Goal: Transaction & Acquisition: Purchase product/service

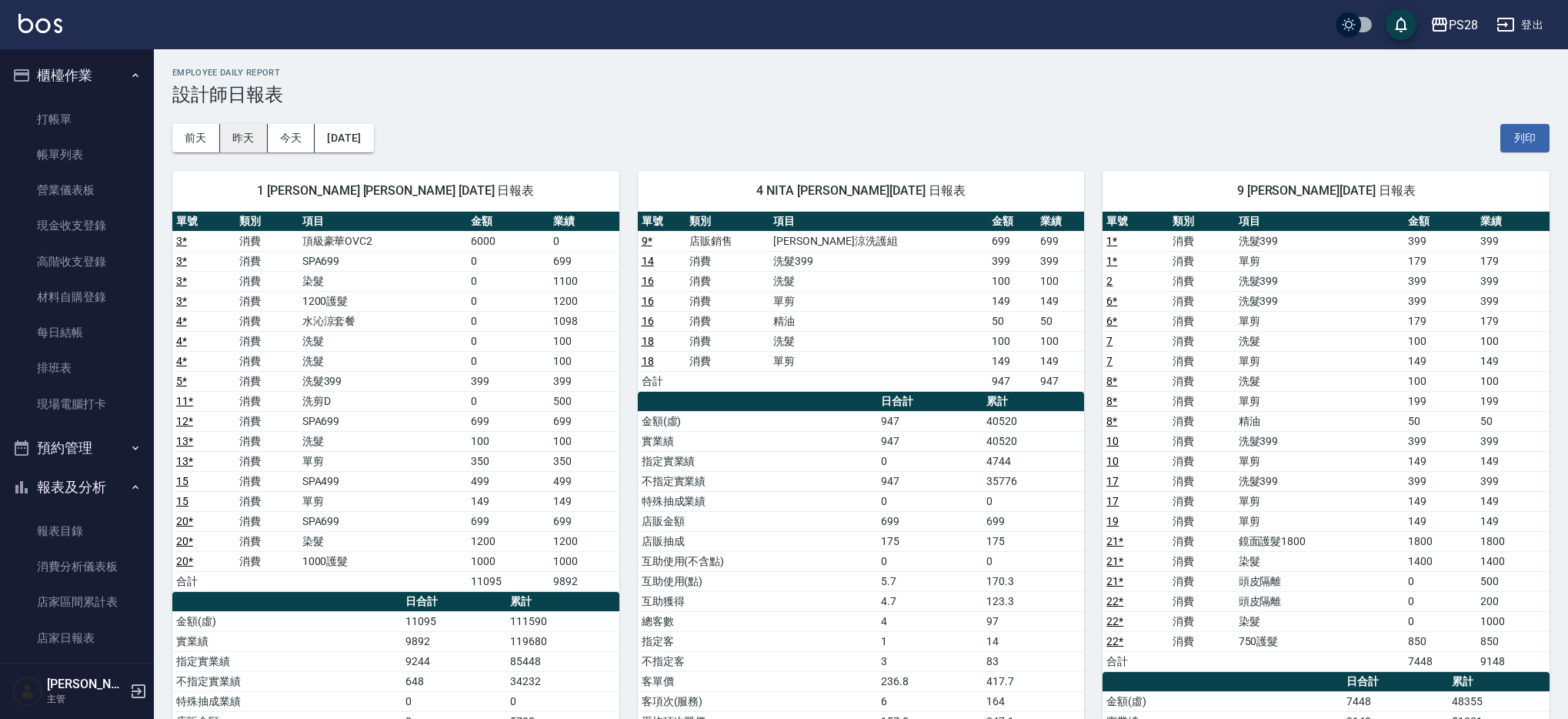
click at [263, 135] on button "昨天" at bounding box center [244, 138] width 48 height 29
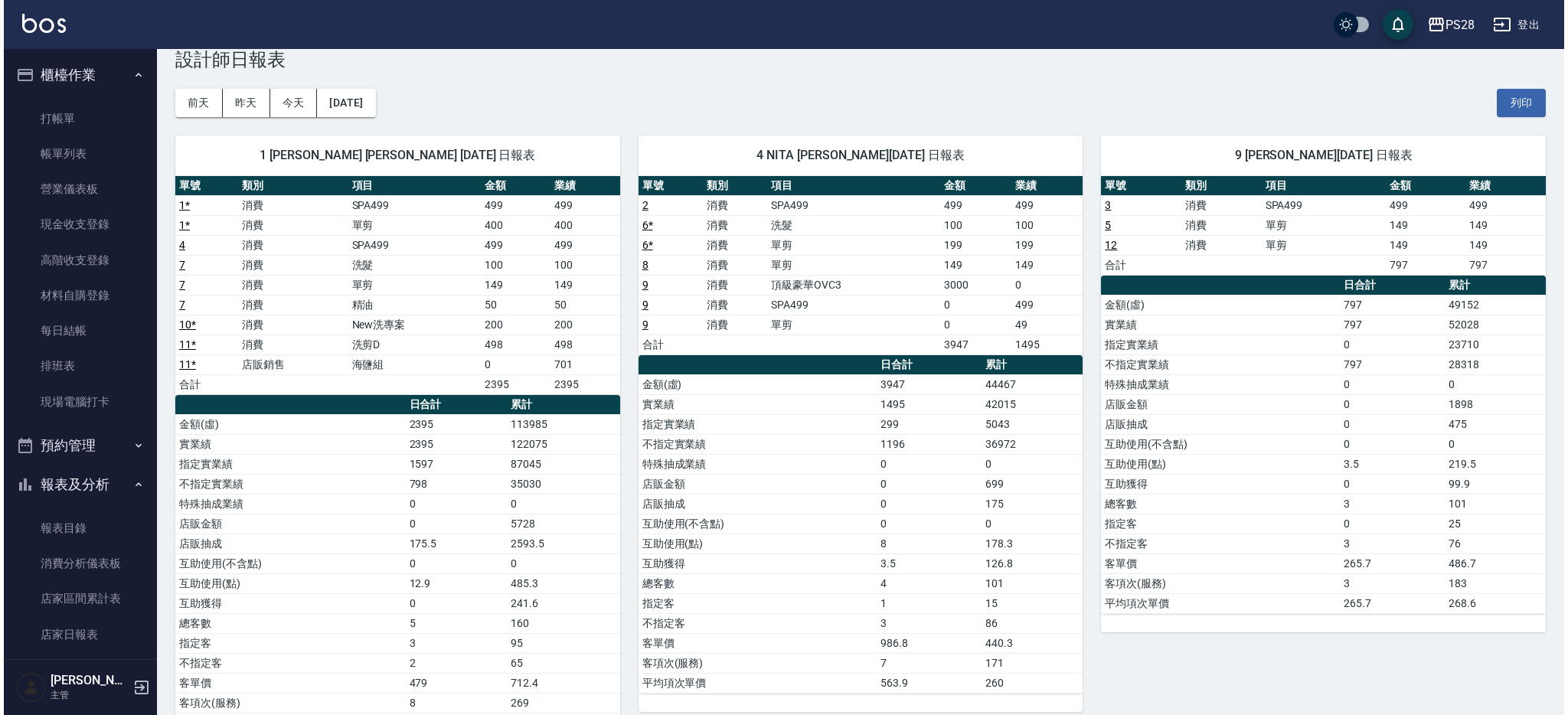
scroll to position [35, 0]
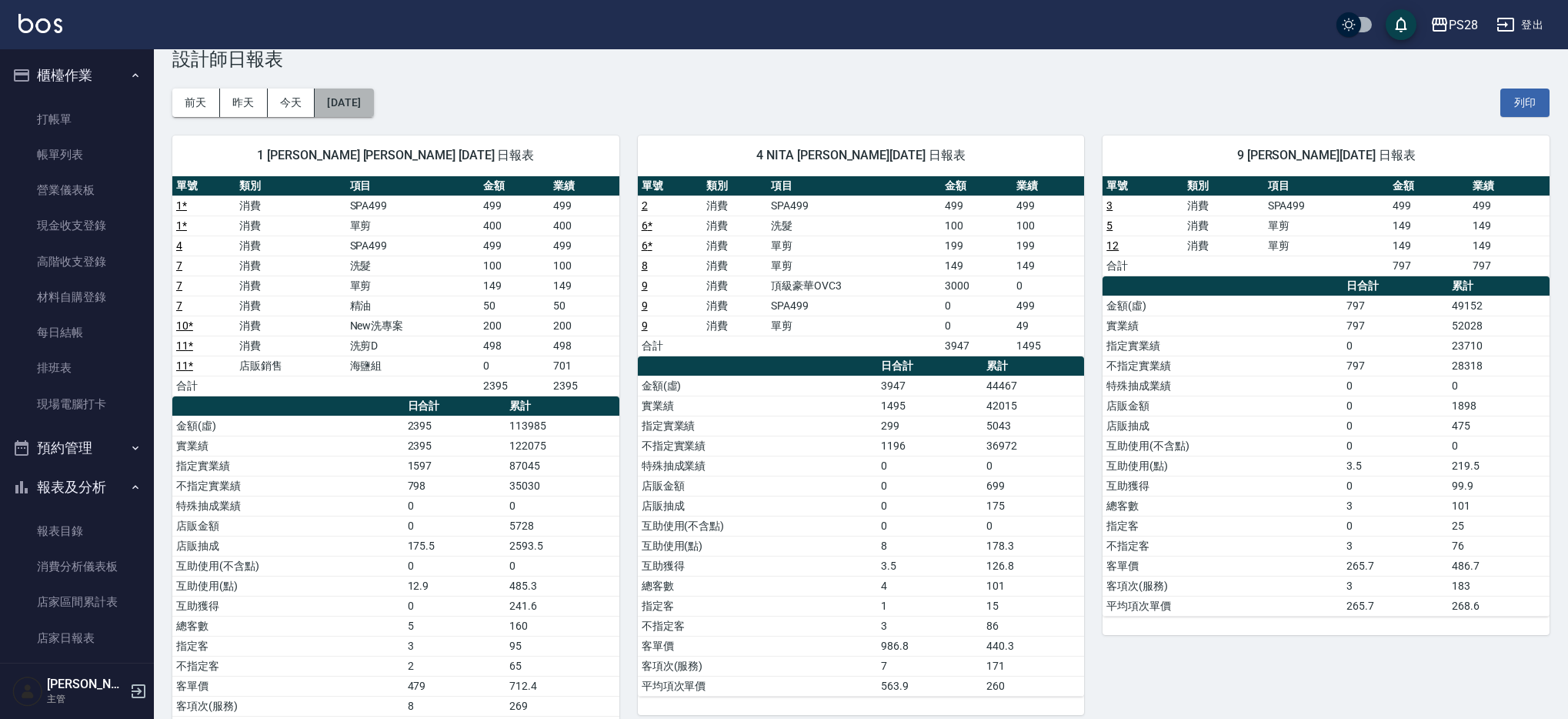
click at [340, 99] on button "[DATE]" at bounding box center [343, 103] width 58 height 29
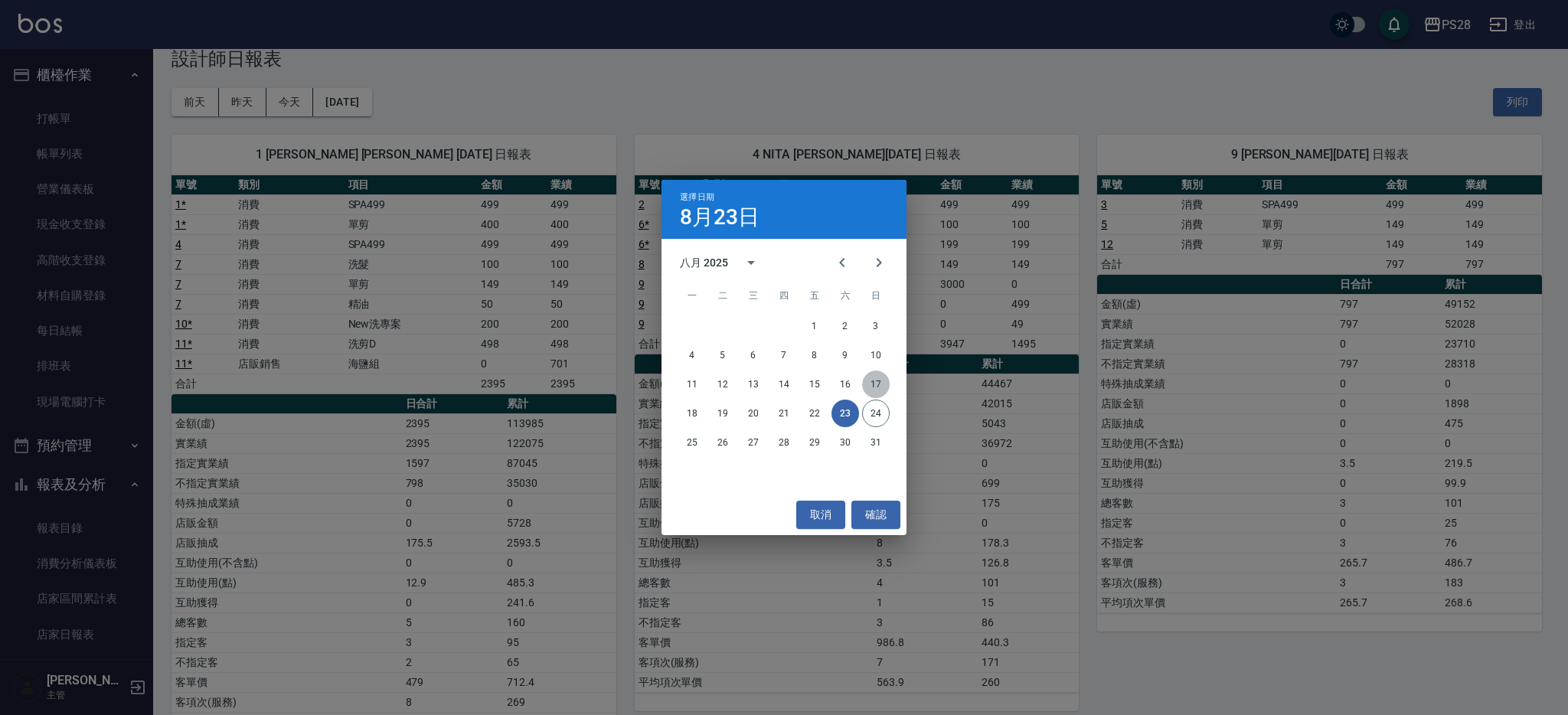
click at [873, 387] on button "17" at bounding box center [876, 384] width 28 height 28
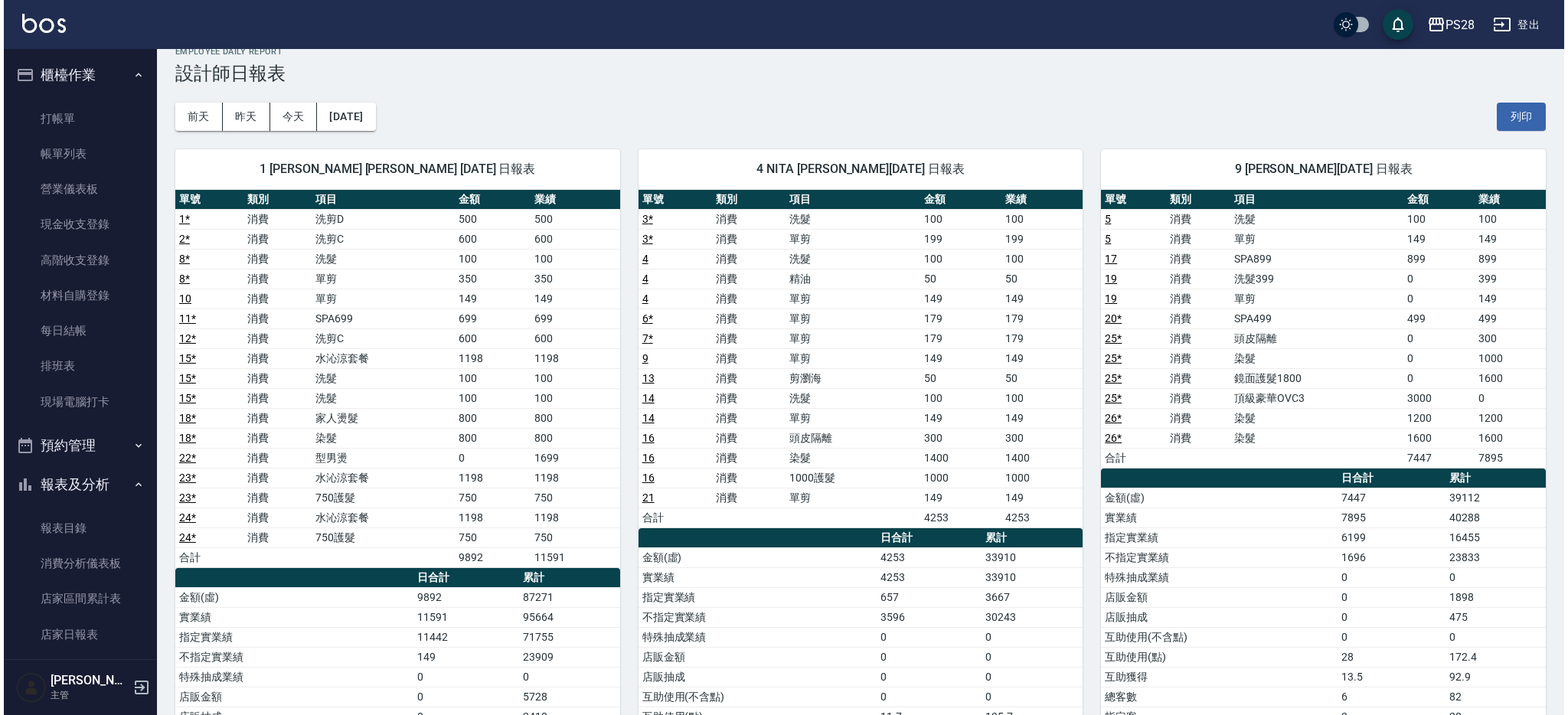
scroll to position [25, 0]
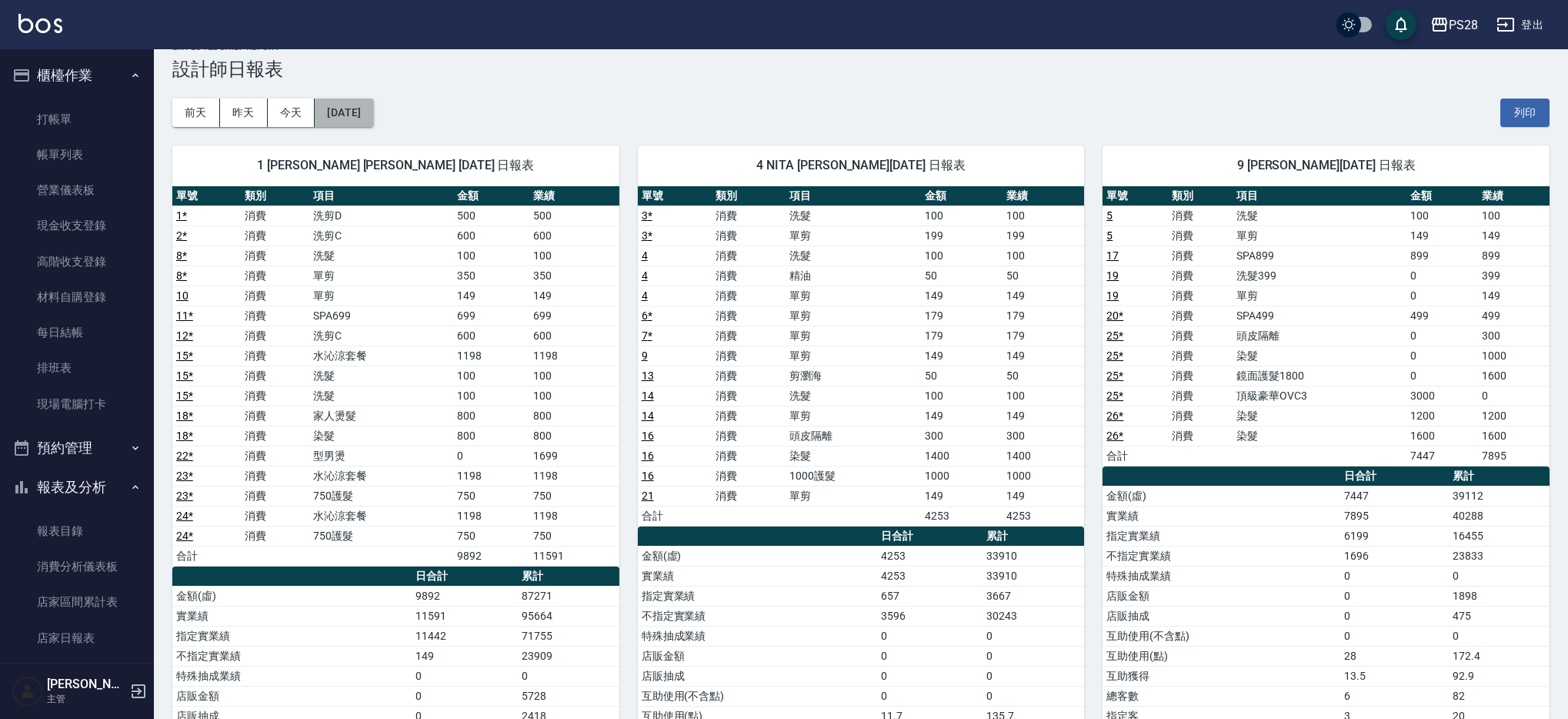
click at [352, 108] on button "[DATE]" at bounding box center [343, 113] width 58 height 29
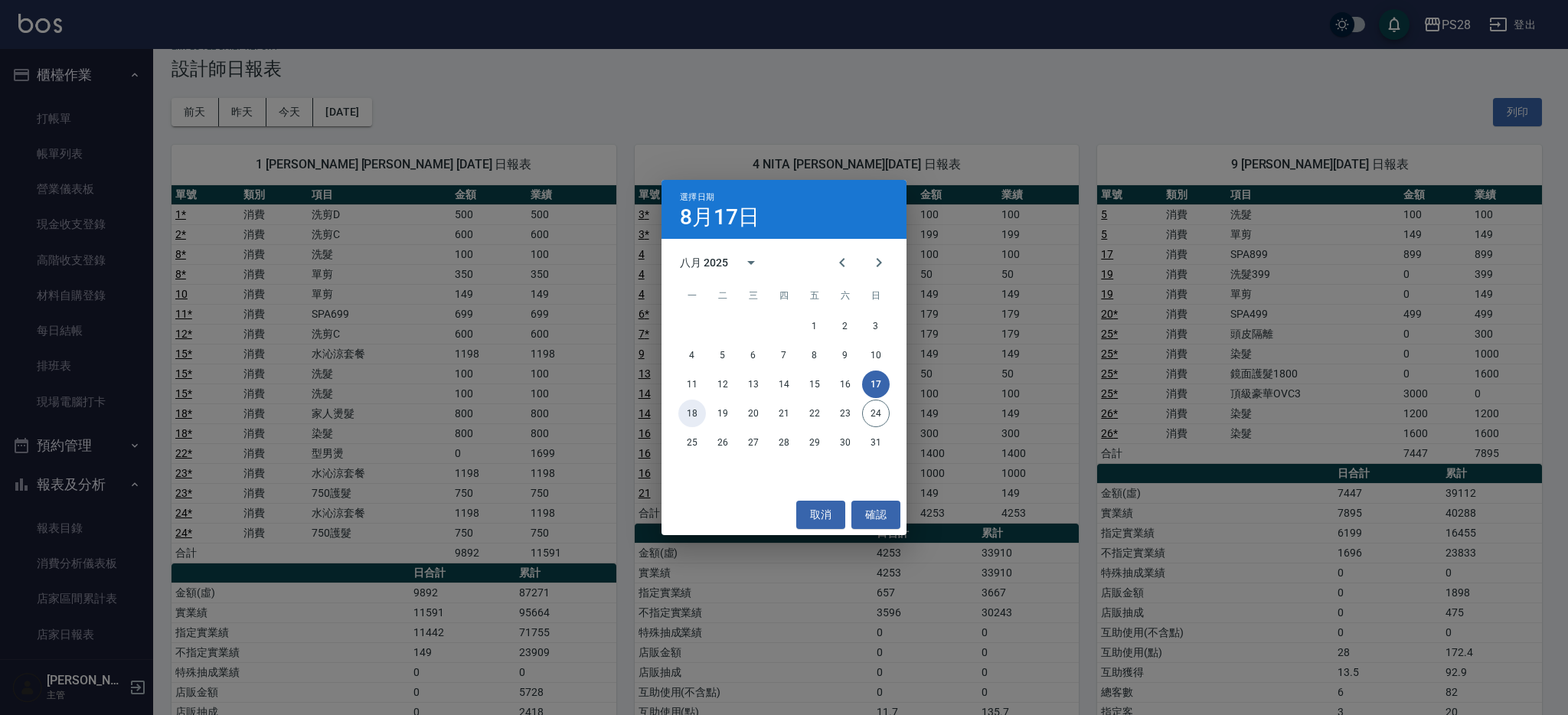
click at [679, 414] on button "18" at bounding box center [692, 413] width 28 height 28
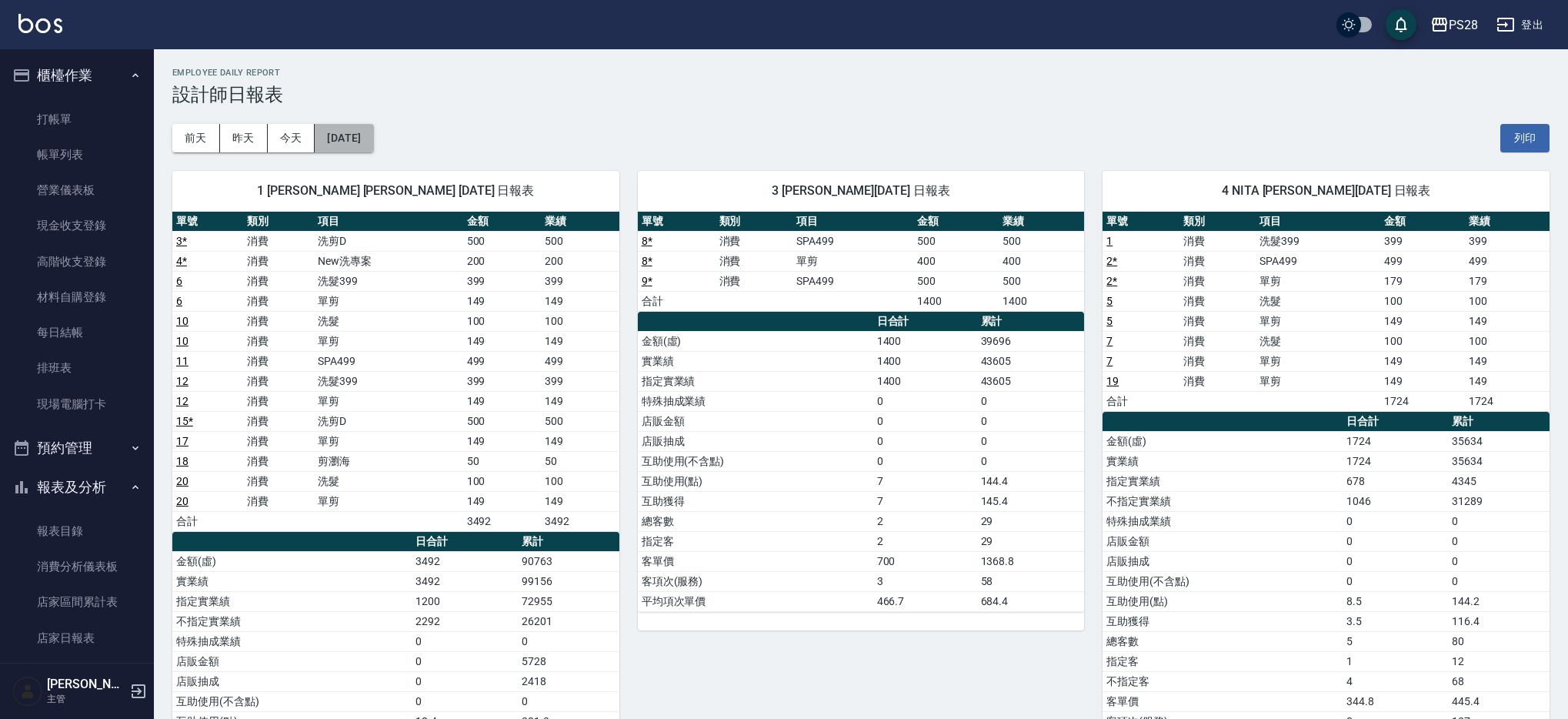
click at [362, 139] on button "[DATE]" at bounding box center [343, 138] width 58 height 29
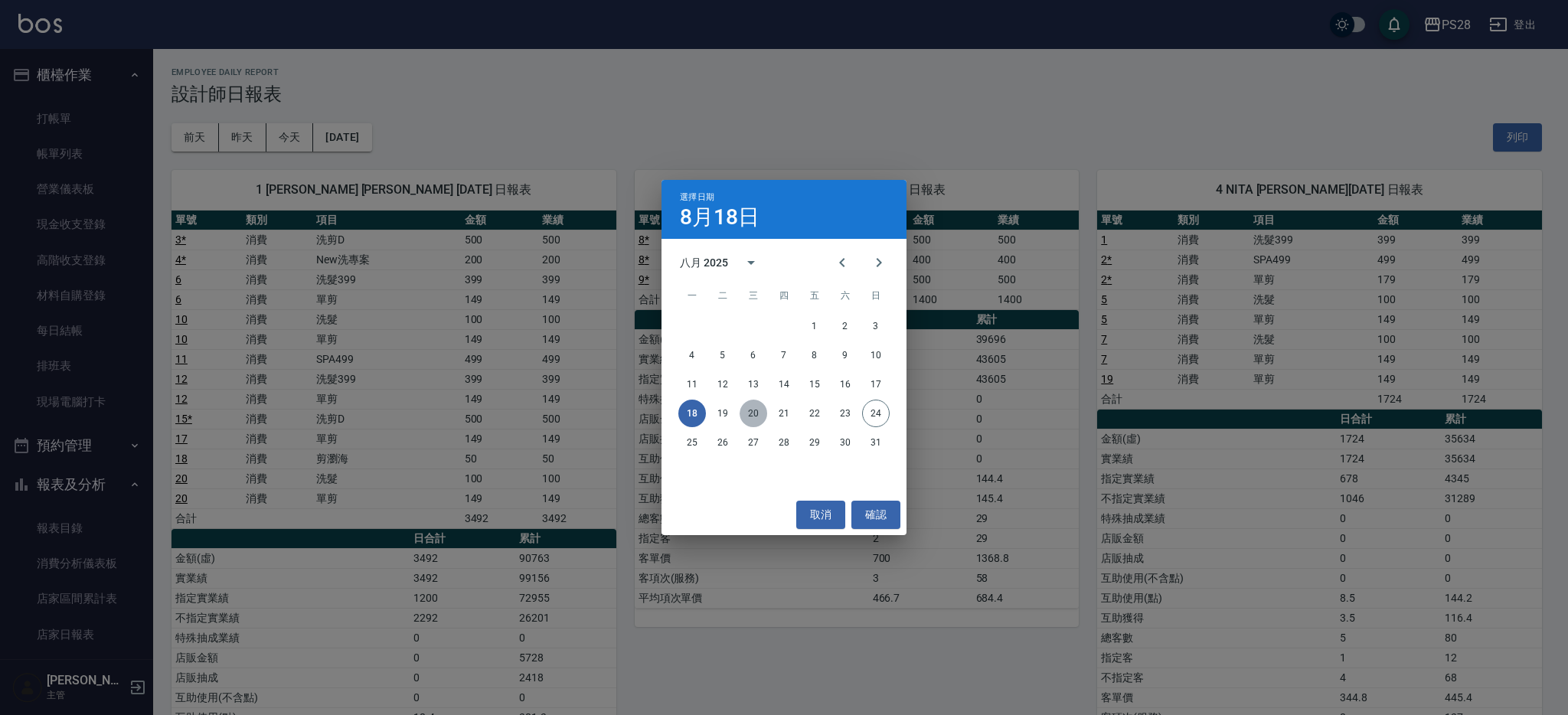
click at [753, 415] on button "20" at bounding box center [754, 413] width 28 height 28
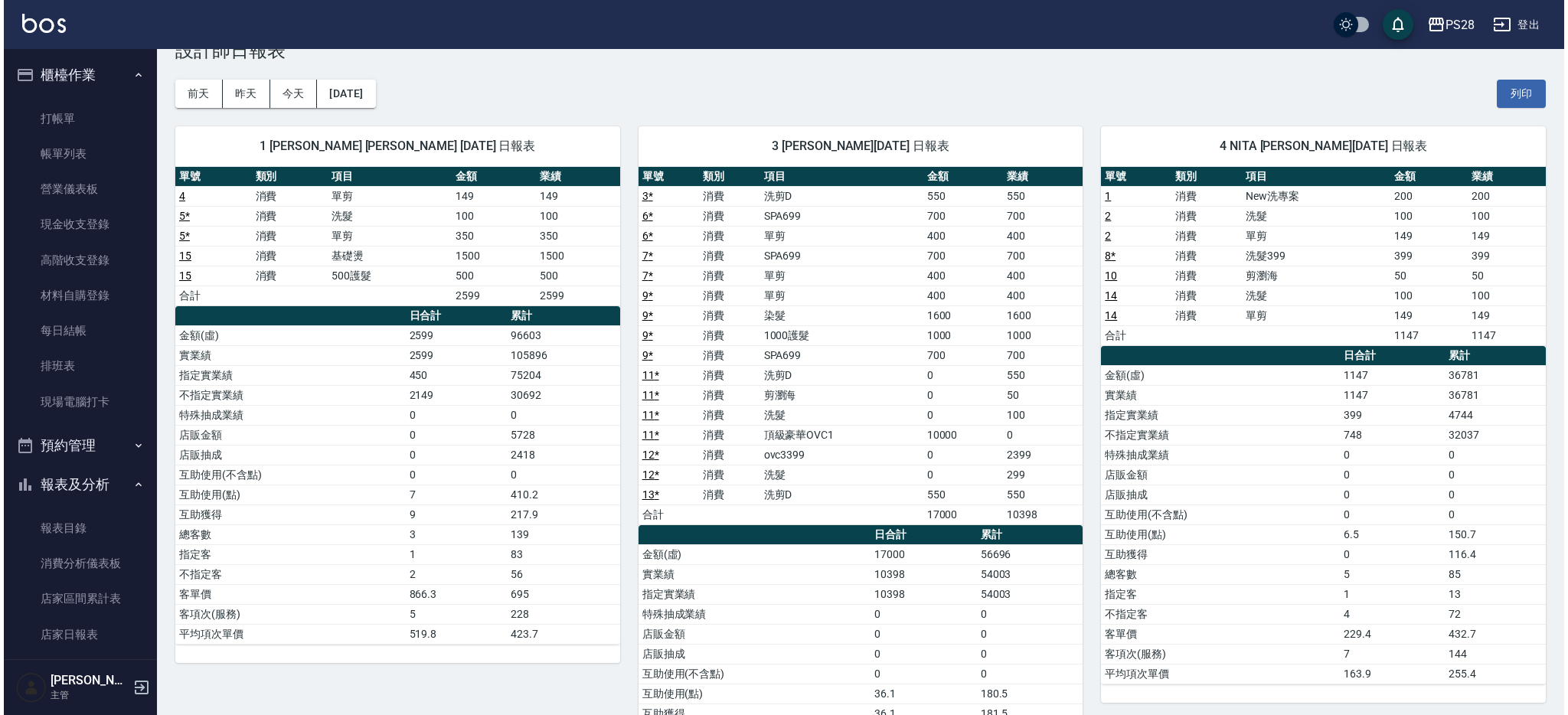
scroll to position [44, 0]
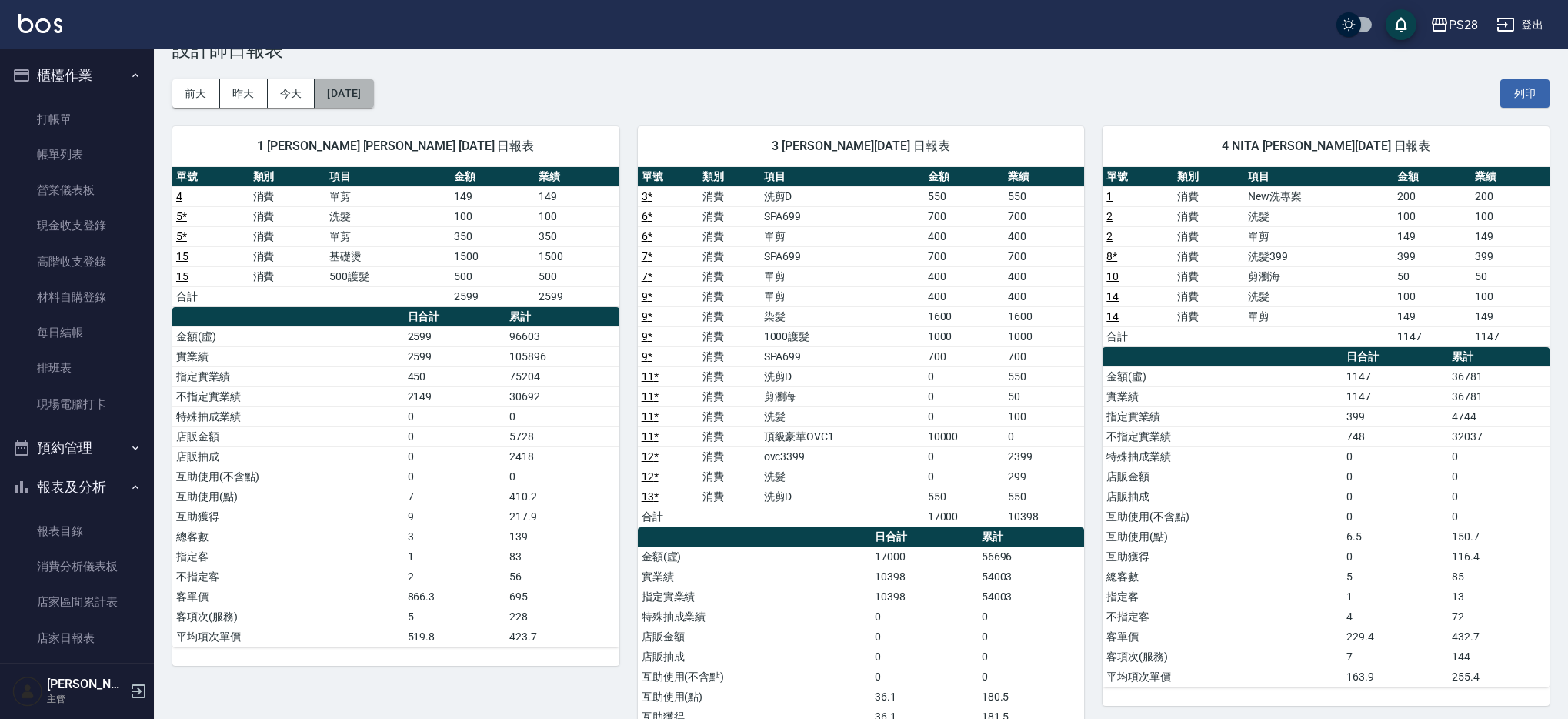
click at [358, 85] on button "[DATE]" at bounding box center [343, 93] width 58 height 29
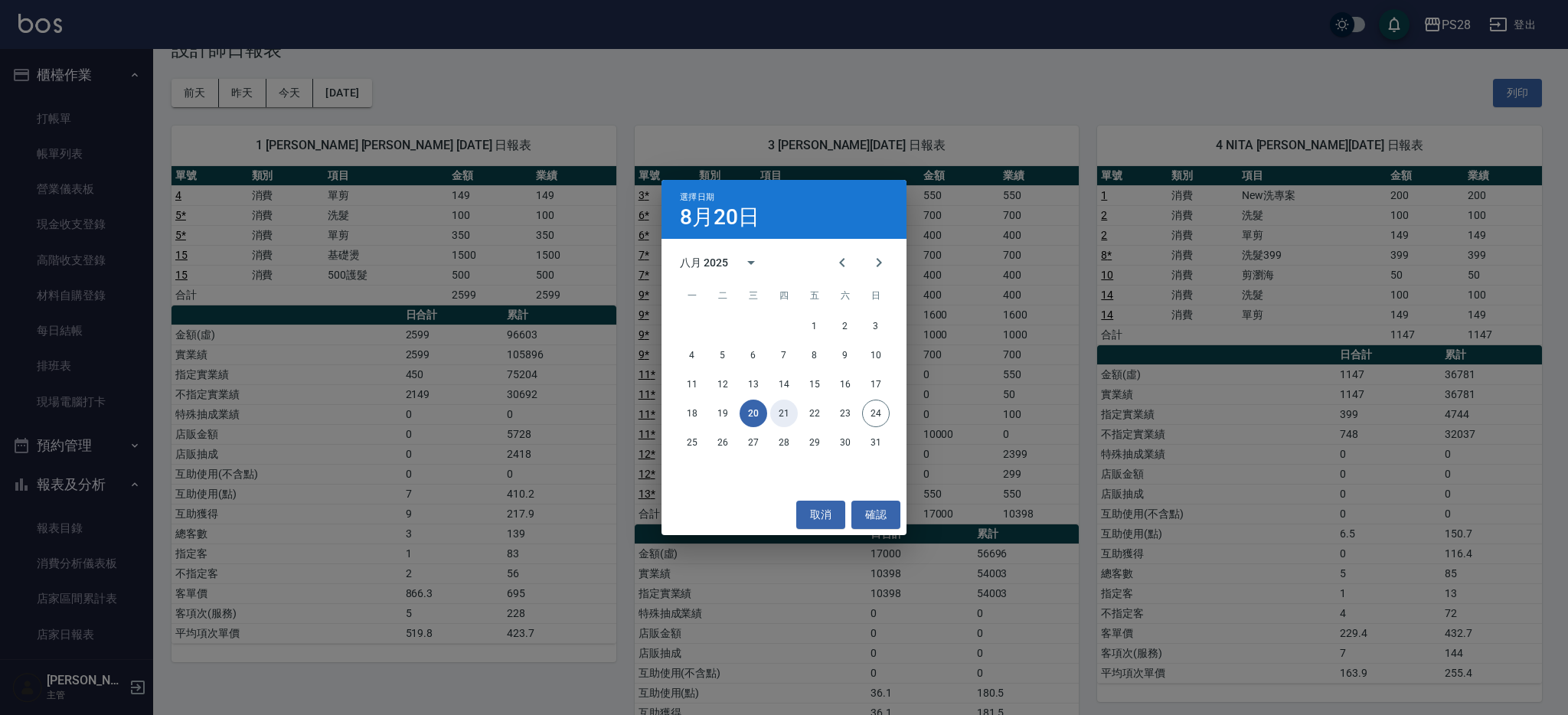
click at [785, 413] on button "21" at bounding box center [784, 413] width 28 height 28
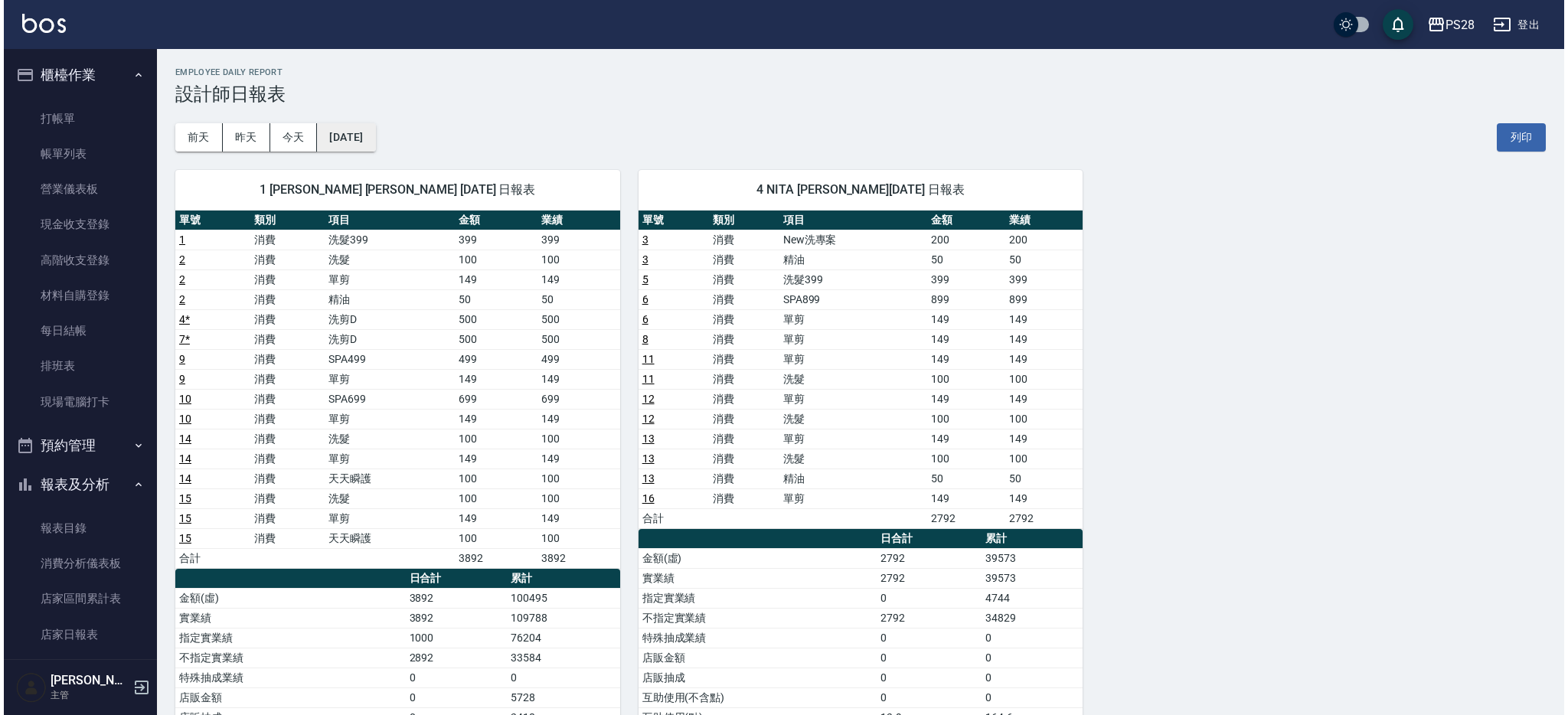
scroll to position [4, 0]
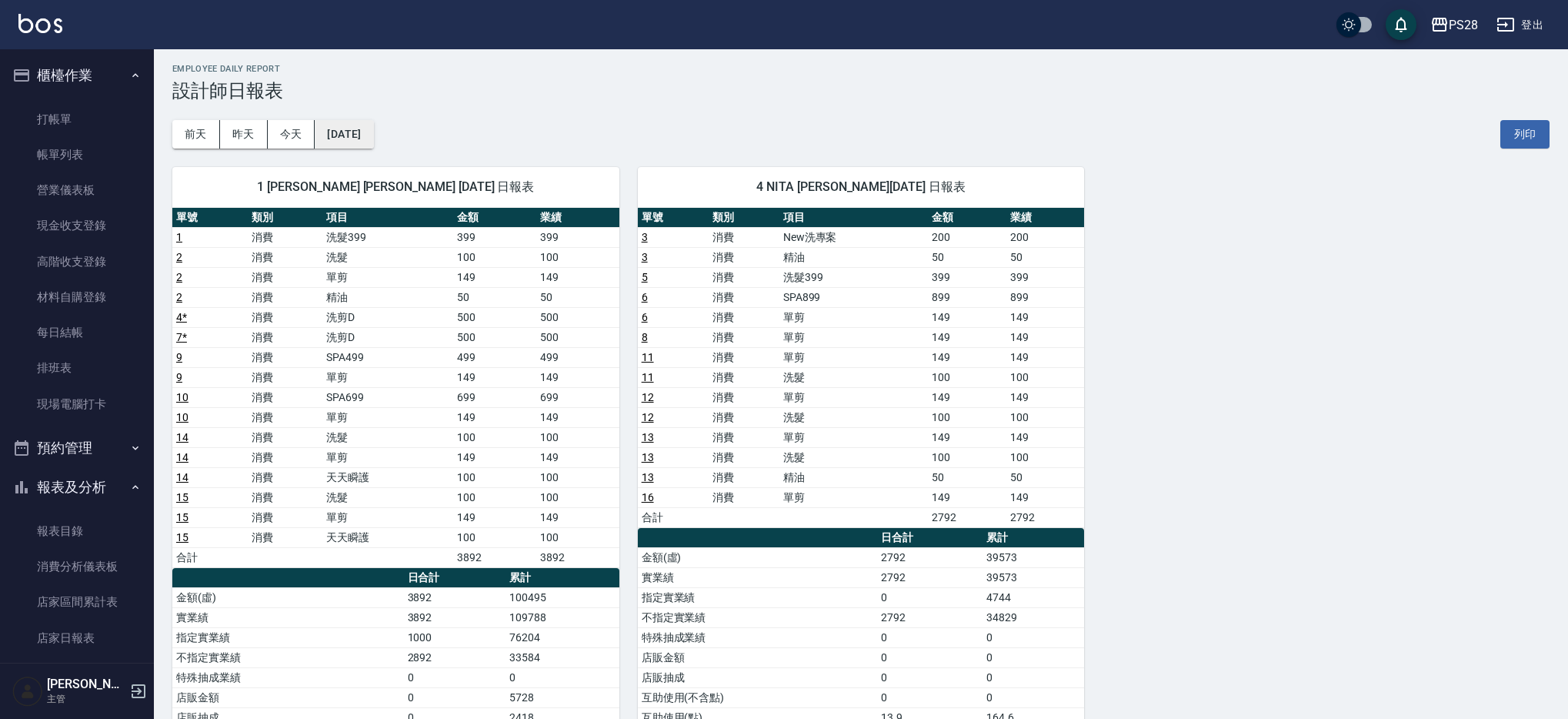
click at [371, 127] on button "[DATE]" at bounding box center [343, 134] width 58 height 29
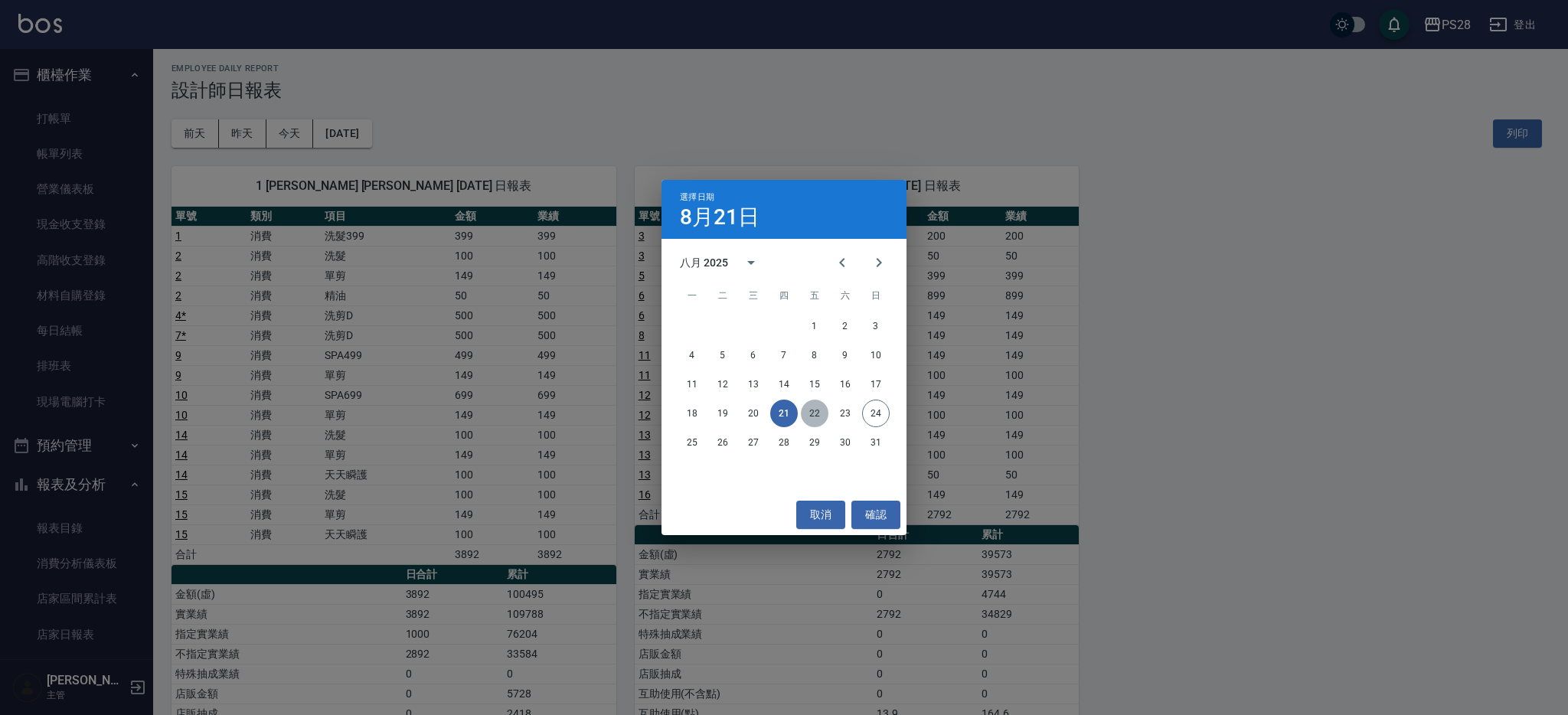
click at [812, 413] on button "22" at bounding box center [815, 413] width 28 height 28
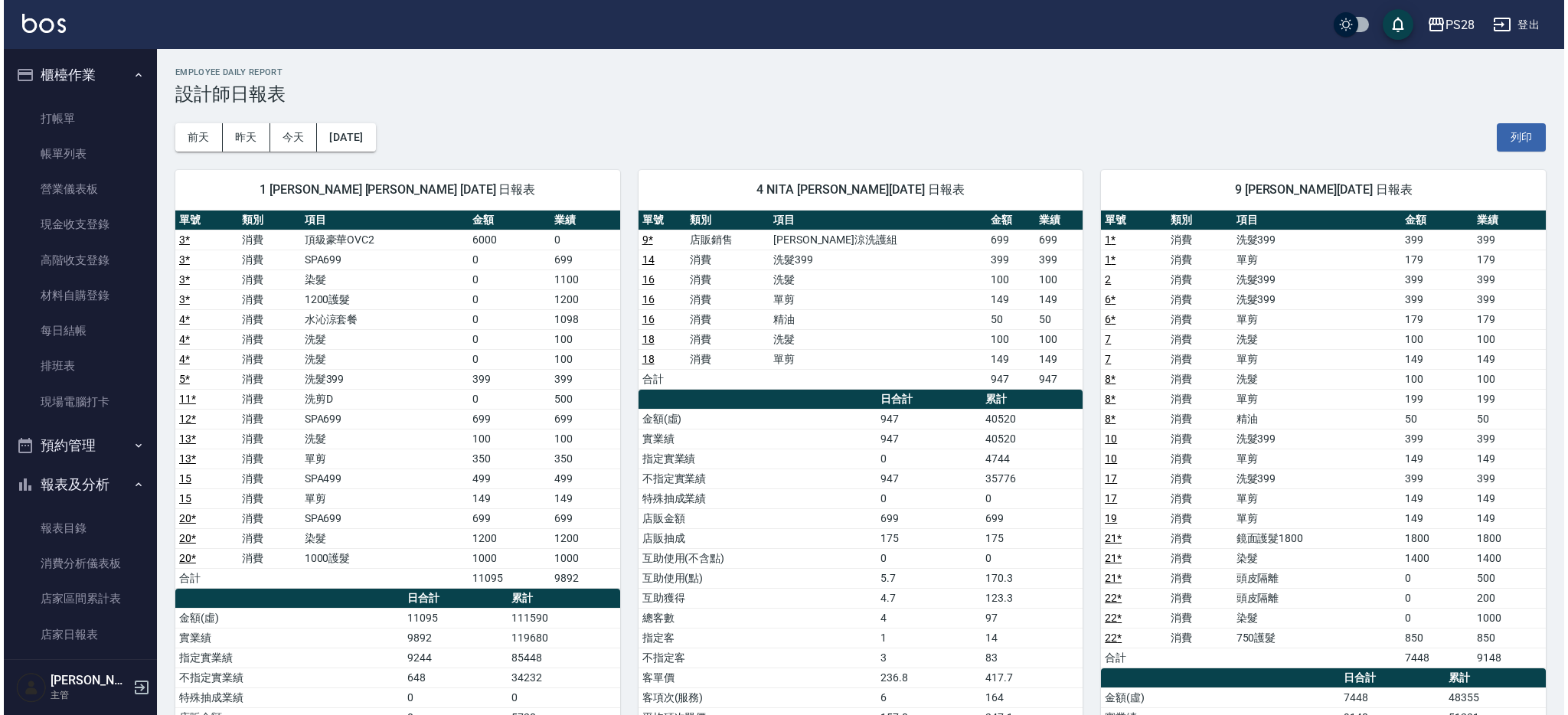
scroll to position [8, 0]
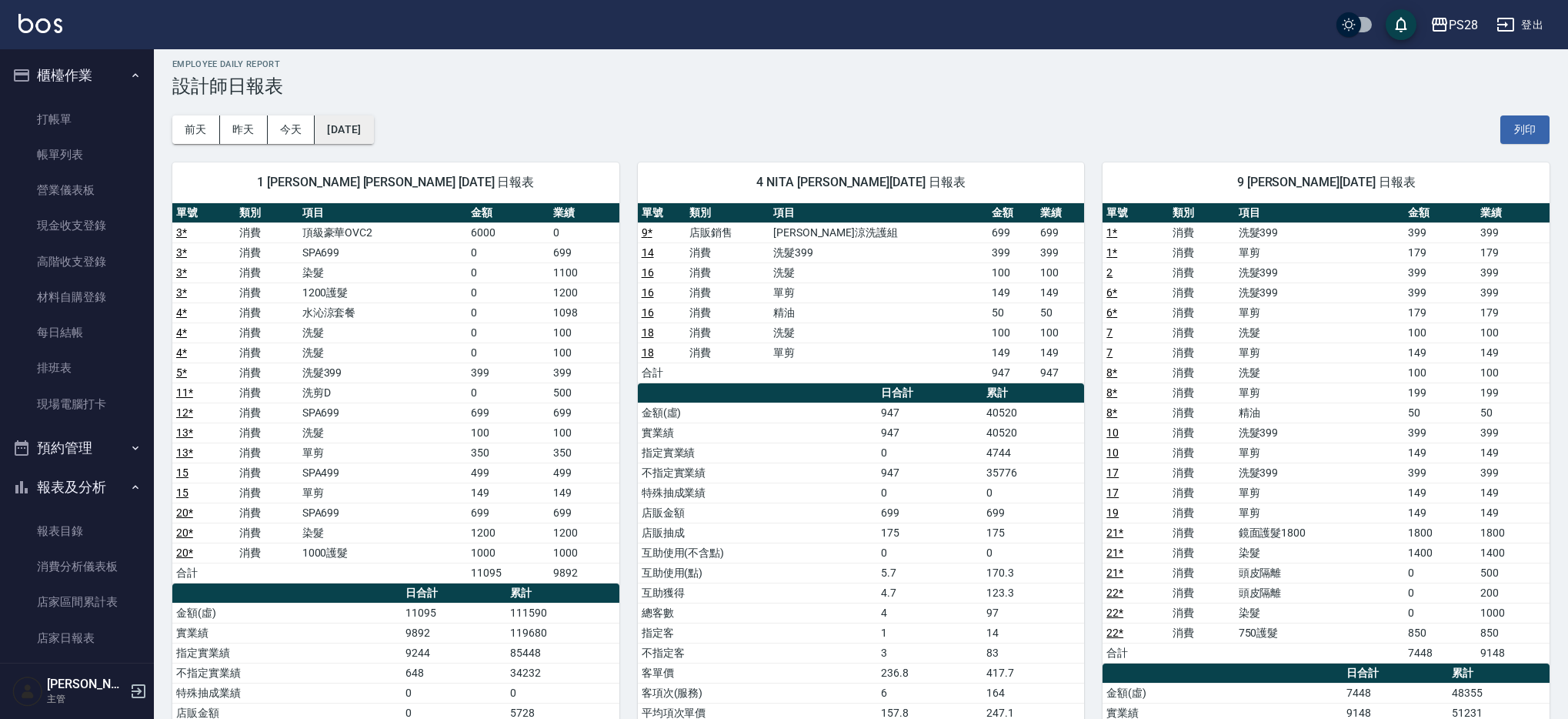
click at [373, 132] on button "[DATE]" at bounding box center [343, 129] width 58 height 29
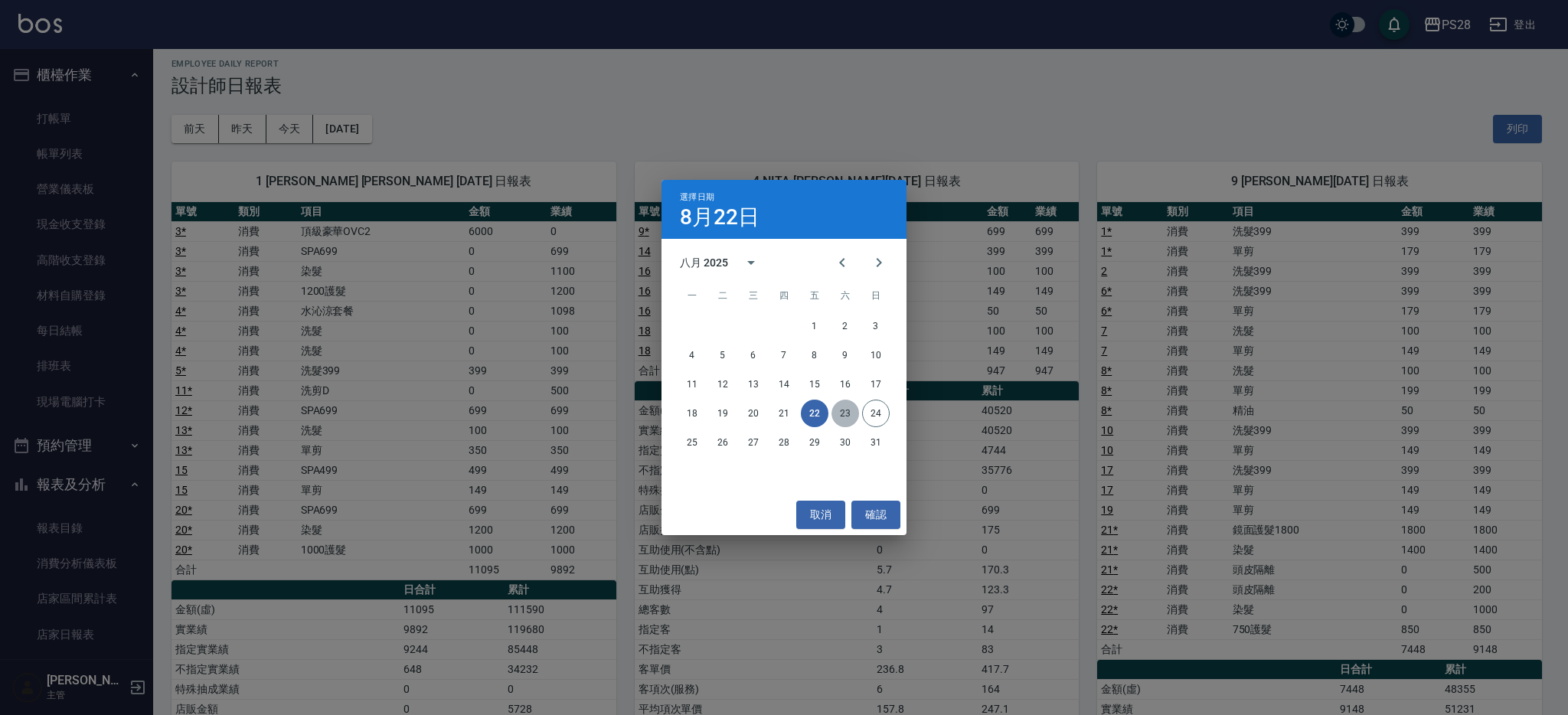
click at [845, 413] on button "23" at bounding box center [845, 413] width 28 height 28
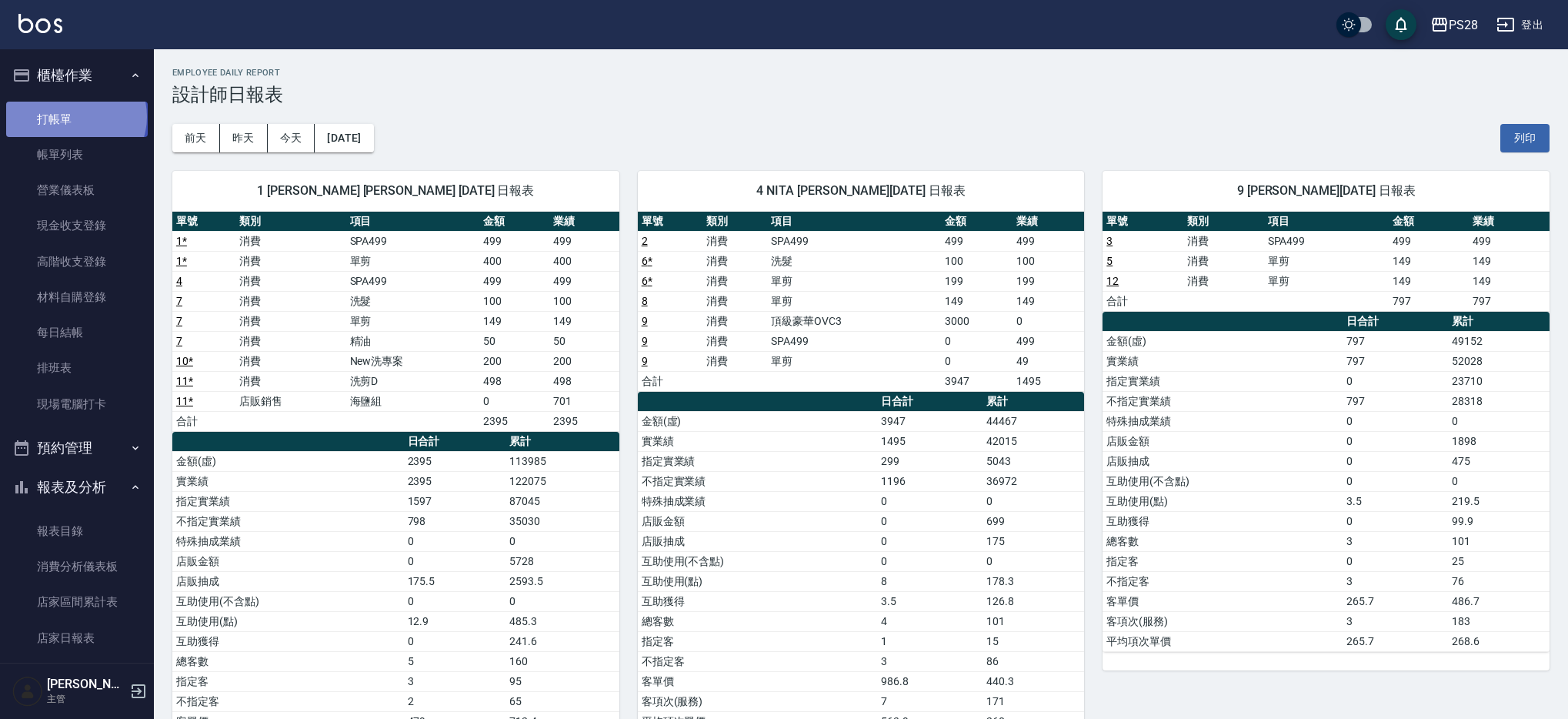
click at [75, 116] on link "打帳單" at bounding box center [76, 119] width 141 height 35
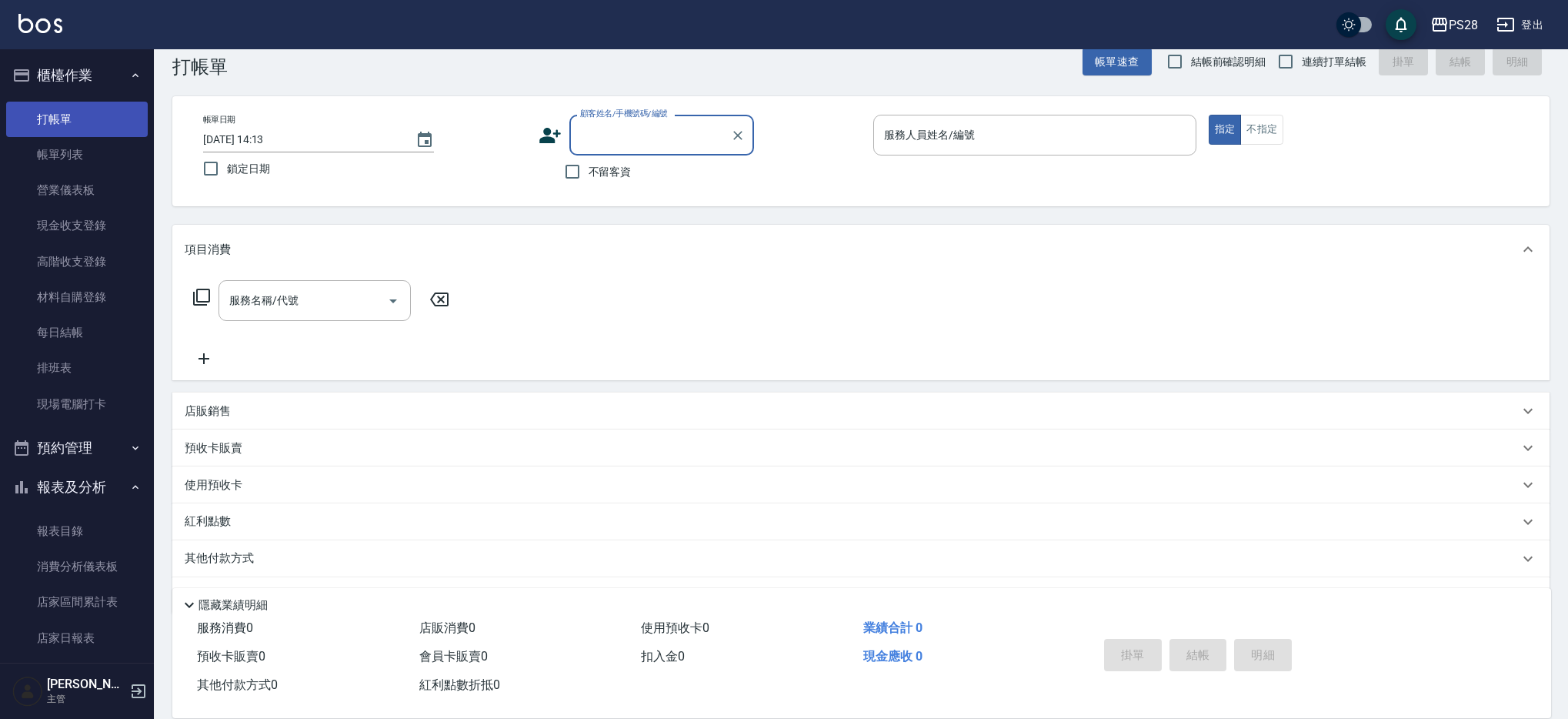
scroll to position [30, 0]
type input "ㄅ"
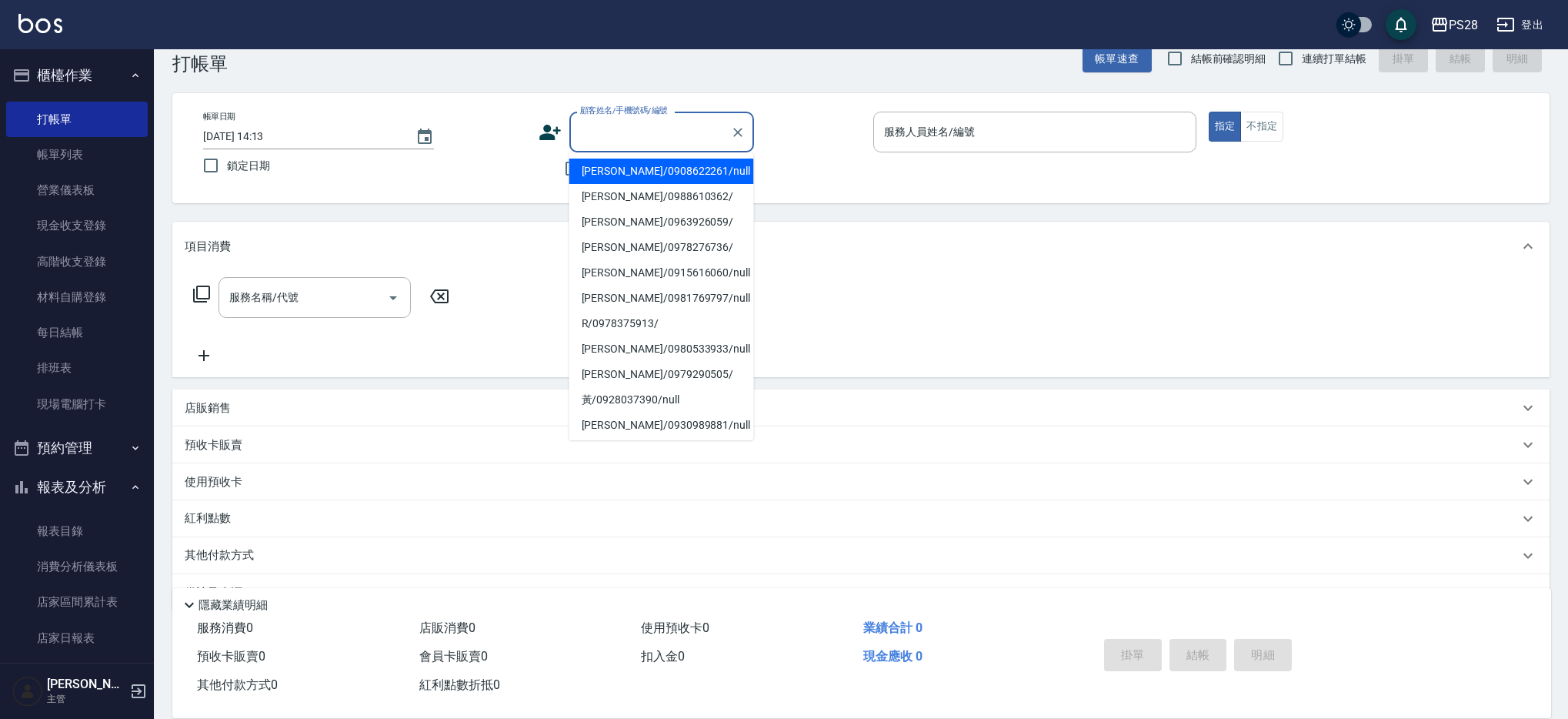
click at [793, 71] on div "Key In 打帳單 帳單速查 結帳前確認明細 連續打單結帳 掛單 結帳 明細" at bounding box center [851, 46] width 1396 height 56
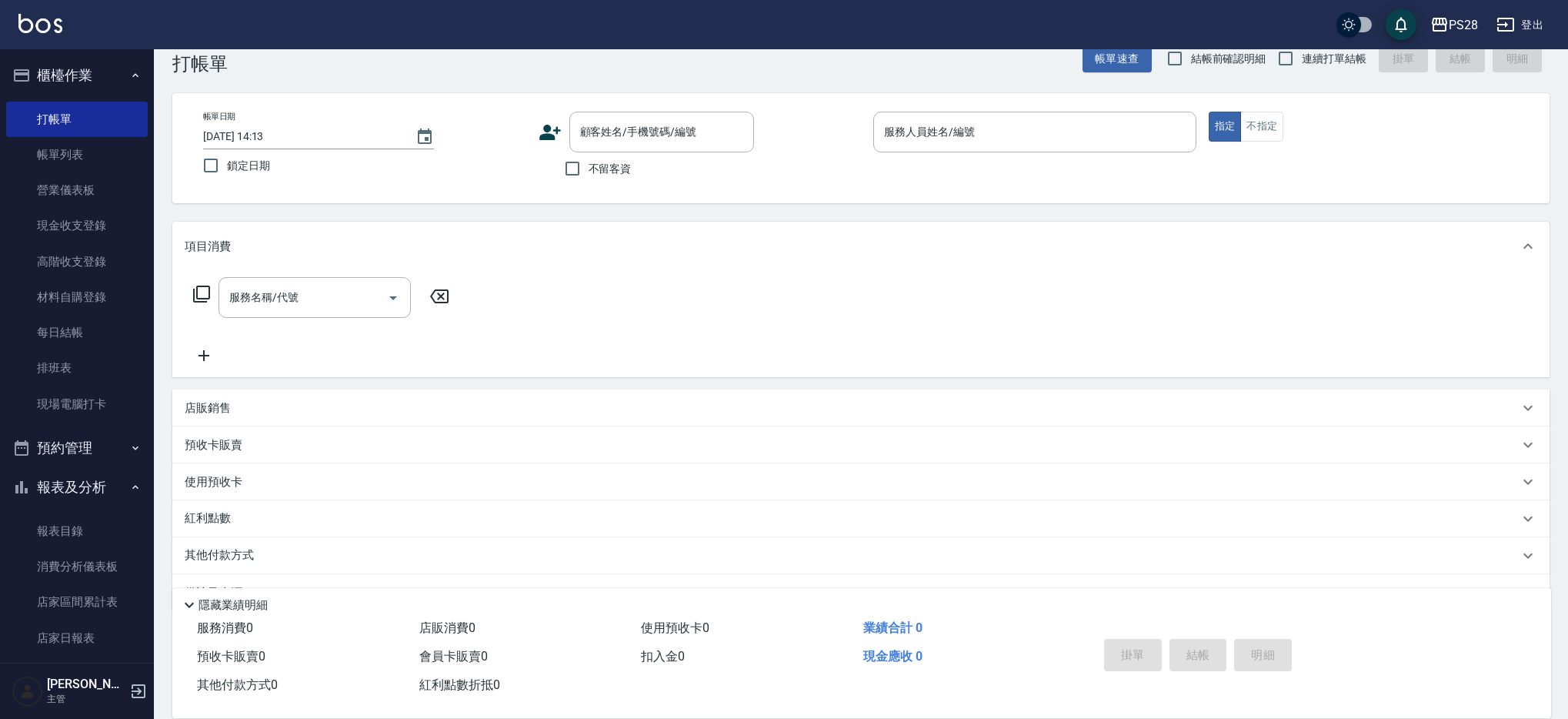
click at [603, 176] on span "不留客資" at bounding box center [610, 169] width 43 height 16
click at [589, 176] on input "不留客資" at bounding box center [572, 168] width 32 height 32
checkbox input "true"
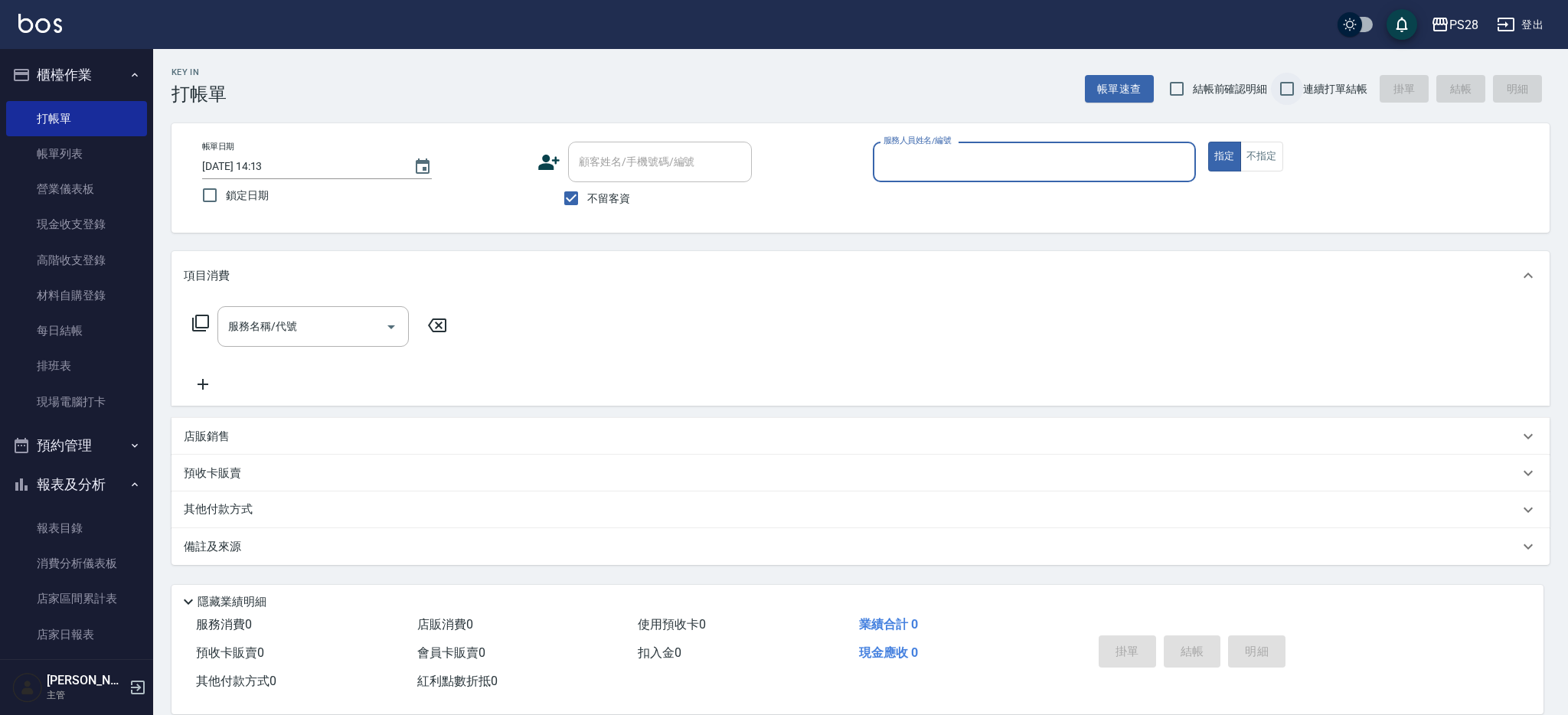
click at [1283, 102] on input "連續打單結帳" at bounding box center [1287, 88] width 32 height 32
checkbox input "true"
click at [1052, 172] on input "服務人員姓名/編號" at bounding box center [1034, 162] width 309 height 27
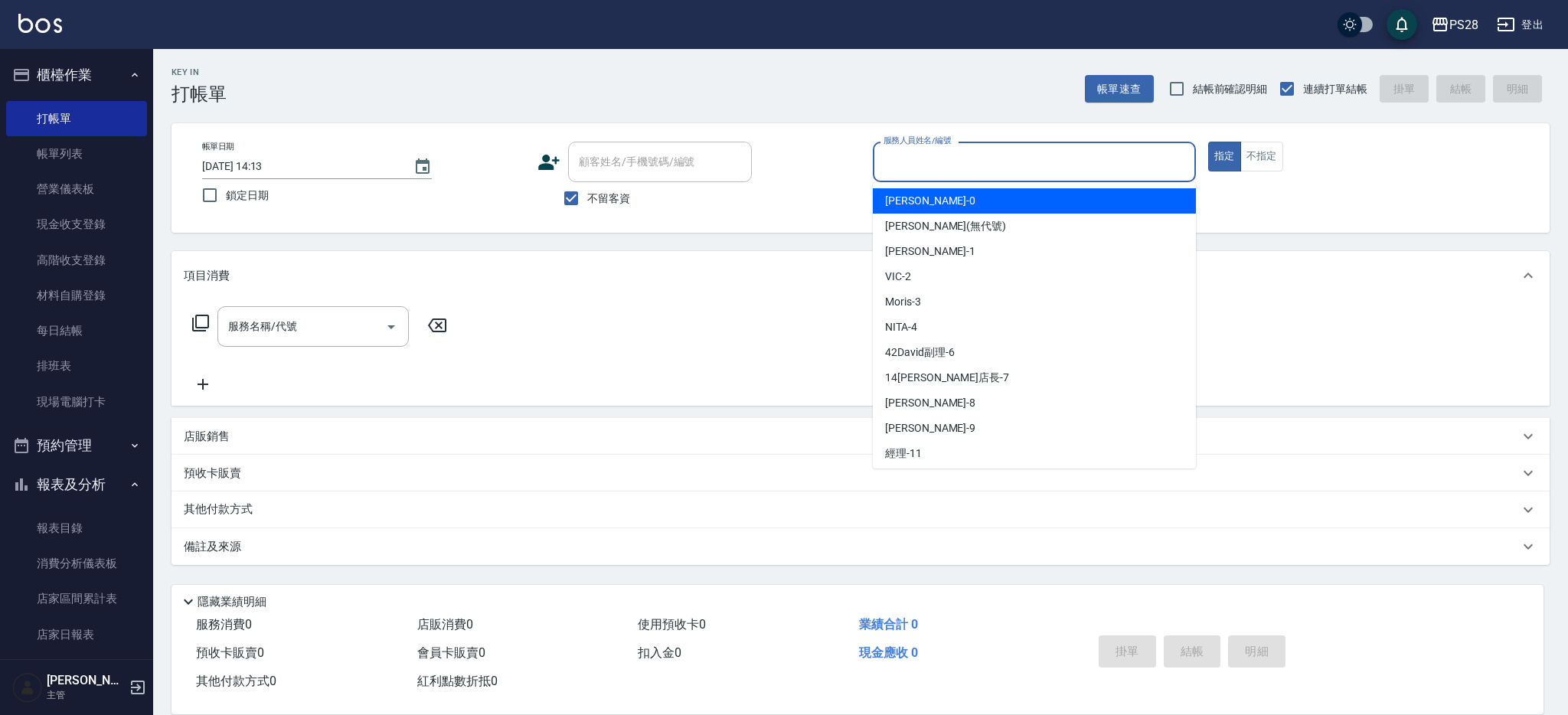
type input "ㄅ"
type input "[PERSON_NAME]-1"
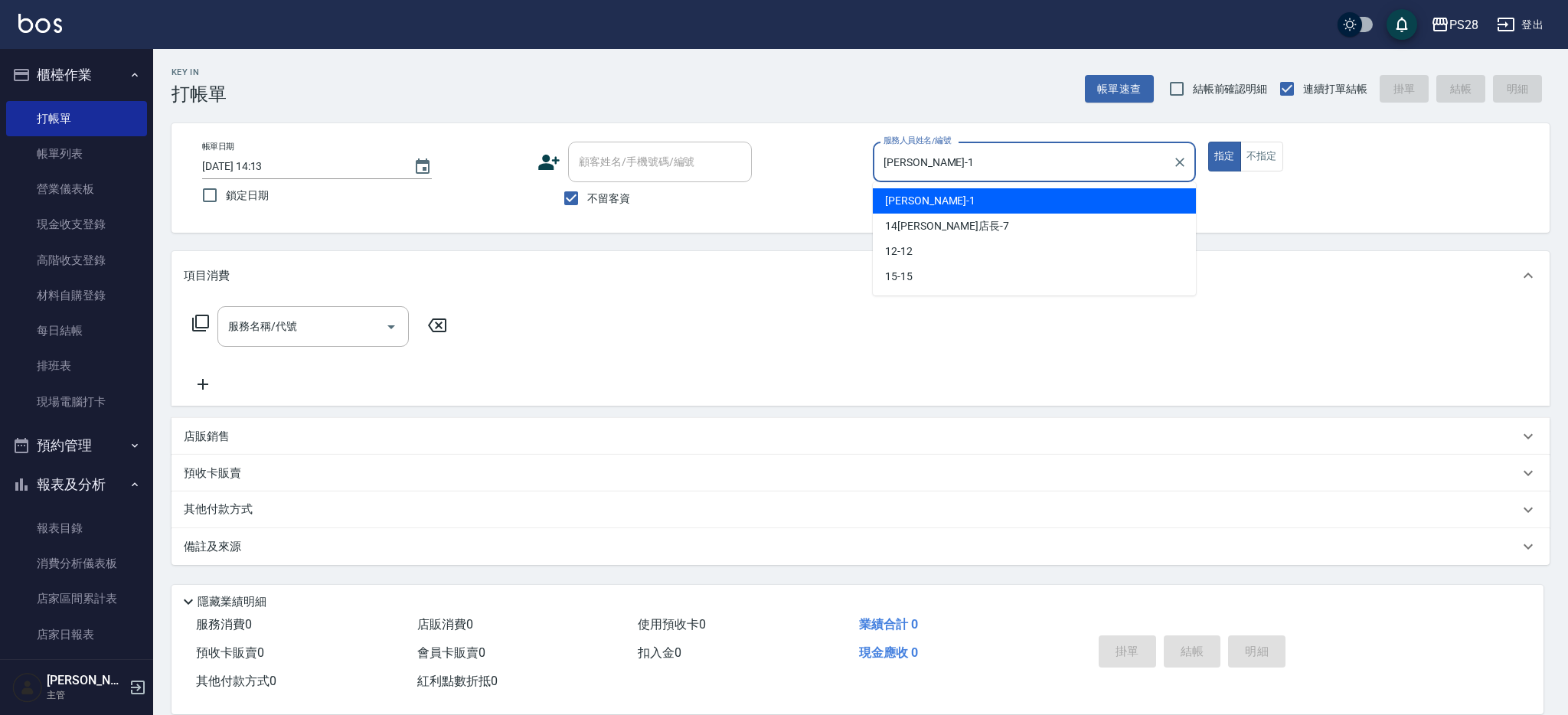
type button "true"
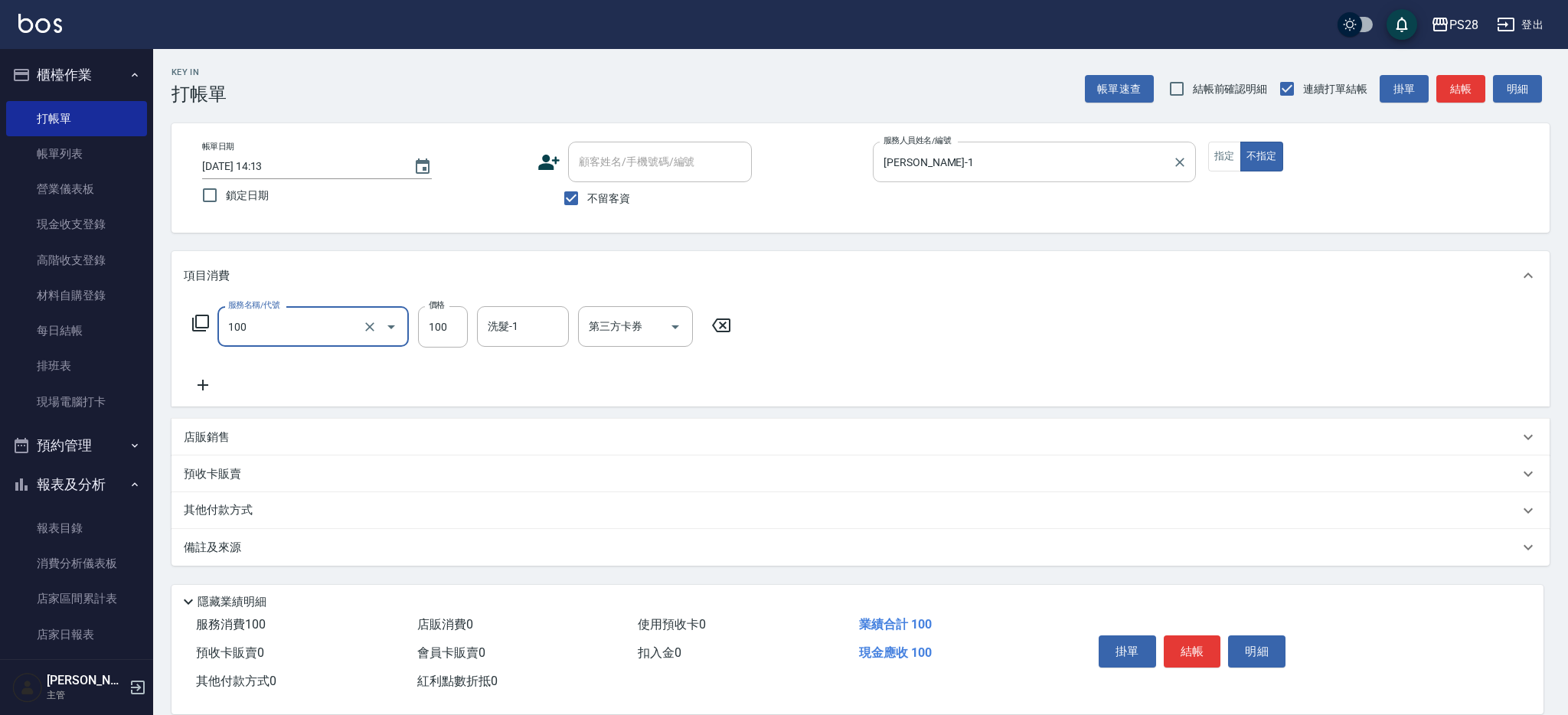
type input "洗髮(100)"
type input "12-12"
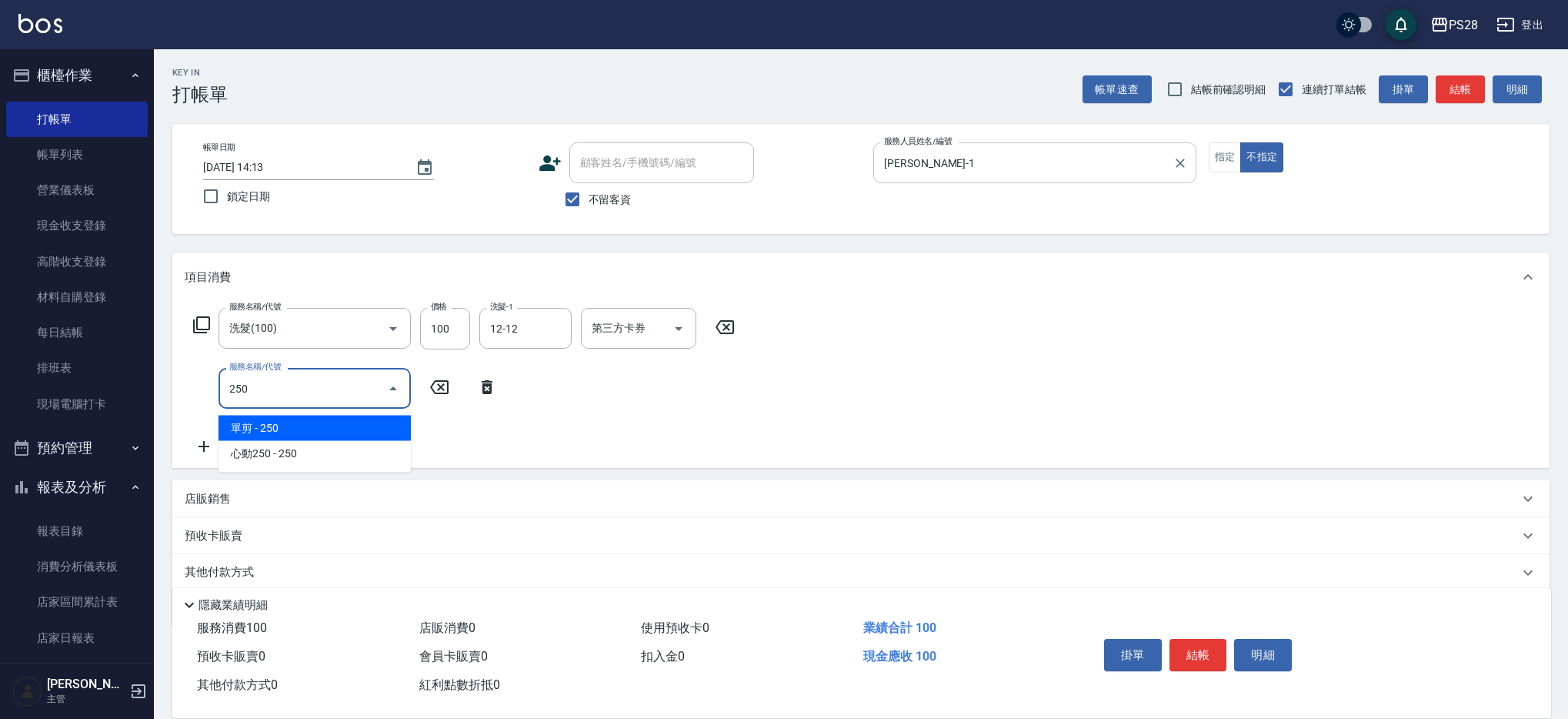
type input "單剪(250)"
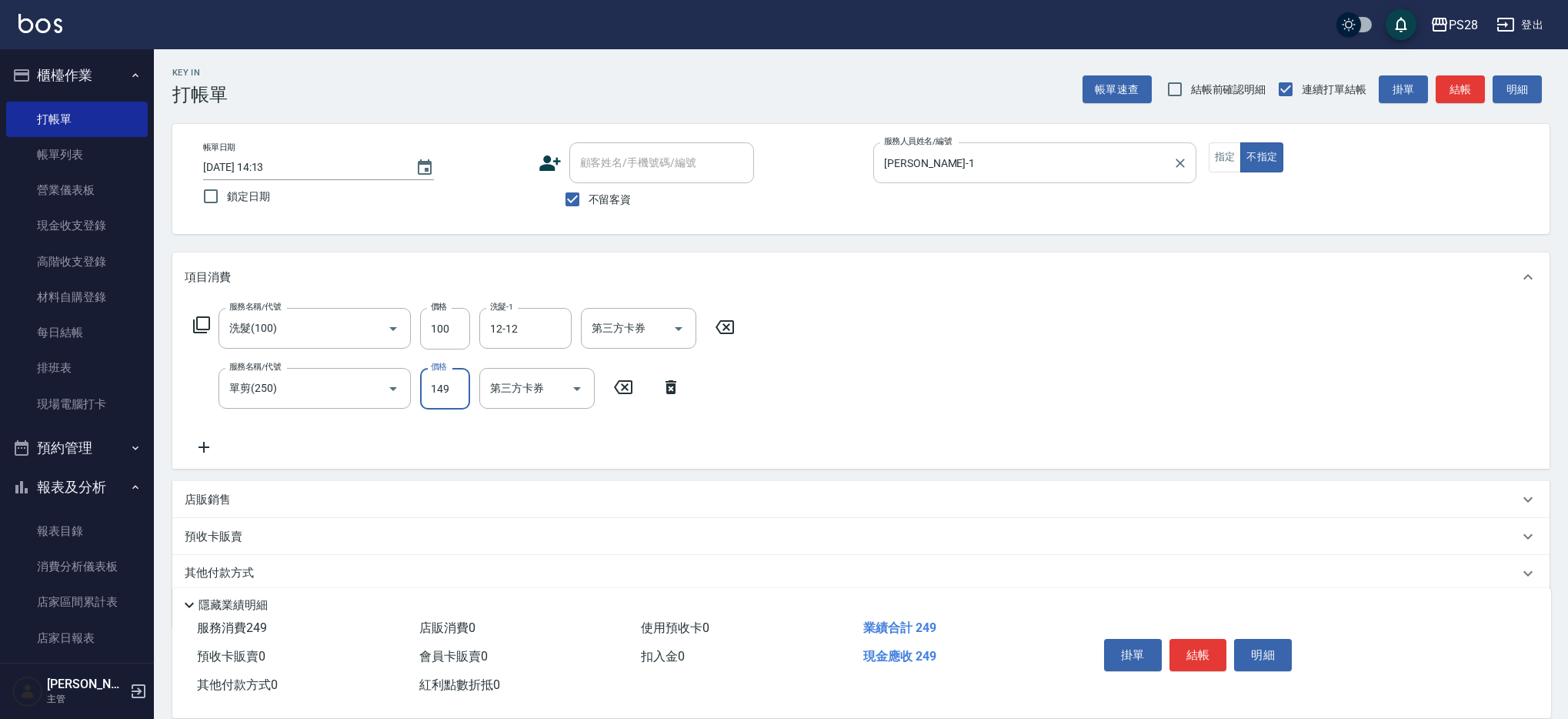
type input "149"
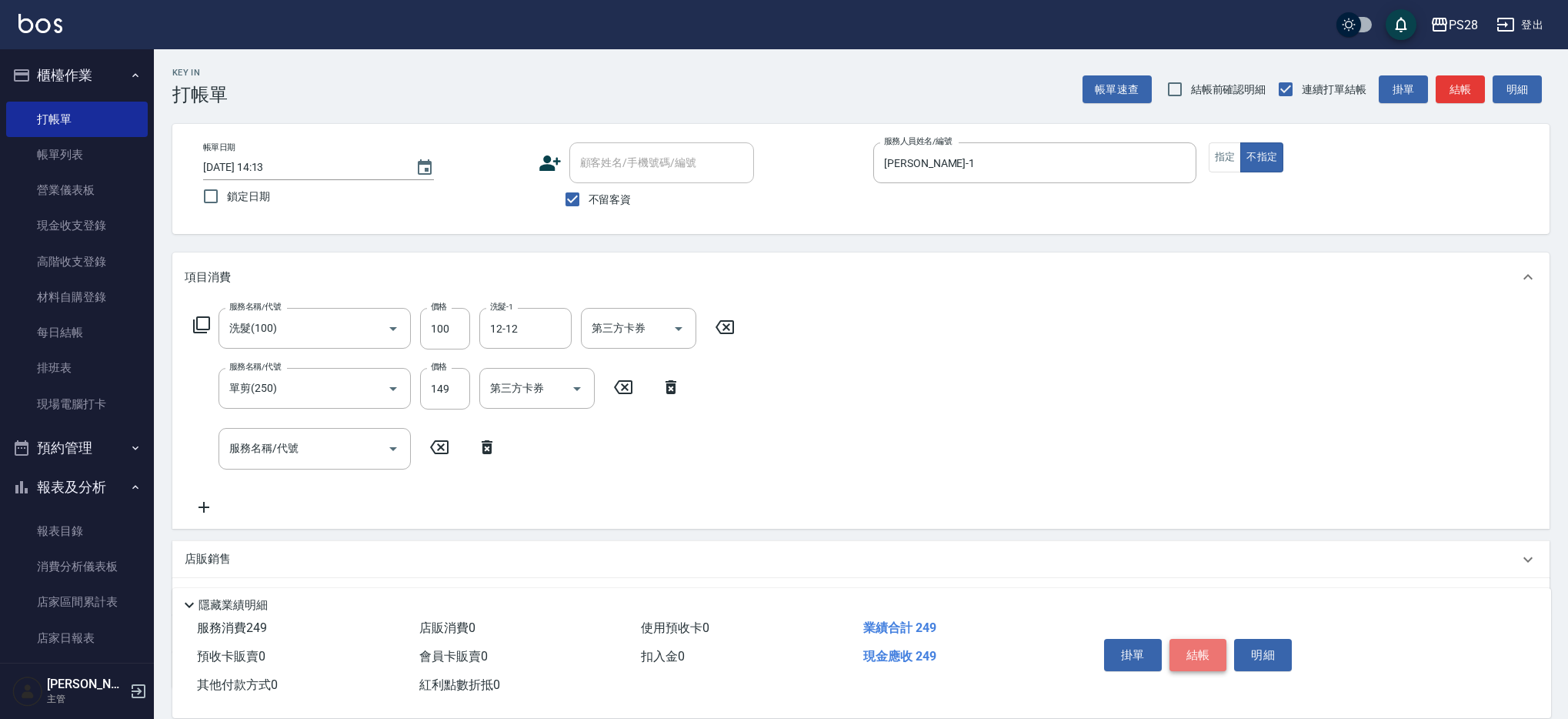
click at [1189, 650] on button "結帳" at bounding box center [1198, 654] width 57 height 32
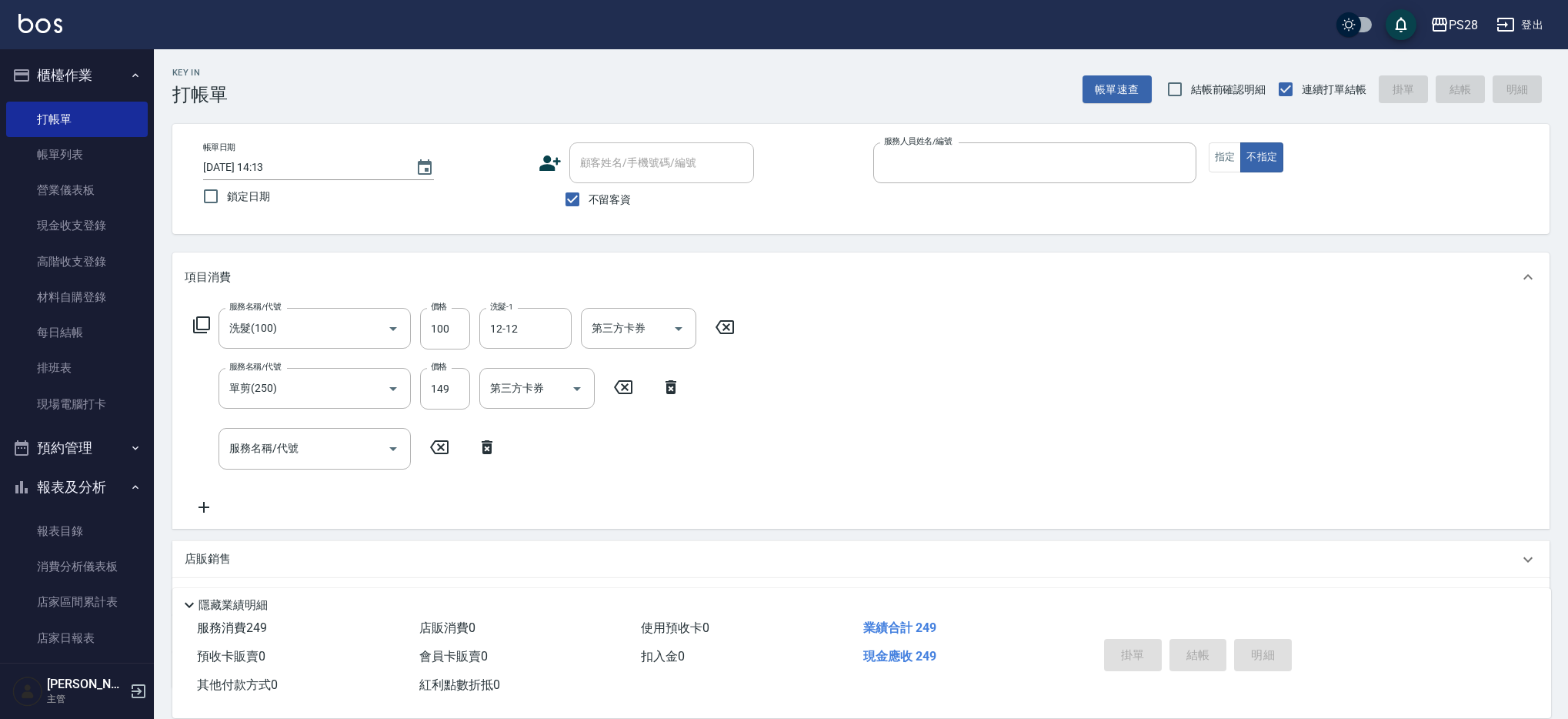
type input "[DATE] 14:15"
type input "1"
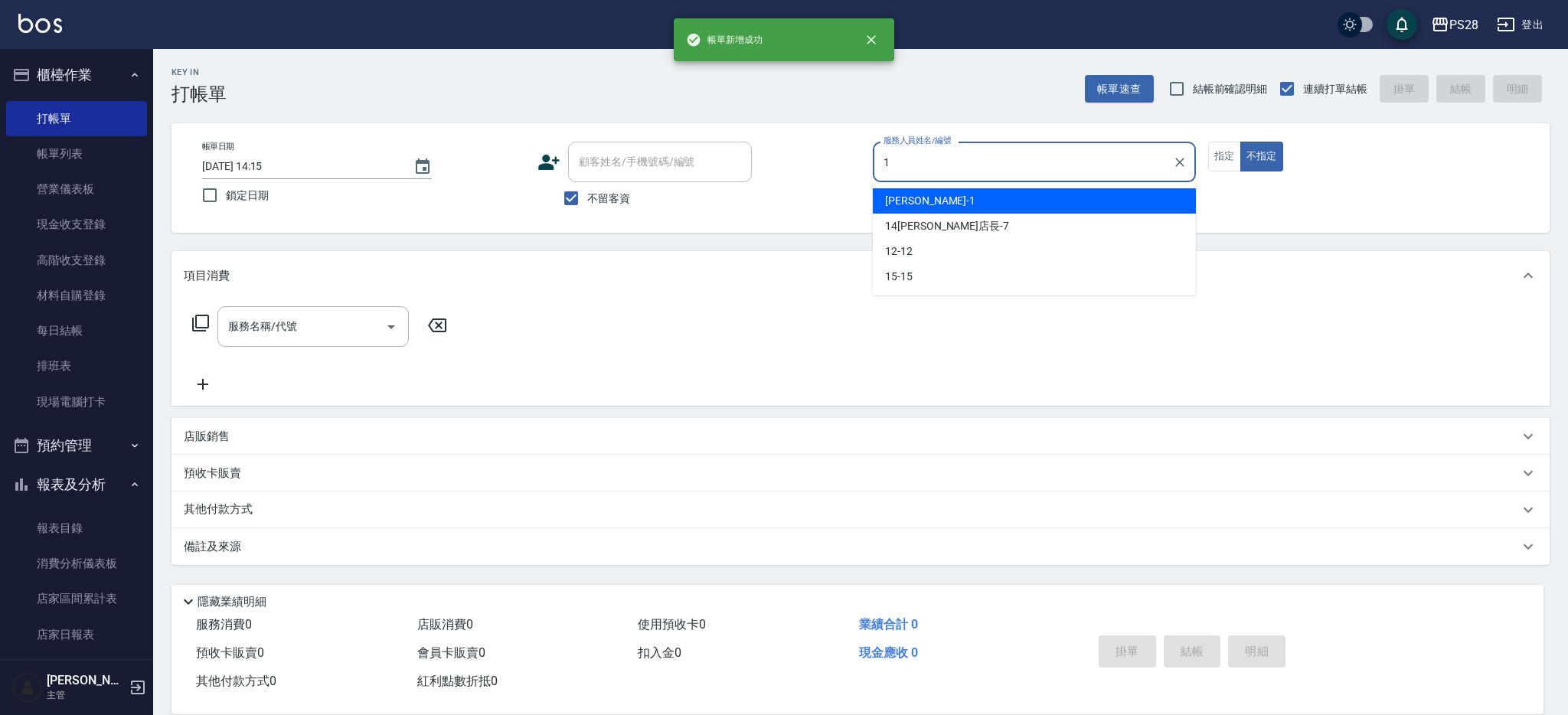
type input "[PERSON_NAME]-1"
type button "false"
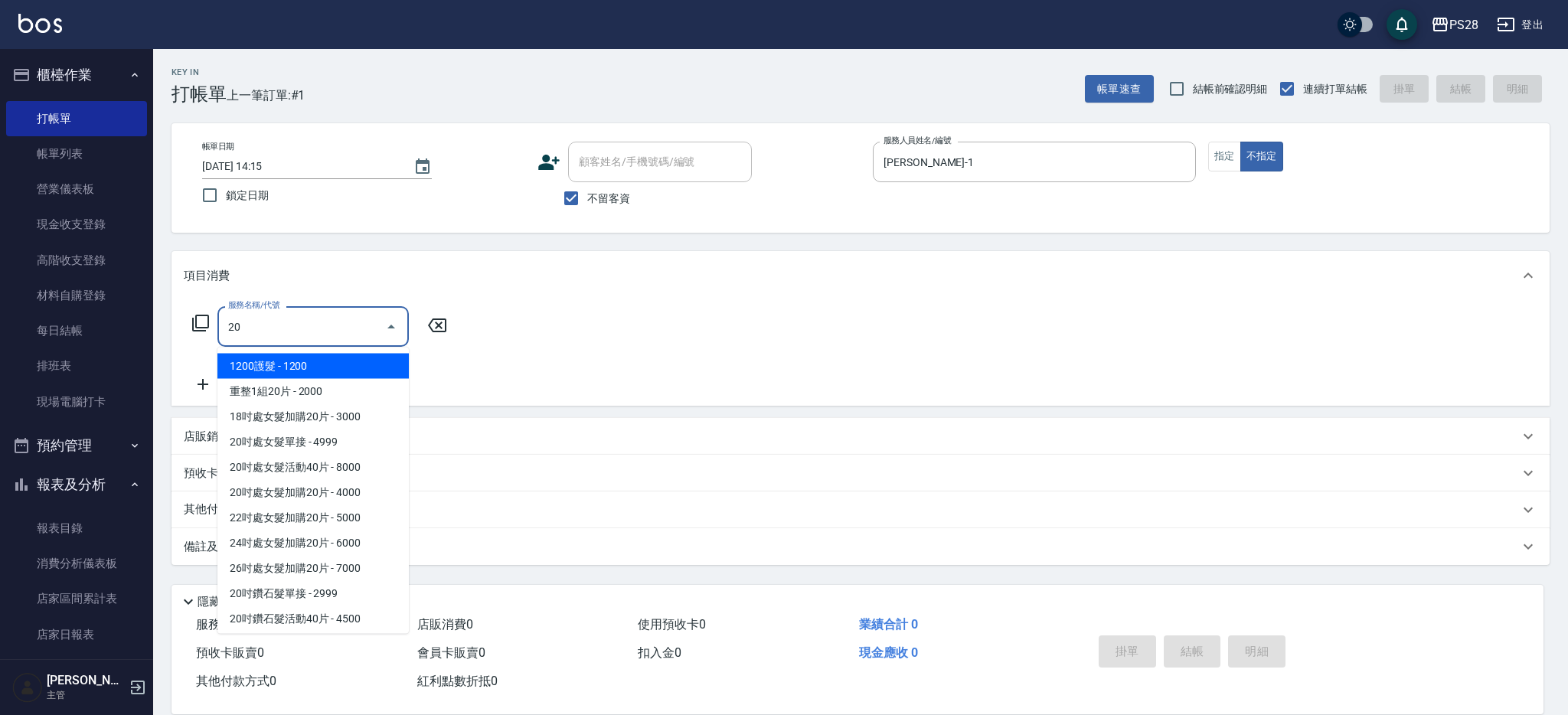
type input "1200護髮(407)"
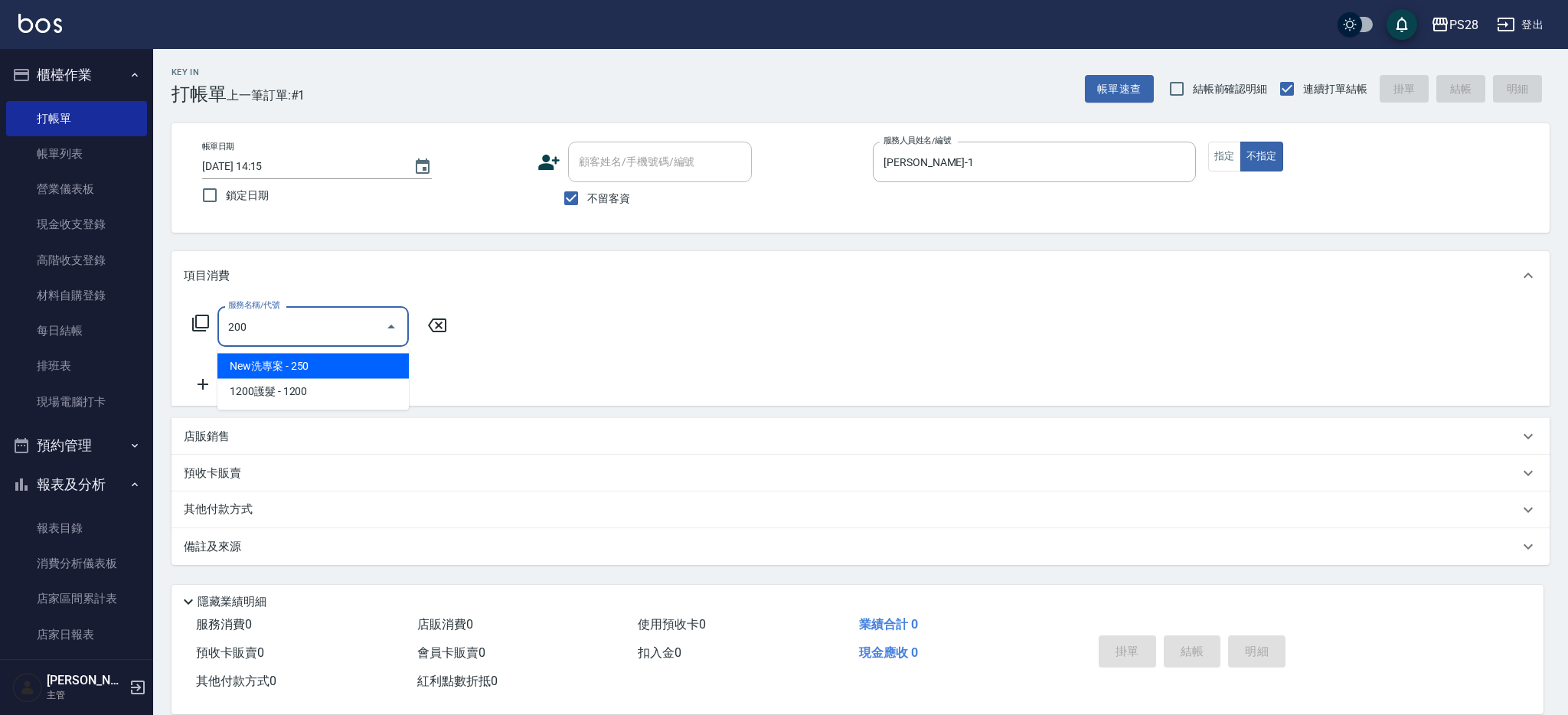
type input "New洗專案(200)"
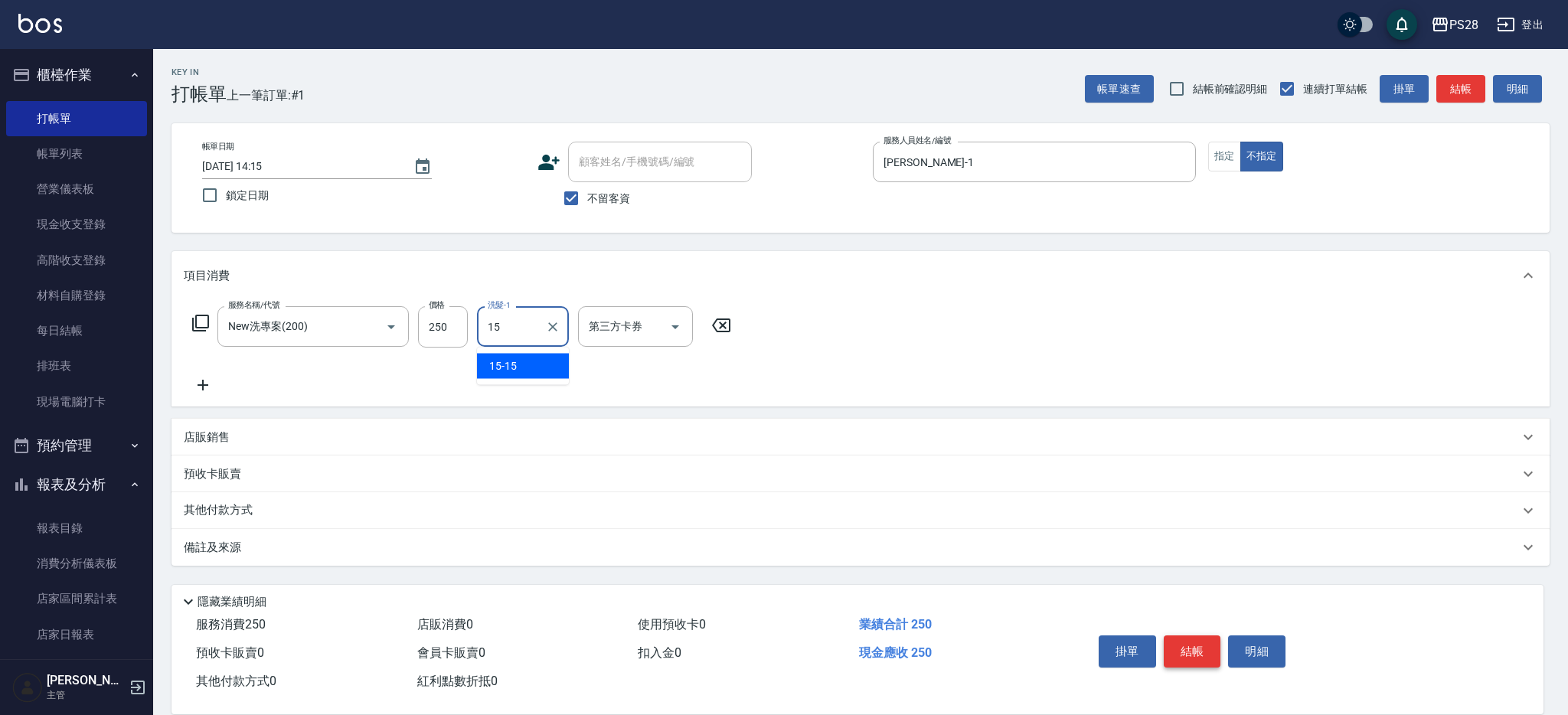
type input "15-15"
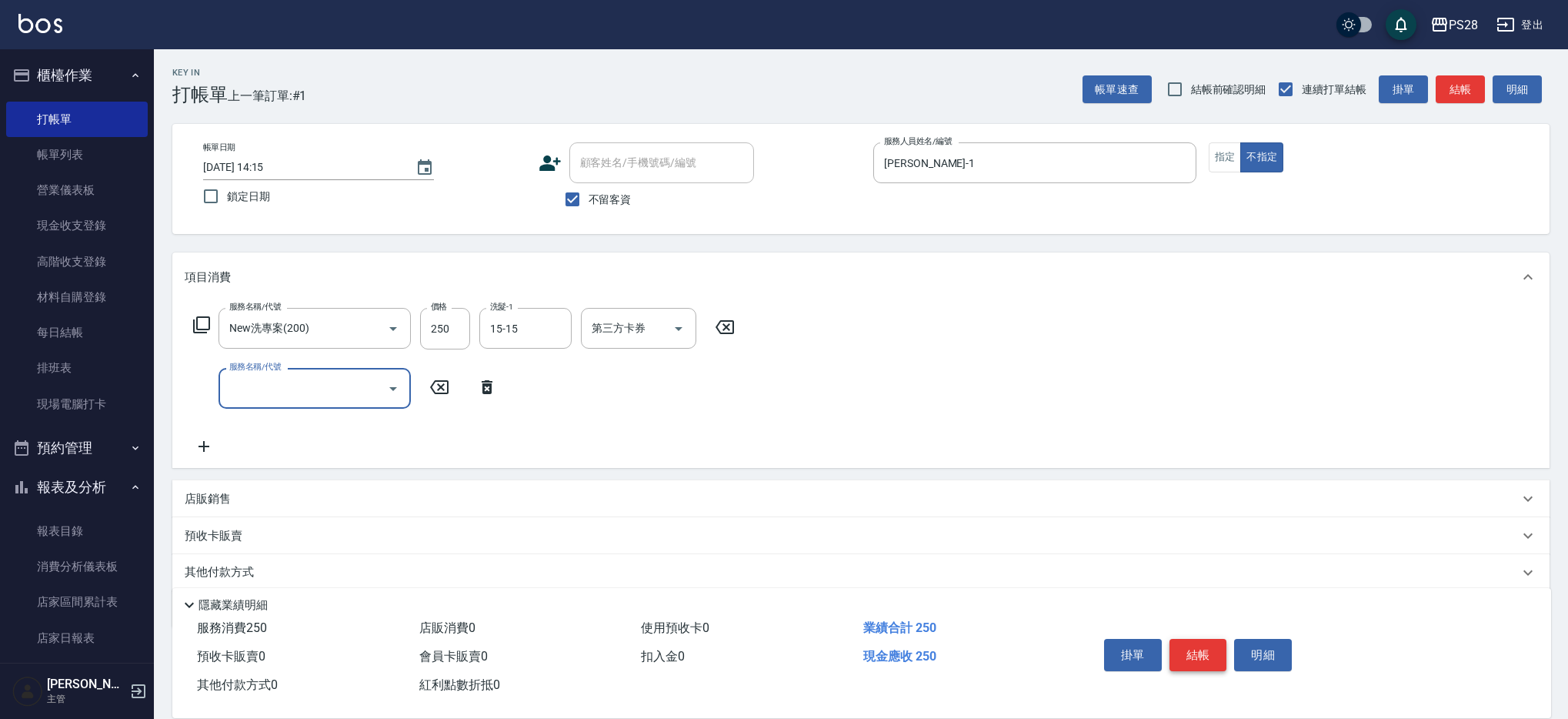
click at [1213, 654] on button "結帳" at bounding box center [1198, 654] width 57 height 32
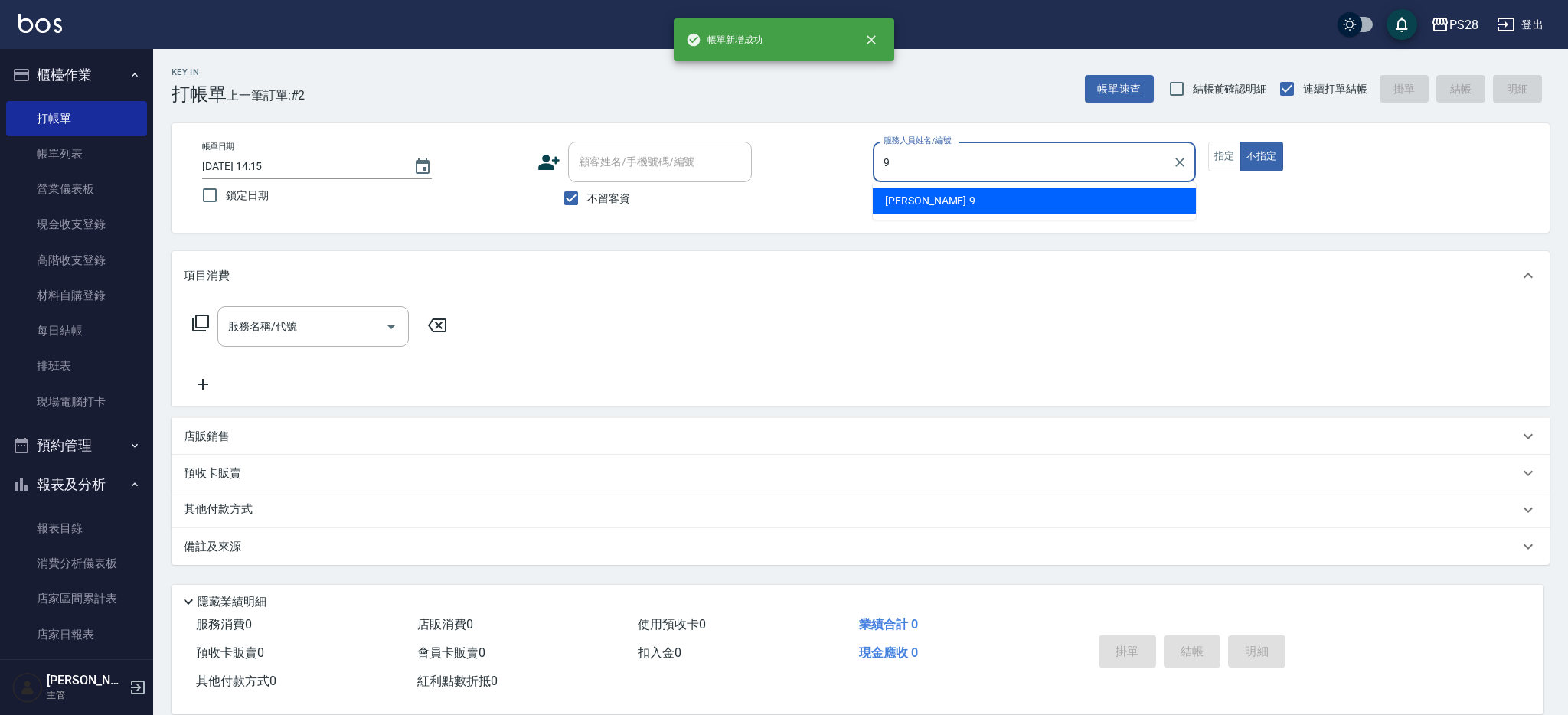
type input "Sandy-9"
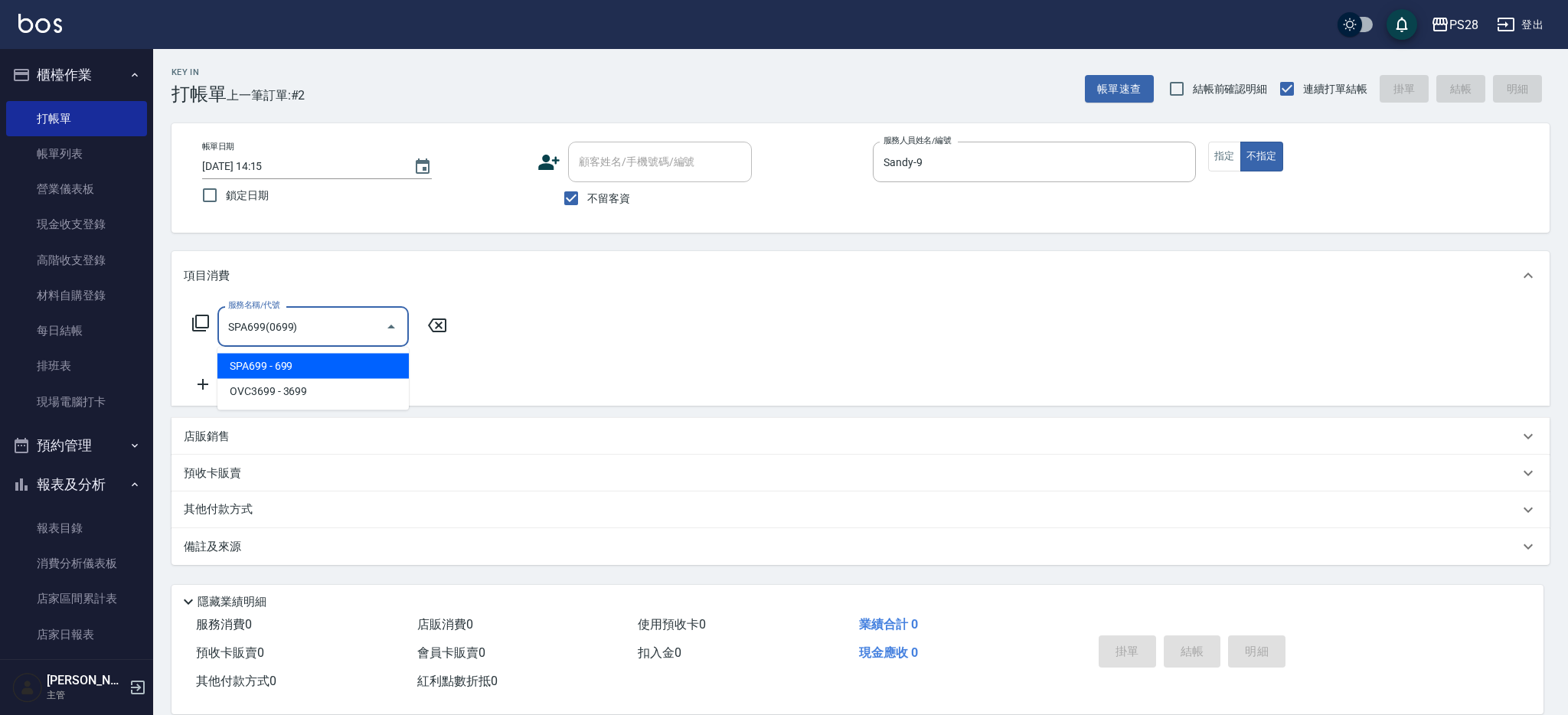
type input "SPA699(0699)"
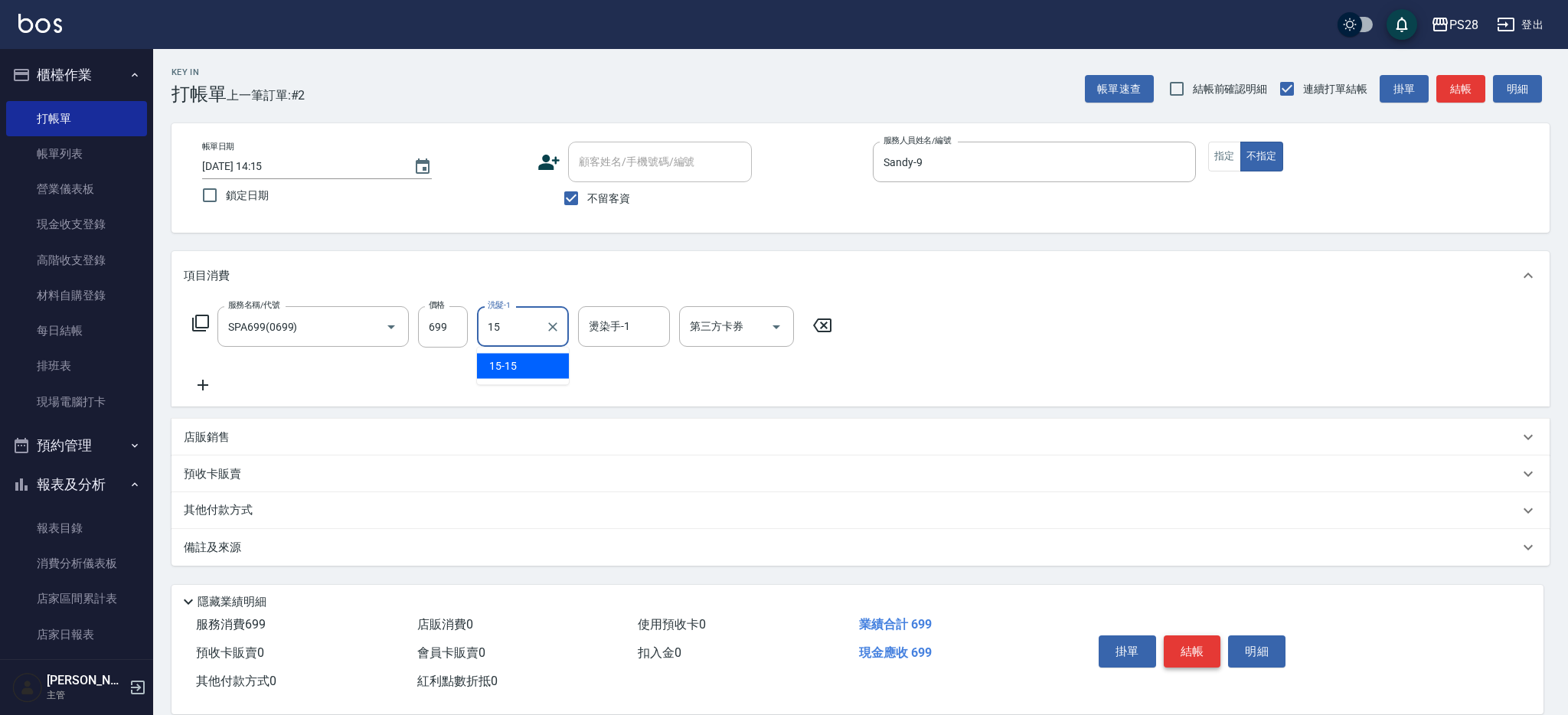
type input "15-15"
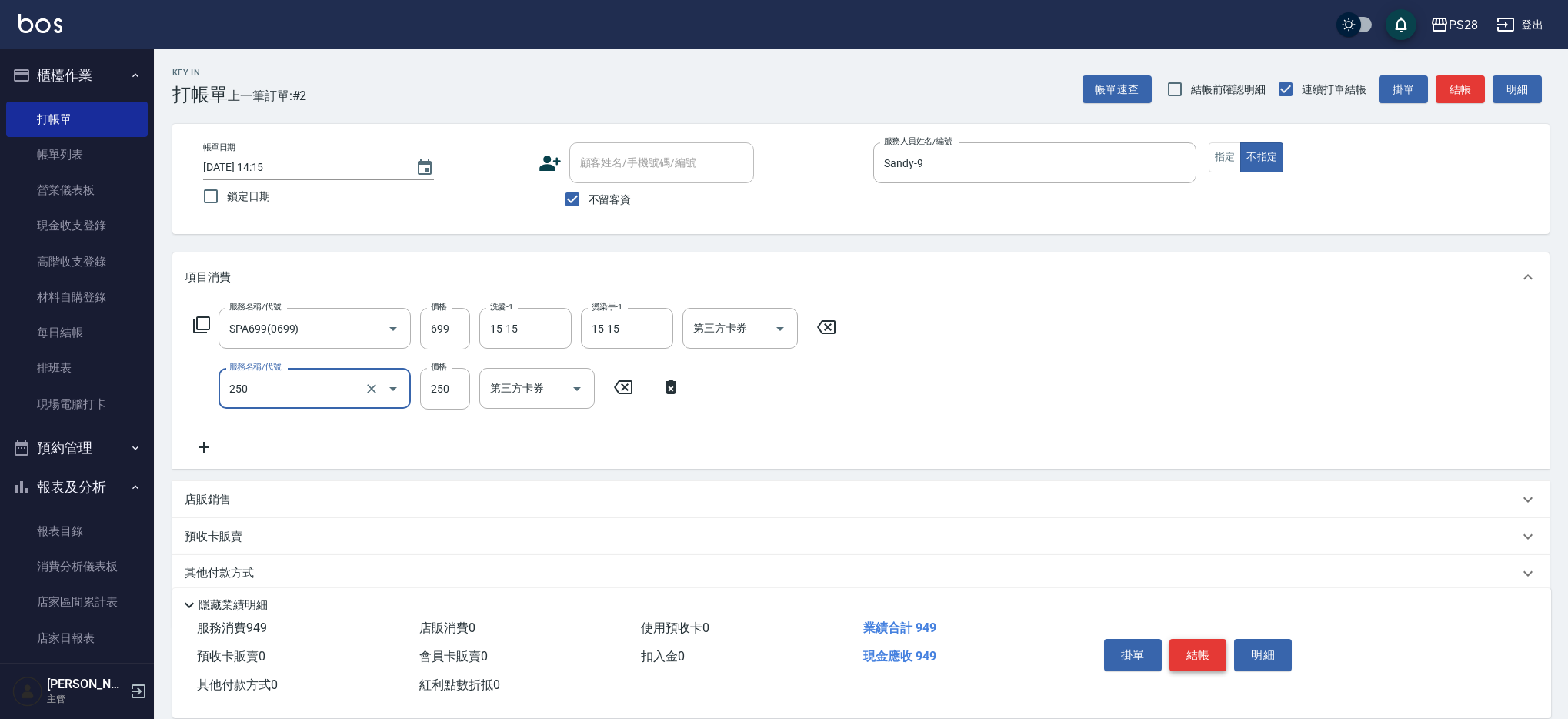
type input "單剪(250)"
type input "149"
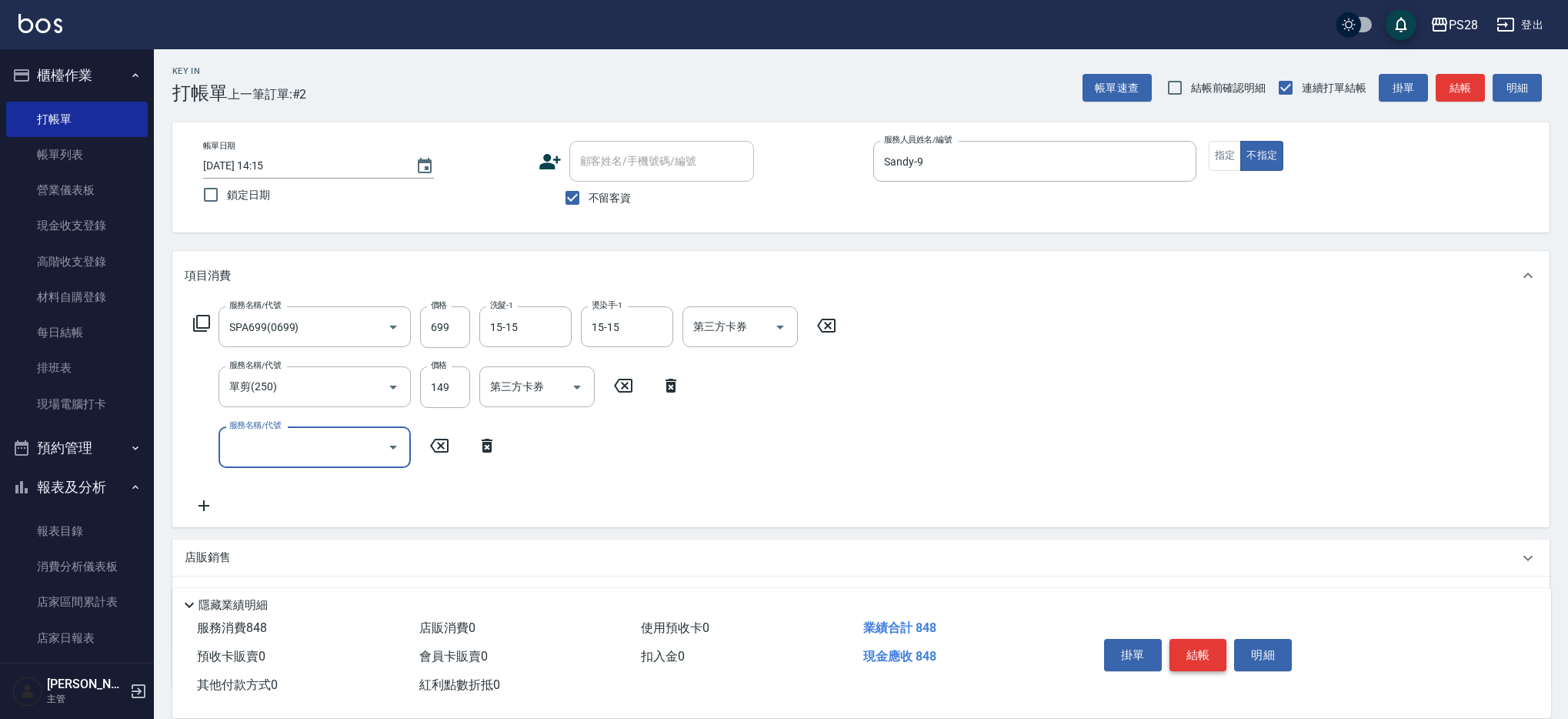
scroll to position [2, 0]
click at [1201, 660] on button "結帳" at bounding box center [1198, 654] width 57 height 32
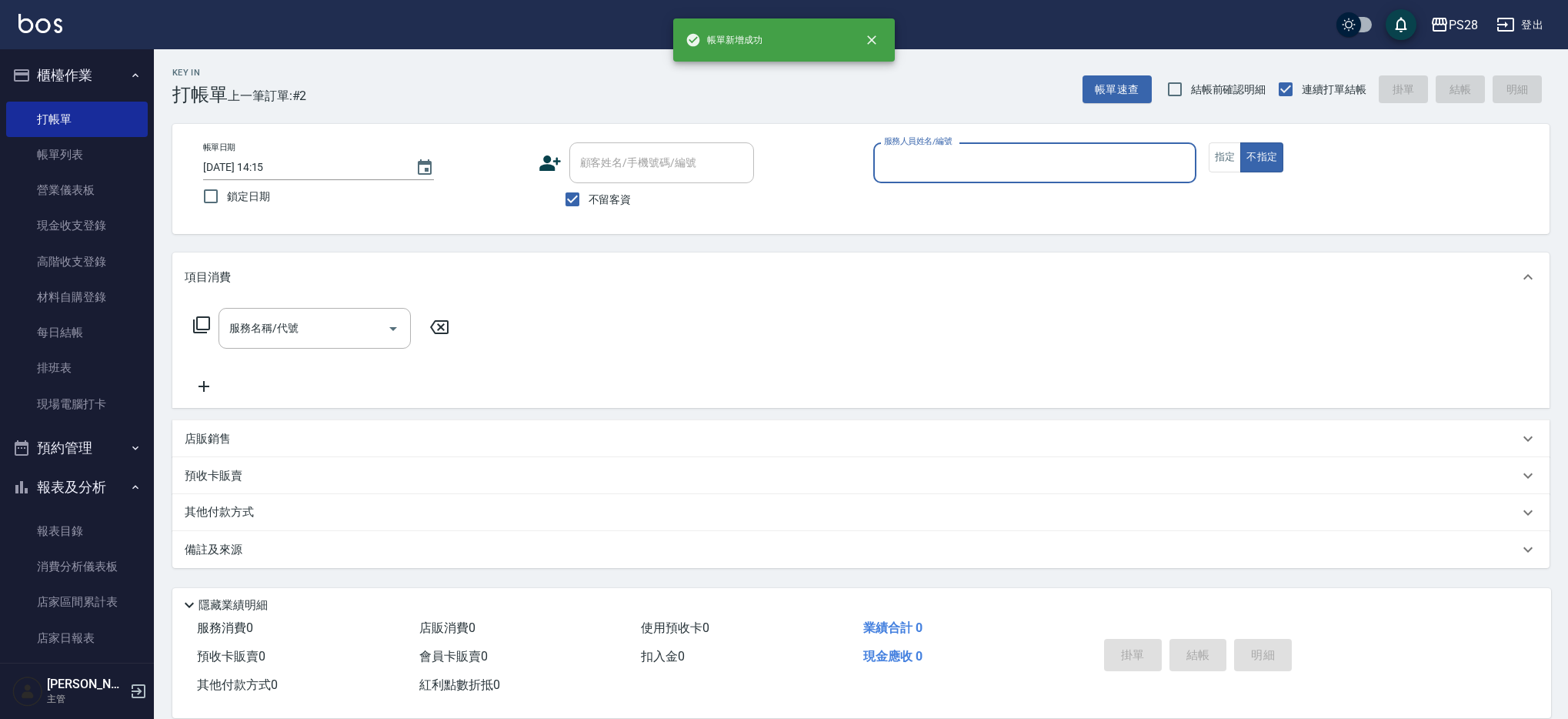
scroll to position [0, 0]
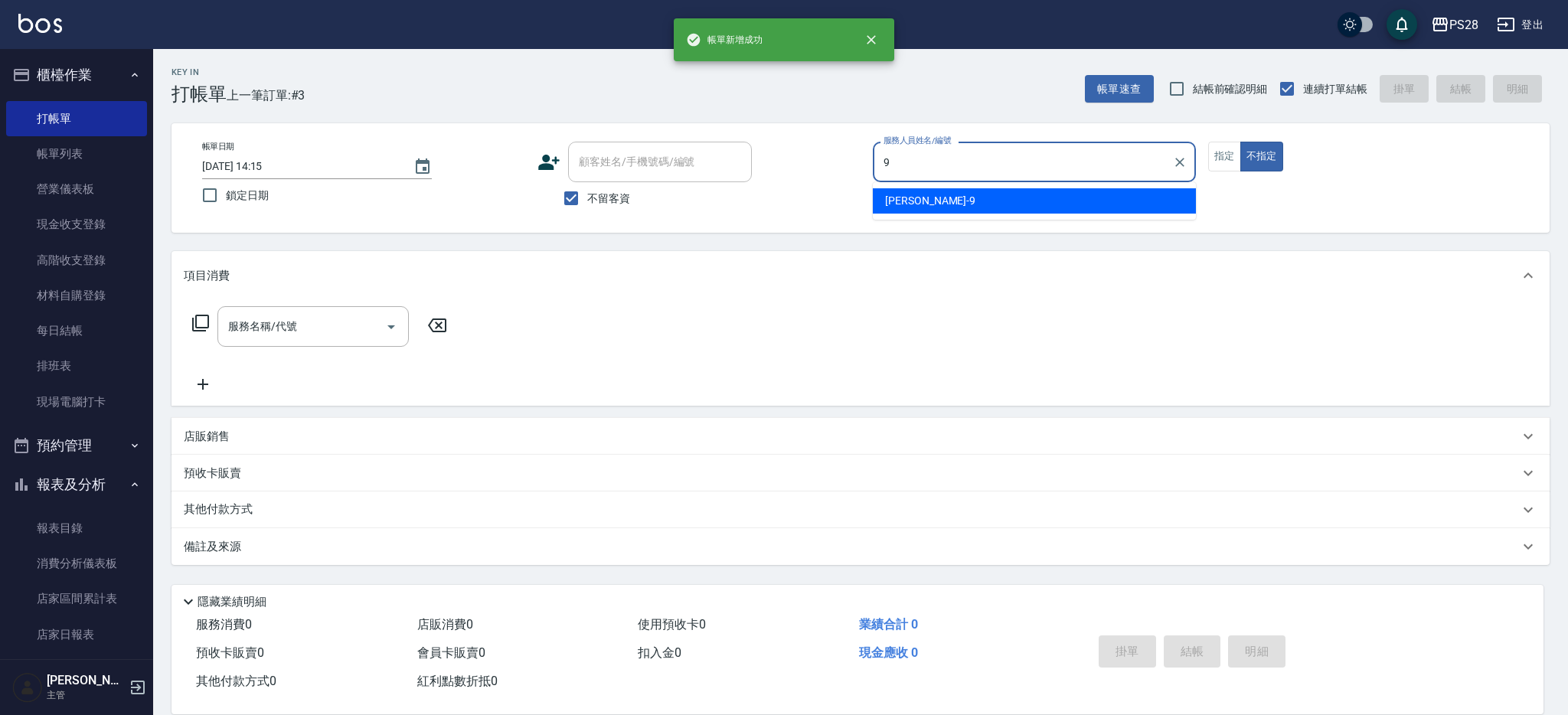
type input "Sandy-9"
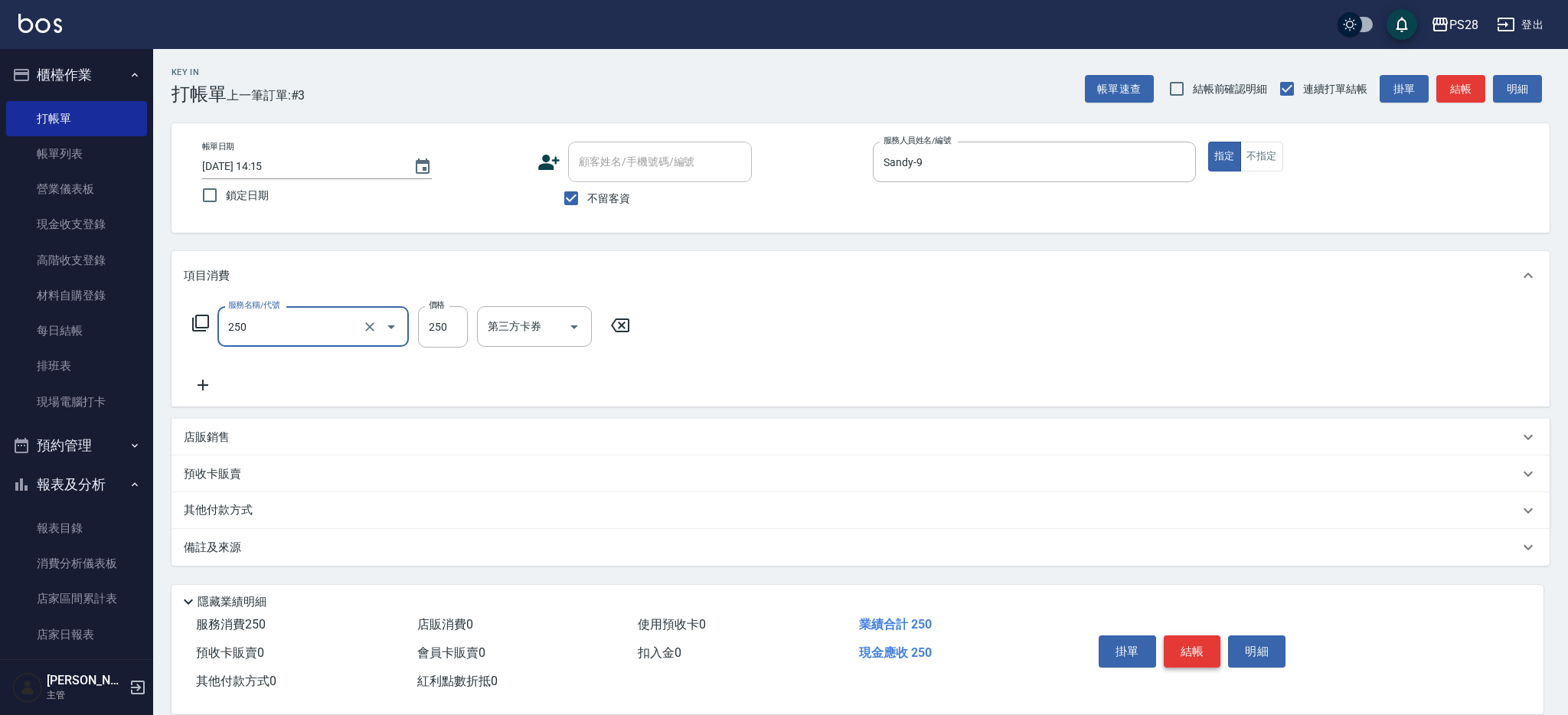
type input "單剪(250)"
type input "179"
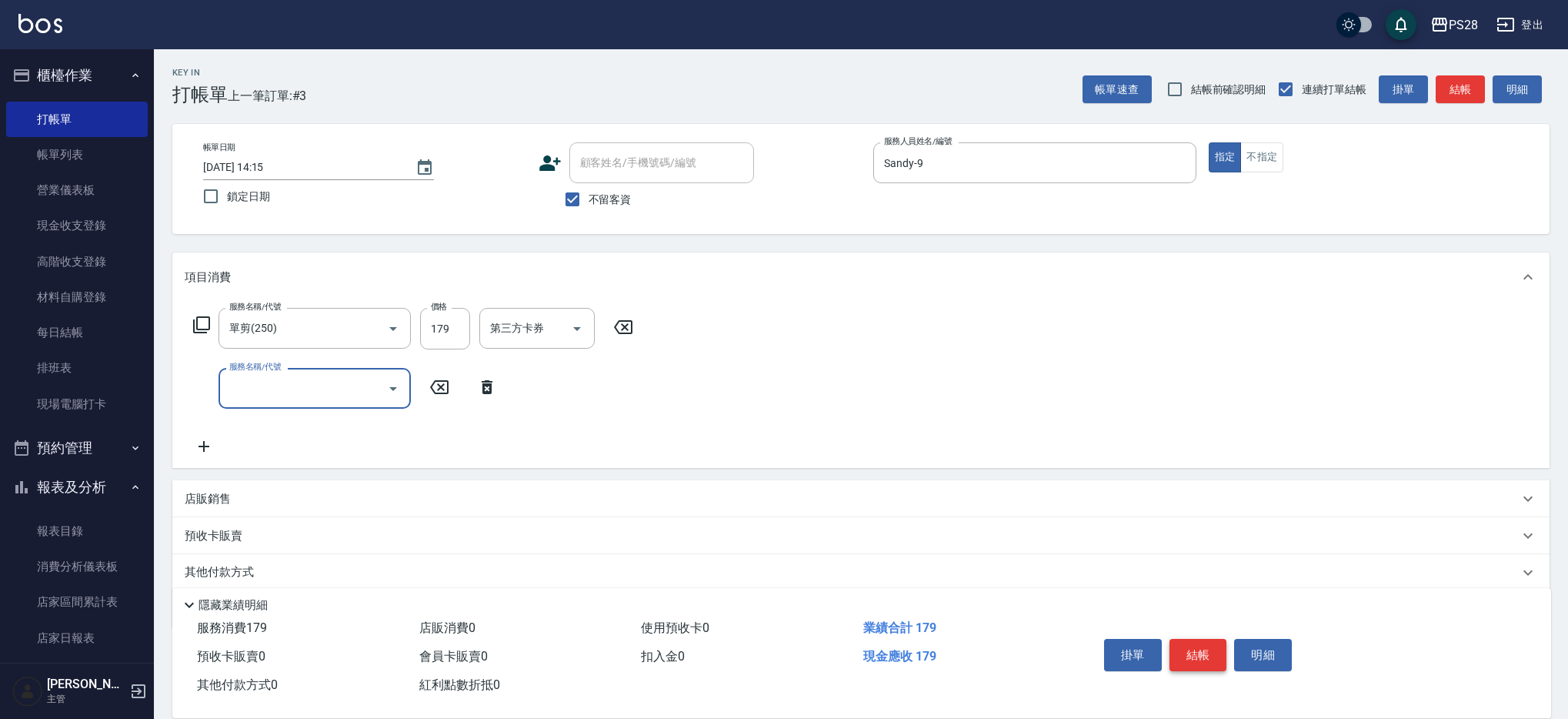
click at [1201, 639] on button "結帳" at bounding box center [1198, 654] width 57 height 32
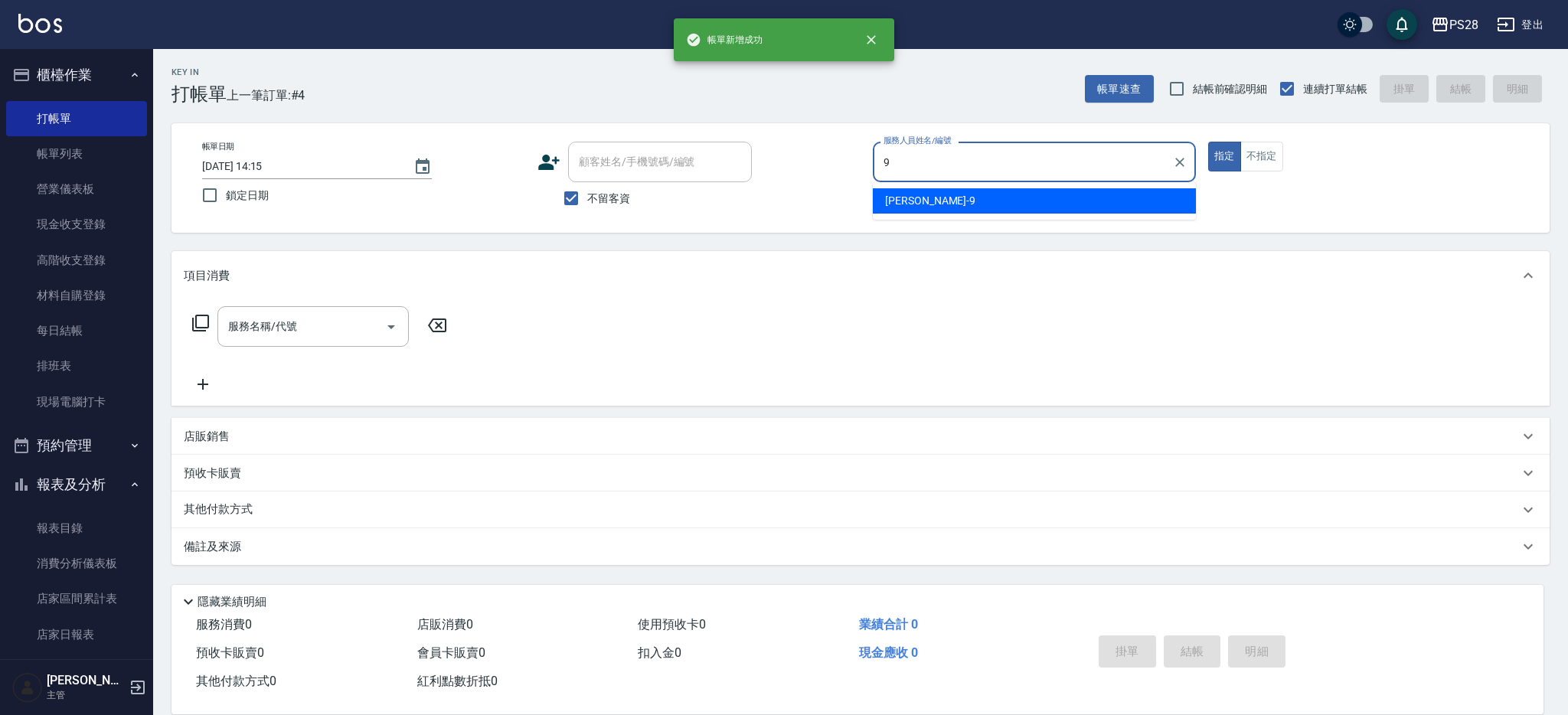
type input "Sandy-9"
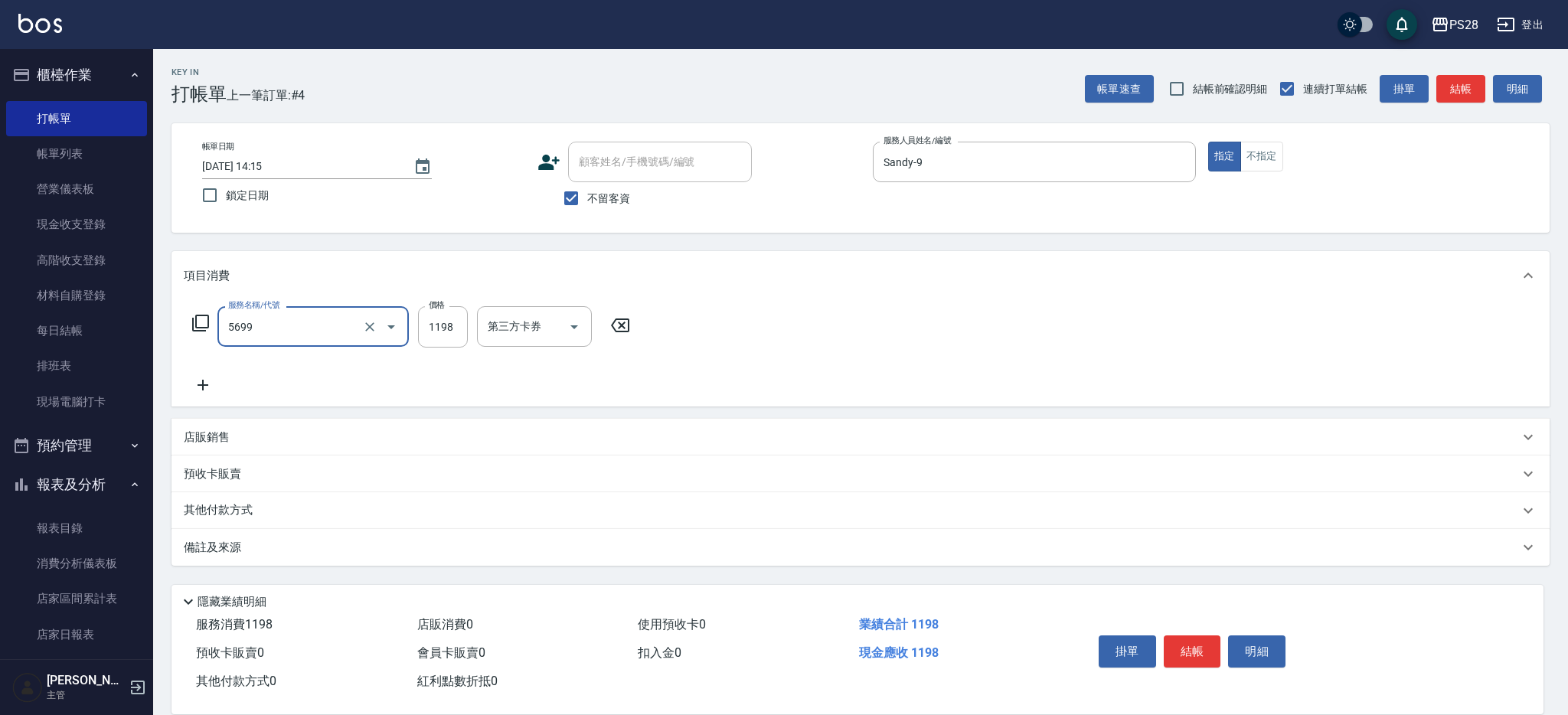
type input "水沁涼套餐(5699)"
type input "1098"
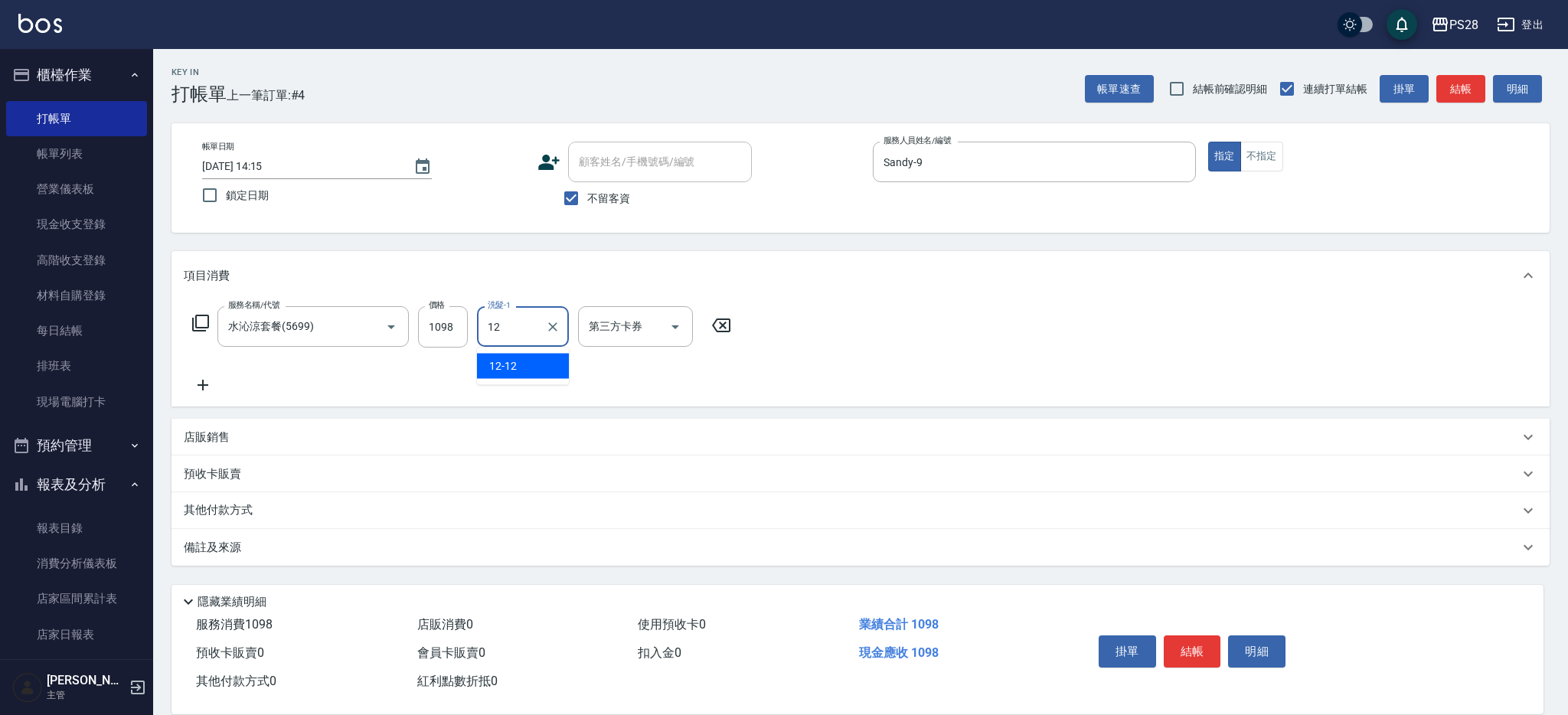
type input "12-12"
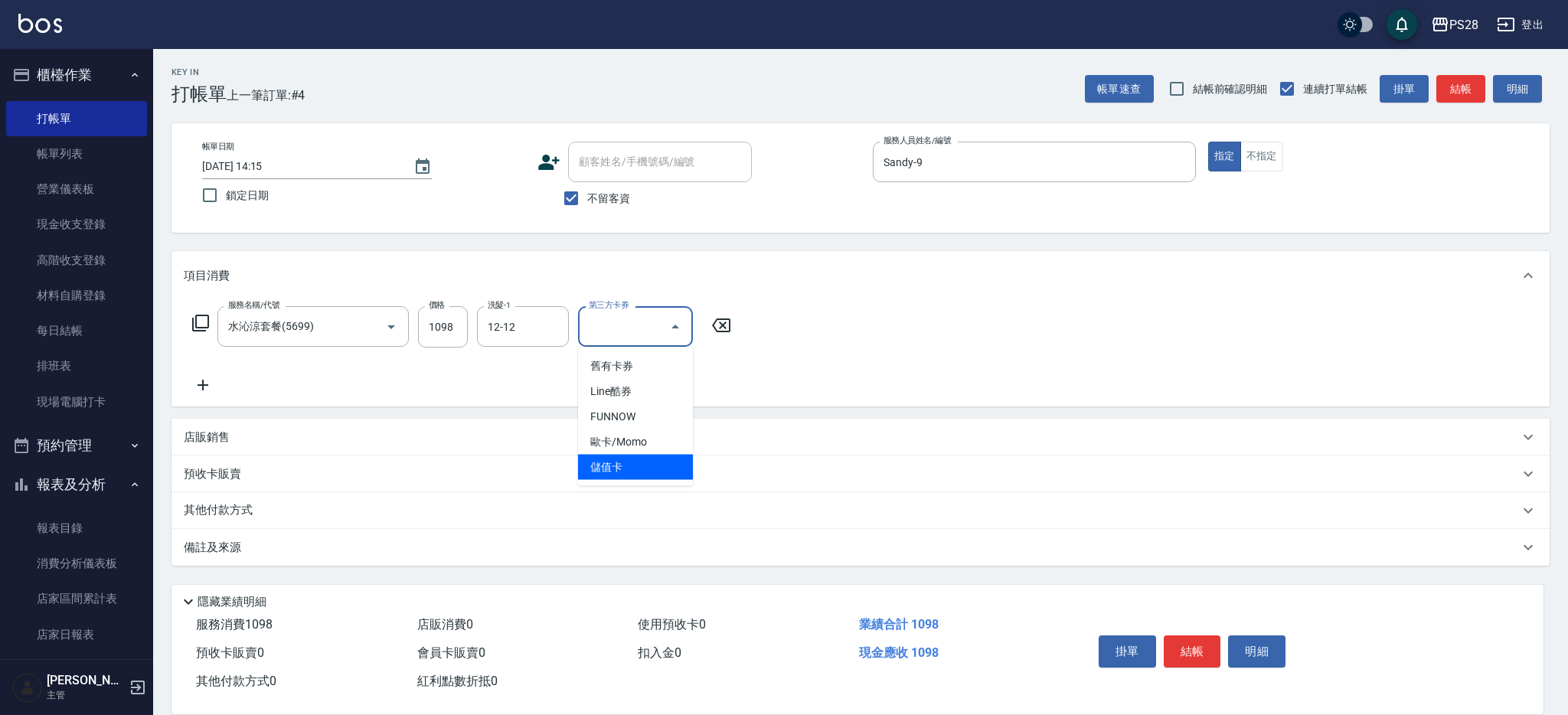
type input "儲值卡"
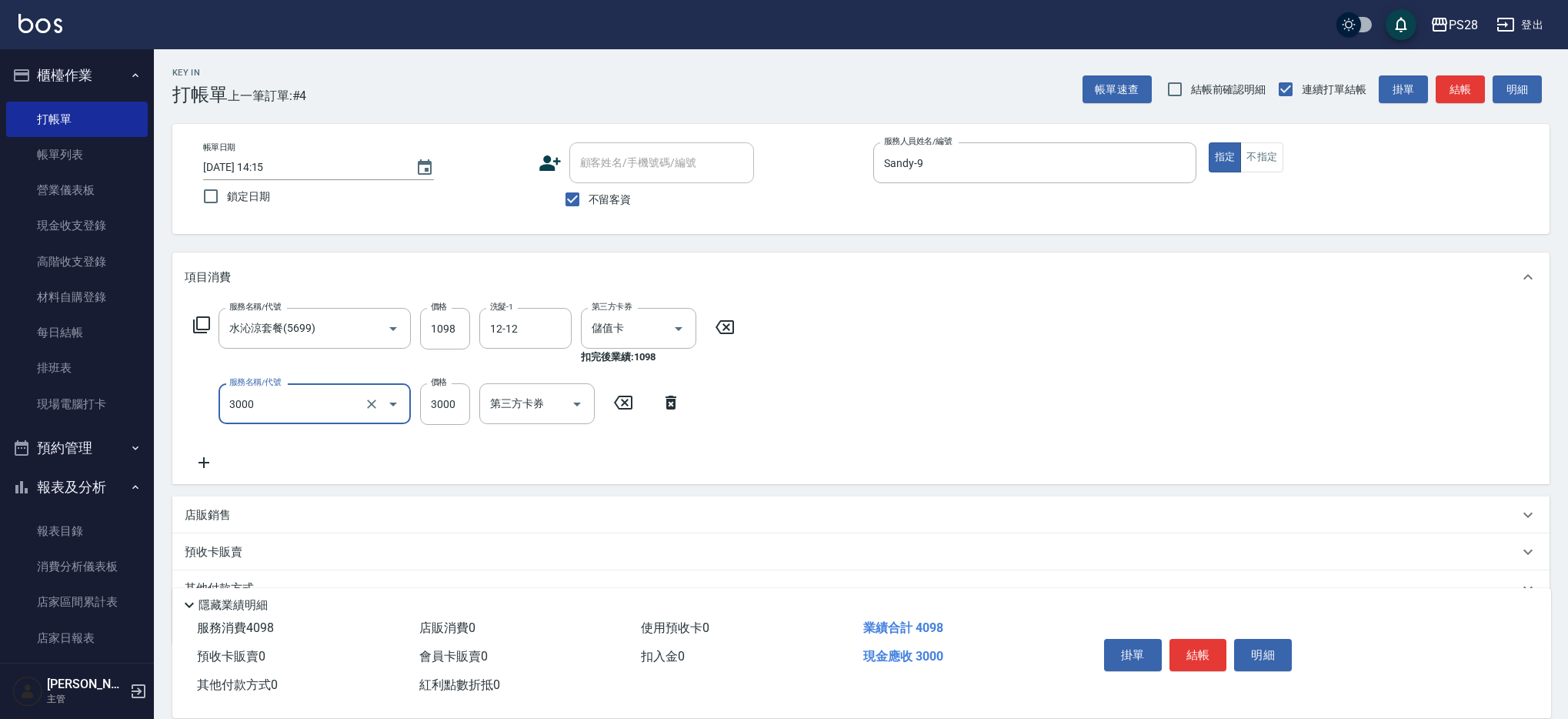
type input "頂級豪華OVC3(3000)"
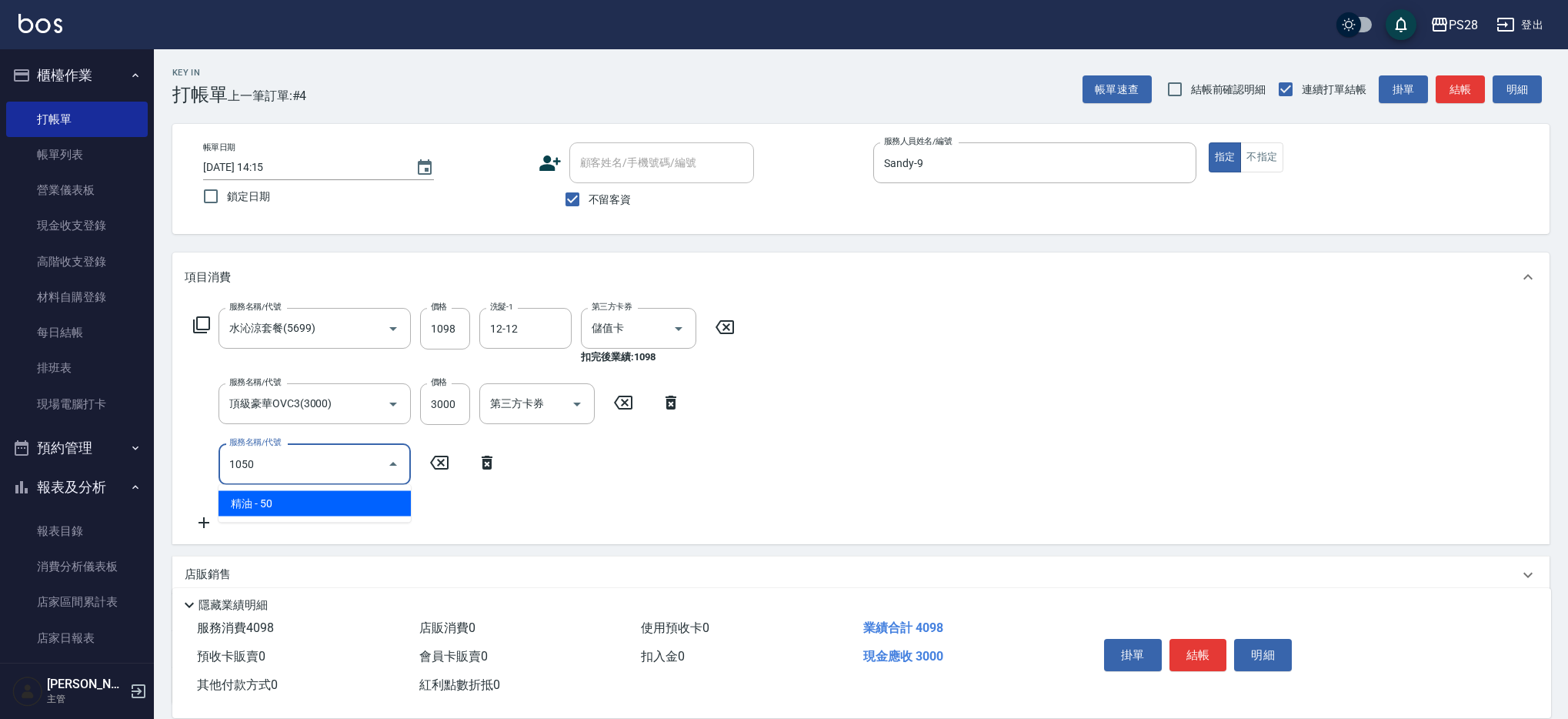
type input "精油(1050)"
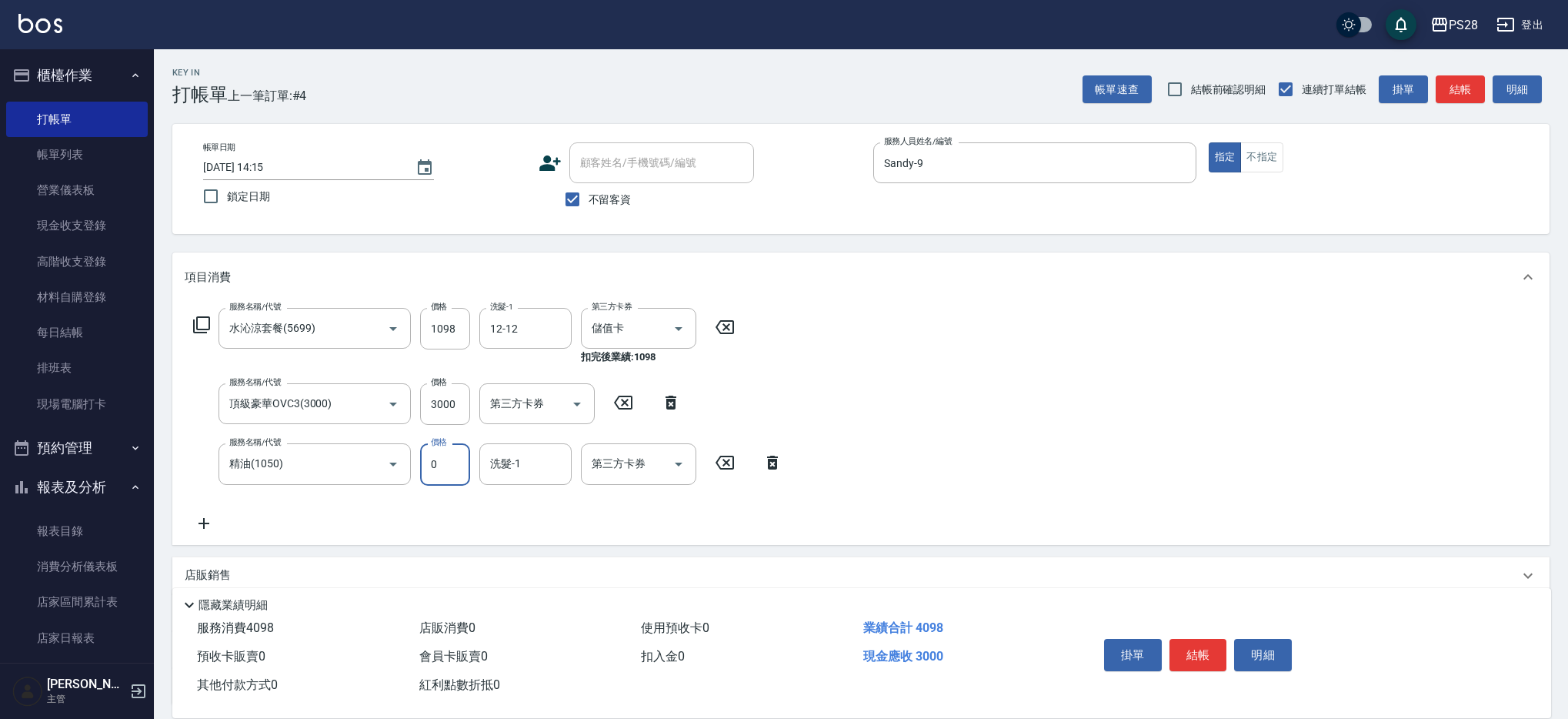
type input "0"
type input "12-12"
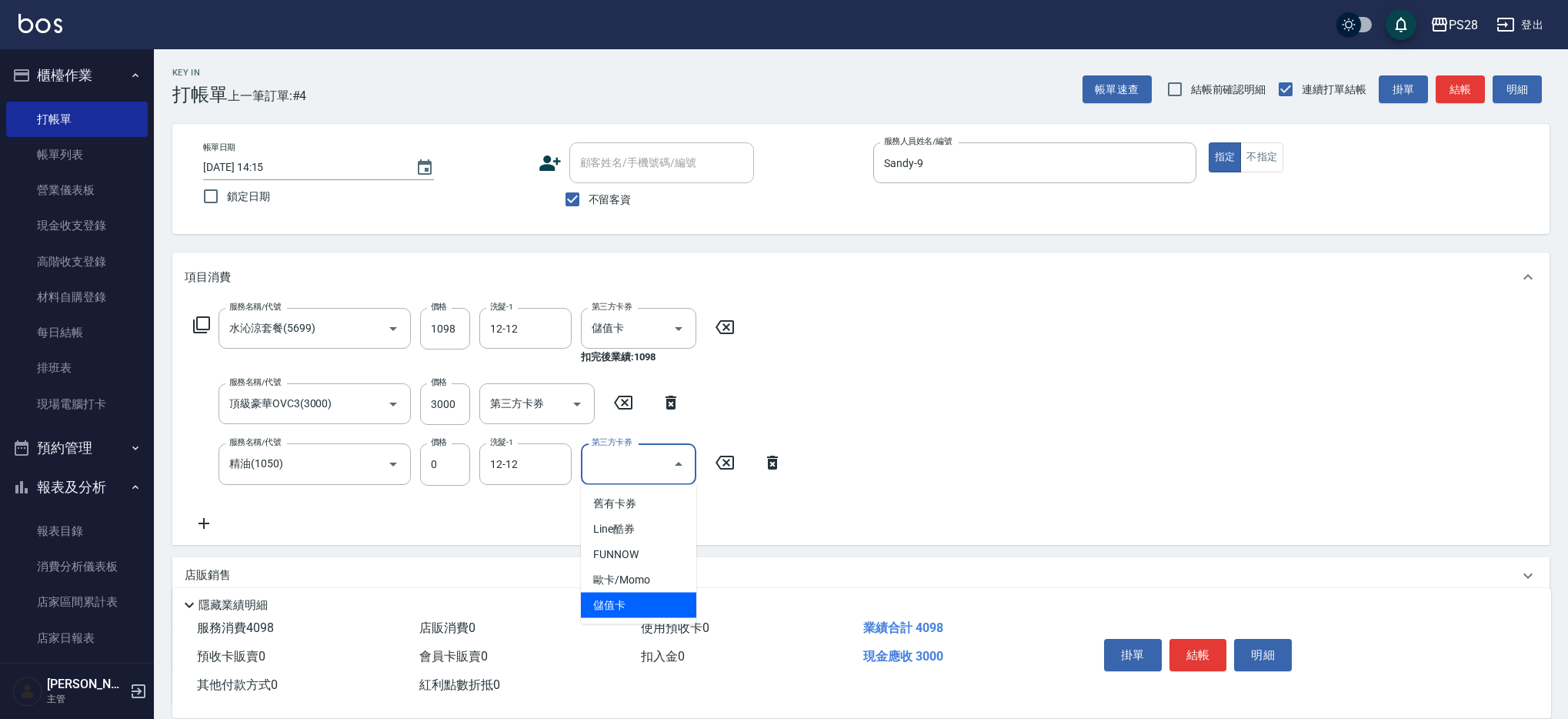
type input "儲值卡"
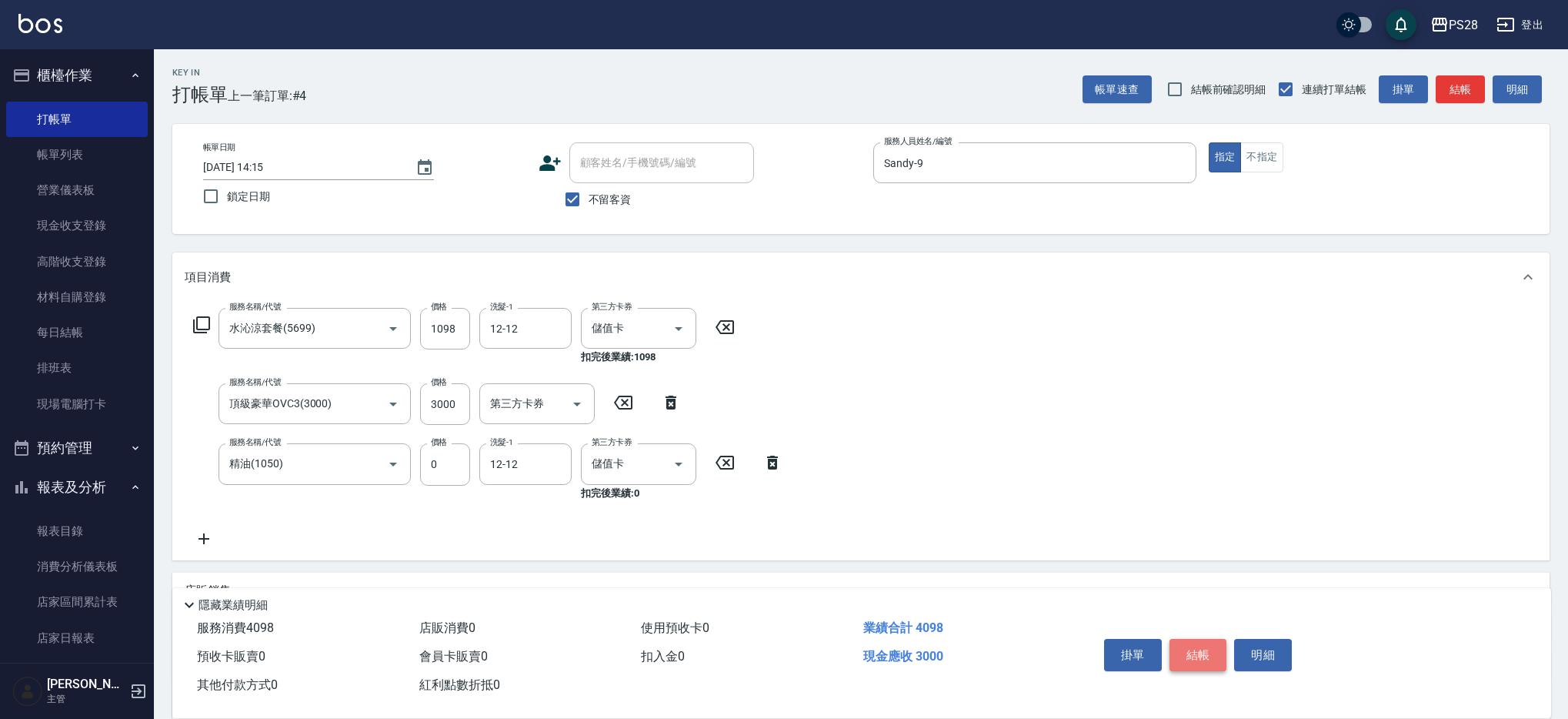
click at [1208, 652] on button "結帳" at bounding box center [1198, 654] width 57 height 32
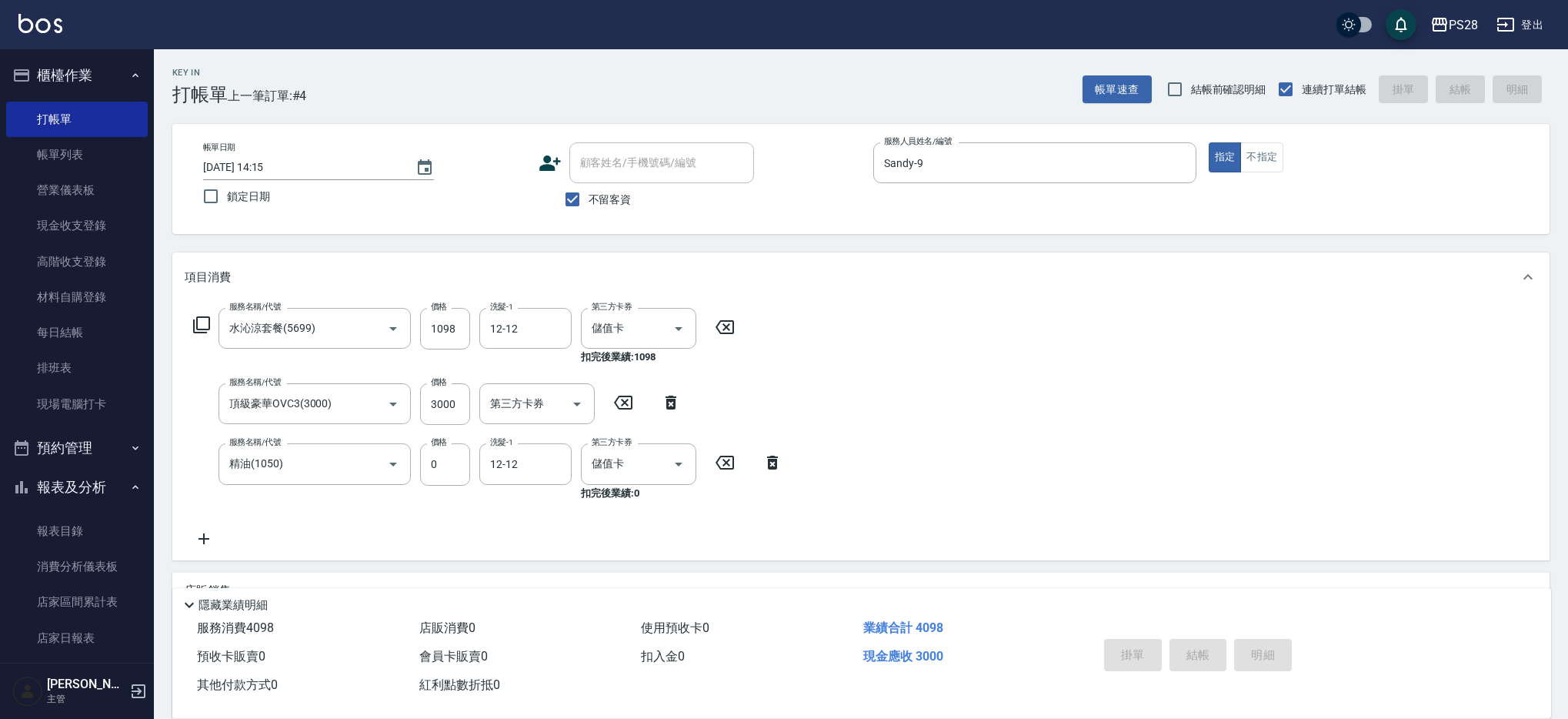
type input "[DATE] 14:16"
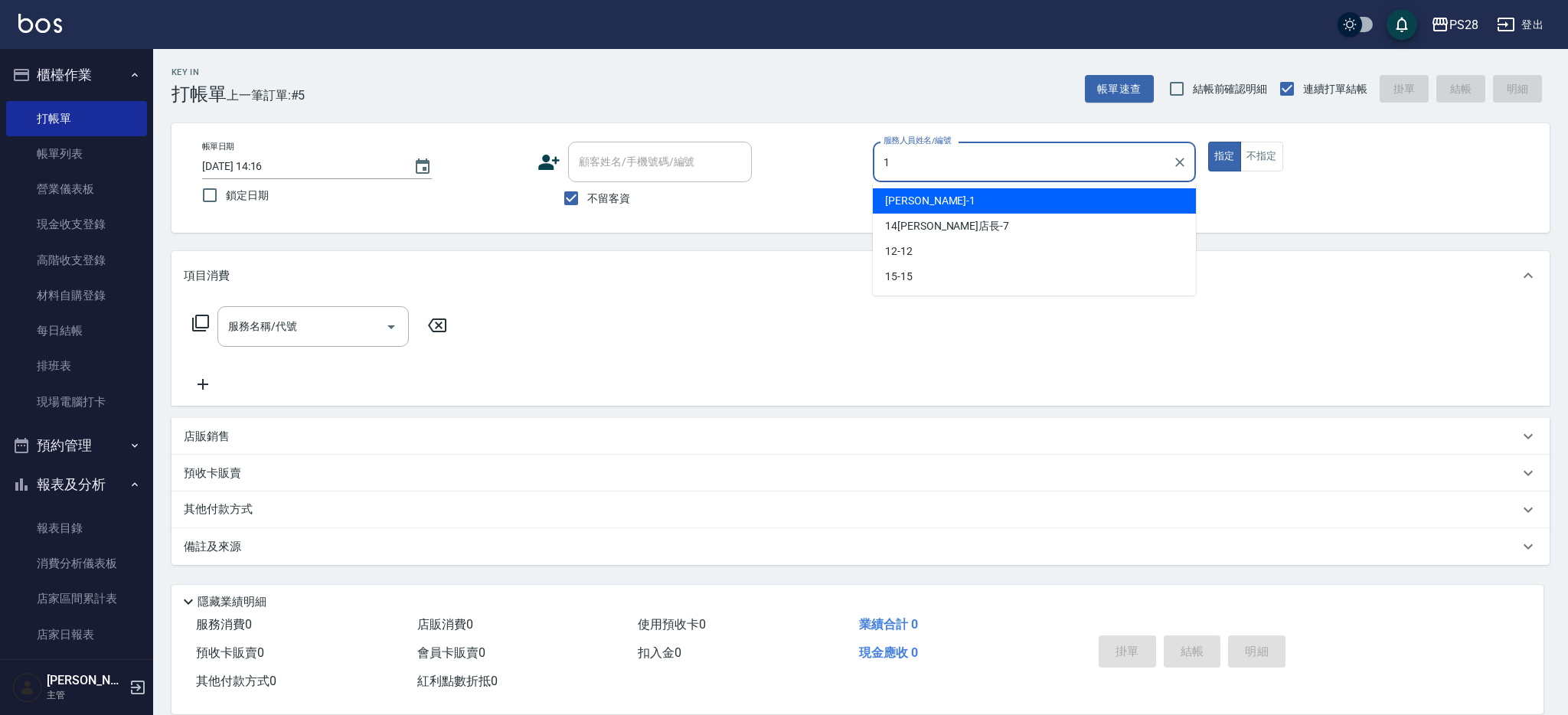
type input "[PERSON_NAME]-1"
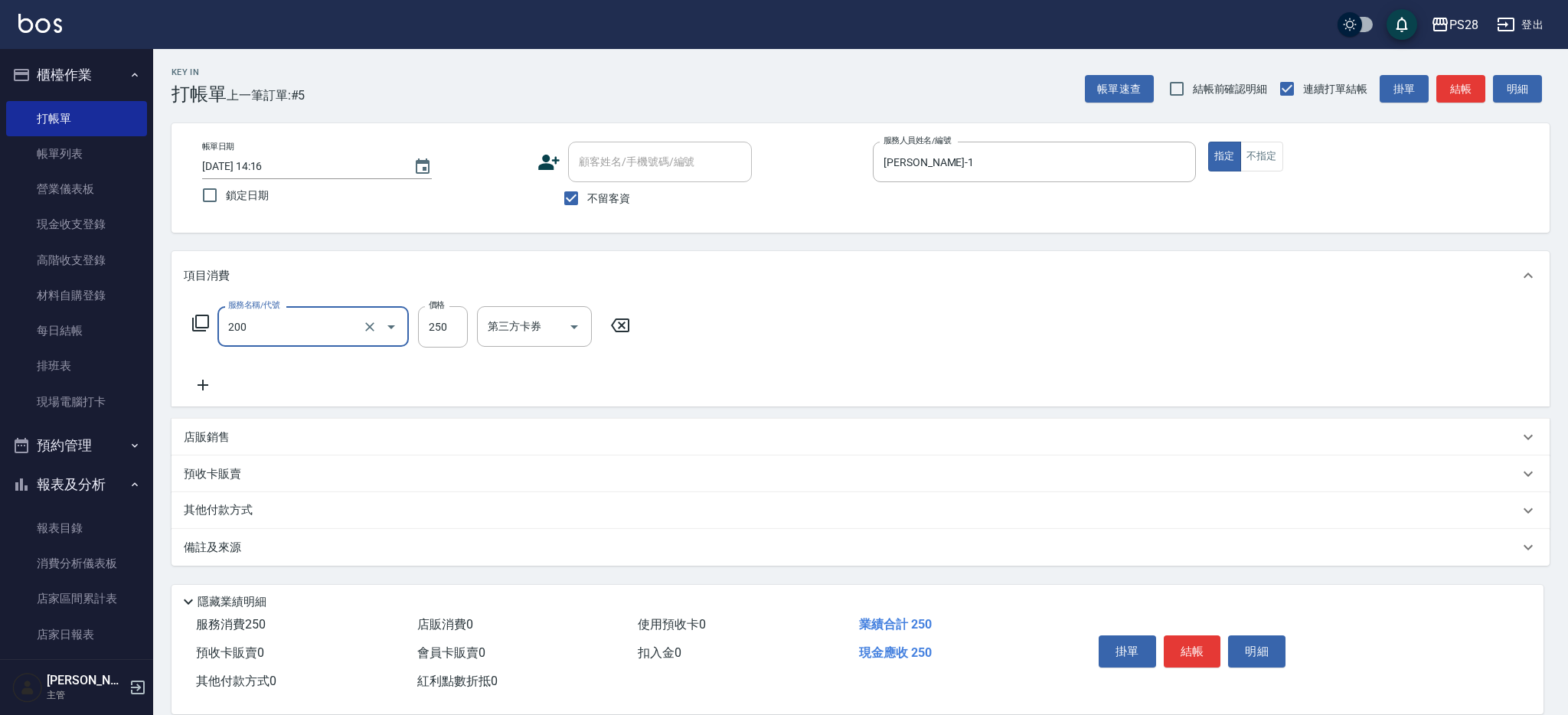
type input "New洗專案(200)"
click at [435, 325] on input "200" at bounding box center [442, 327] width 50 height 42
type input "100"
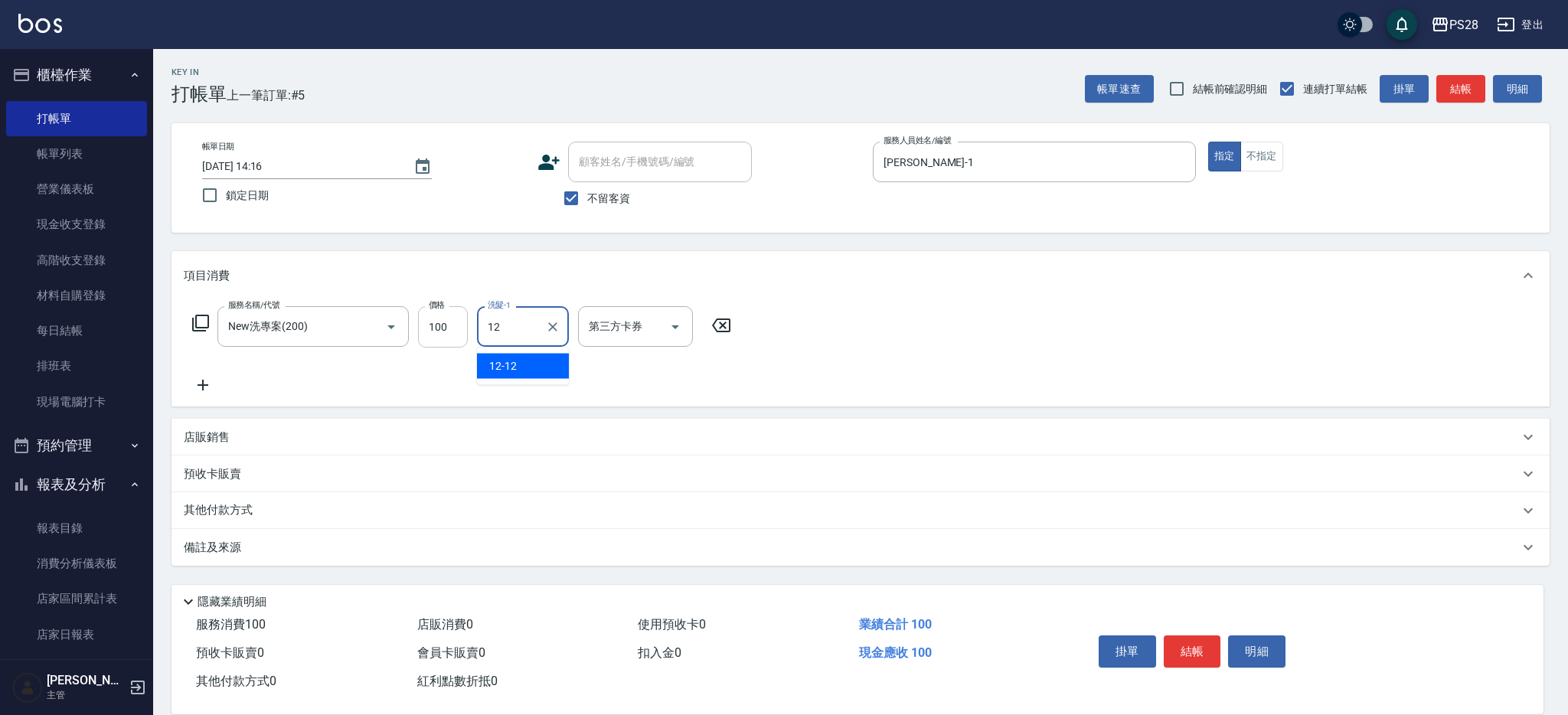
type input "12-12"
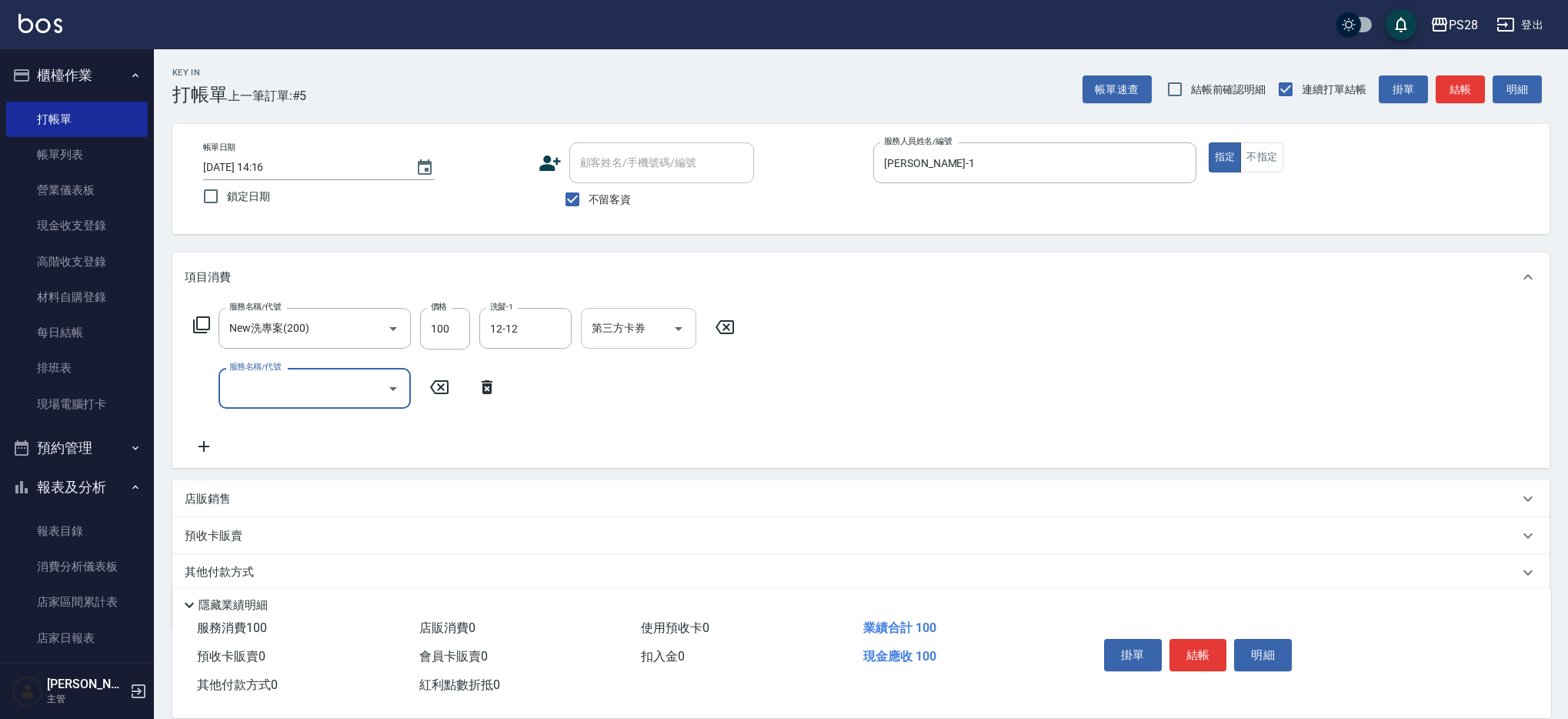
click at [685, 322] on icon "Open" at bounding box center [678, 329] width 18 height 18
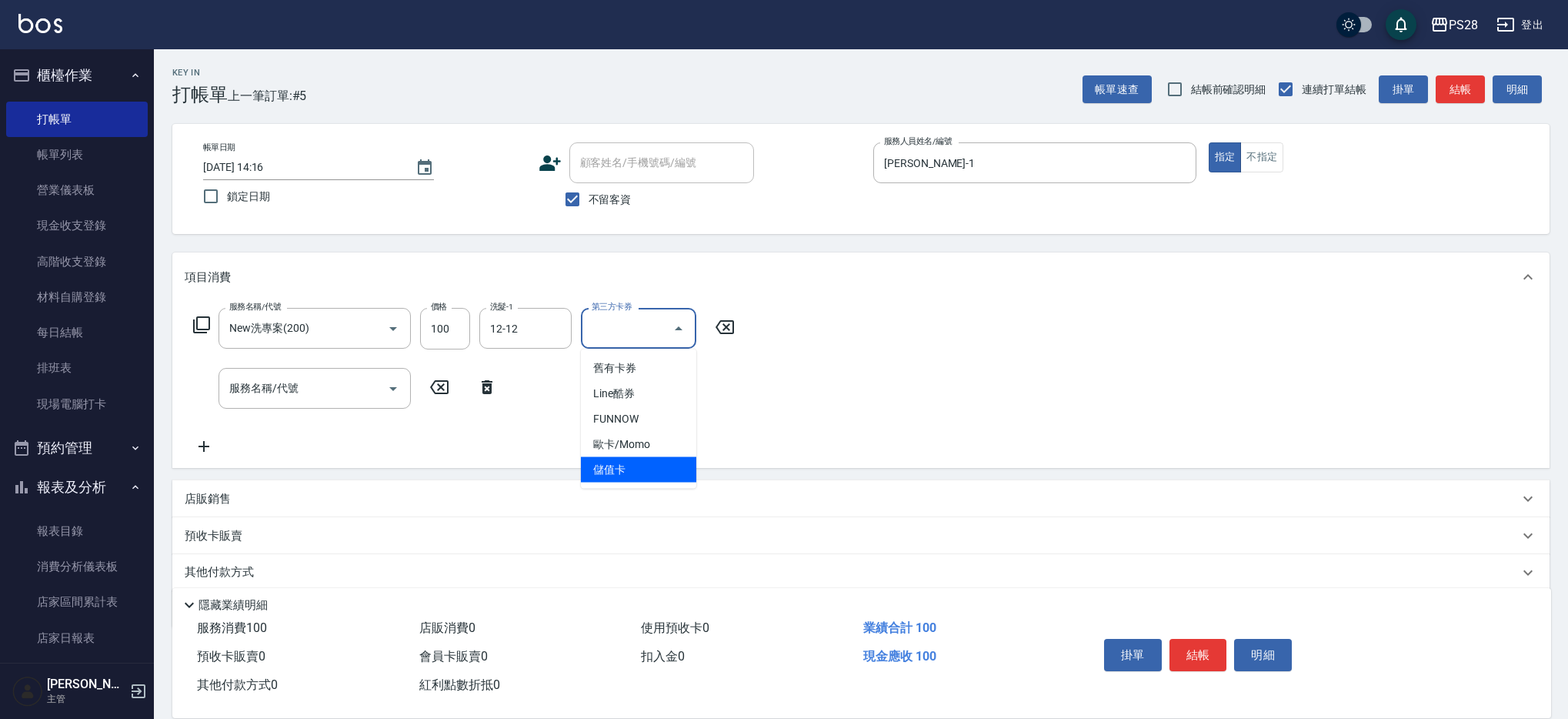
click at [651, 459] on span "儲值卡" at bounding box center [638, 469] width 115 height 25
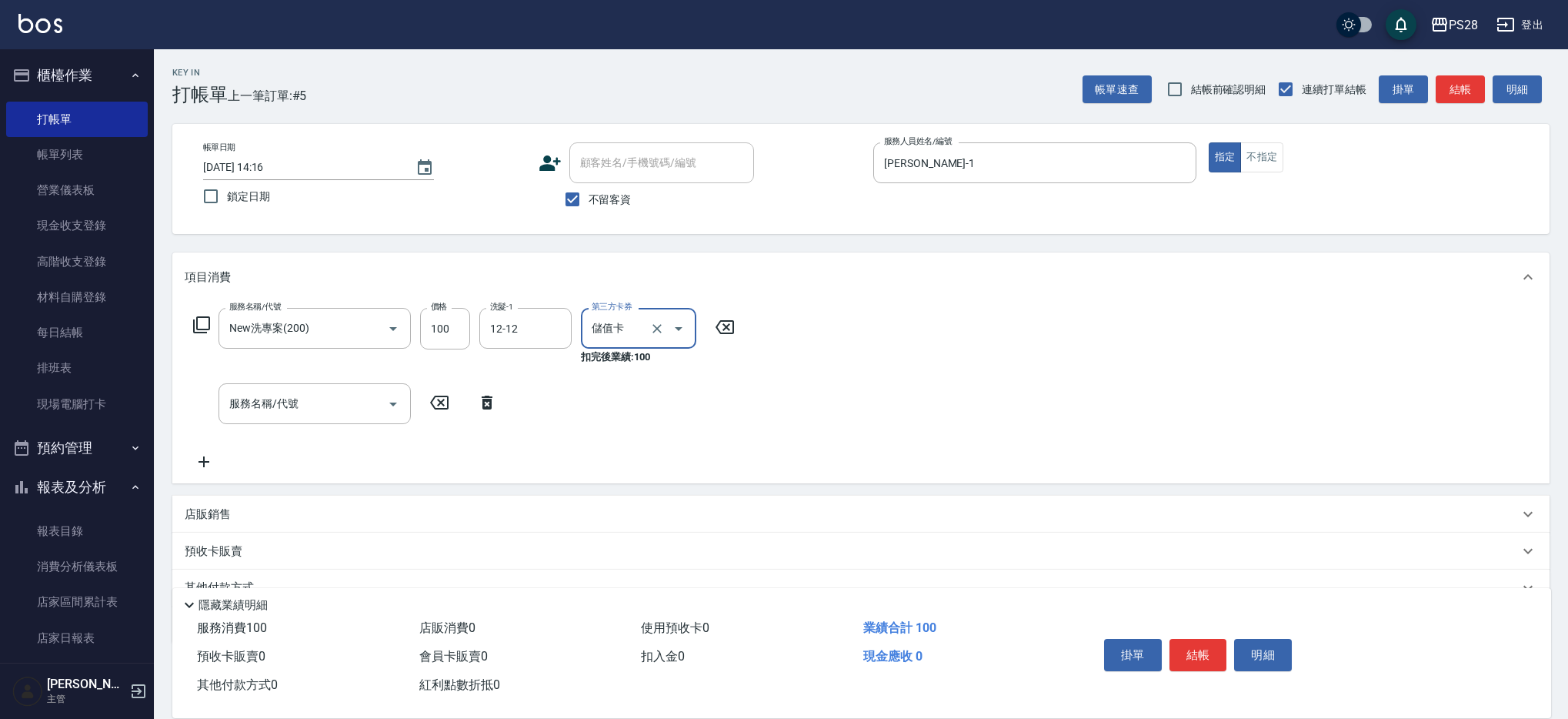
type input "儲值卡"
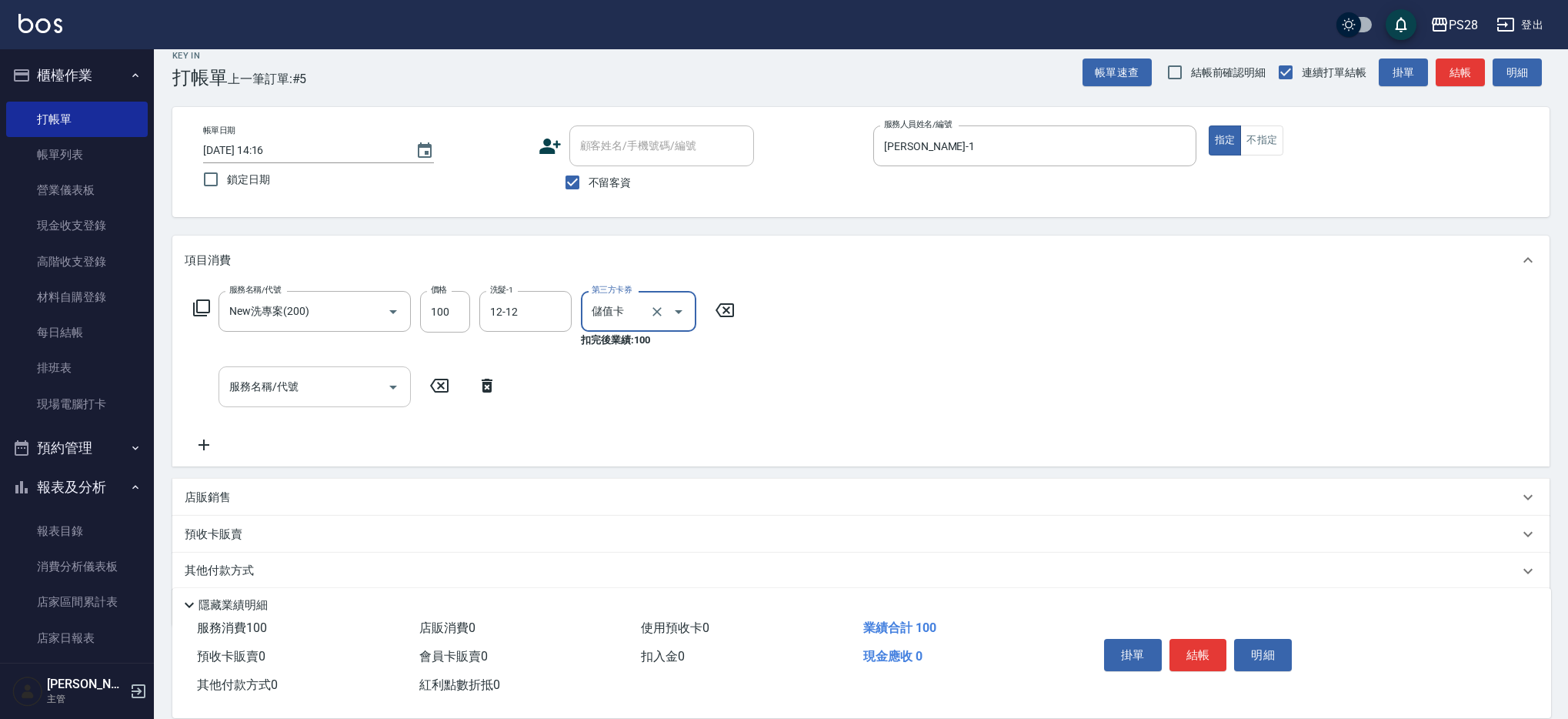
click at [309, 403] on div "服務名稱/代號 New洗專案(200) 服務名稱/代號 價格 100 價格 洗髮-1 12-12 洗髮-1 第三方卡券 儲值卡 第三方卡券 扣完後業績: 10…" at bounding box center [464, 372] width 559 height 164
click at [300, 391] on input "服務名稱/代號" at bounding box center [302, 386] width 155 height 27
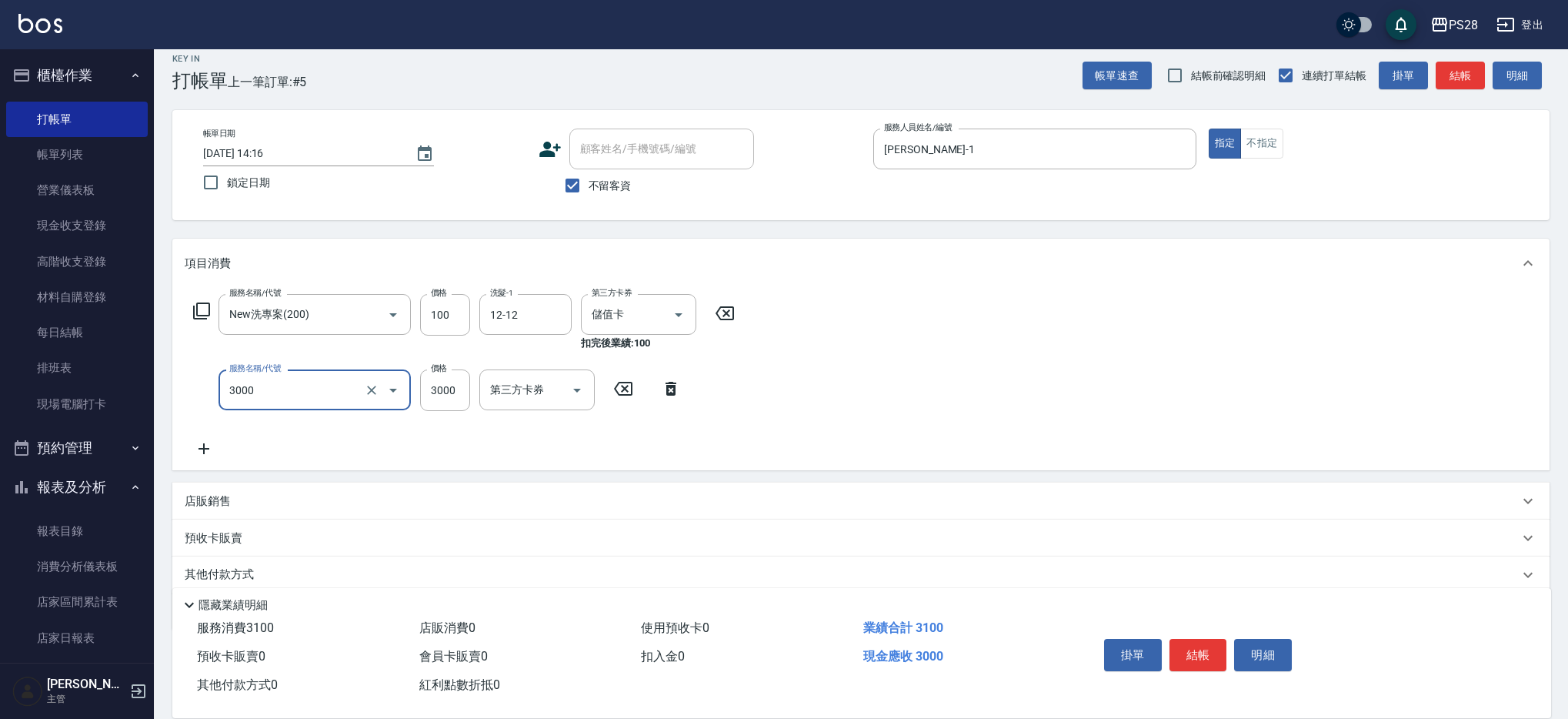
type input "頂級豪華OVC3(3000)"
click at [1190, 638] on button "結帳" at bounding box center [1198, 654] width 57 height 32
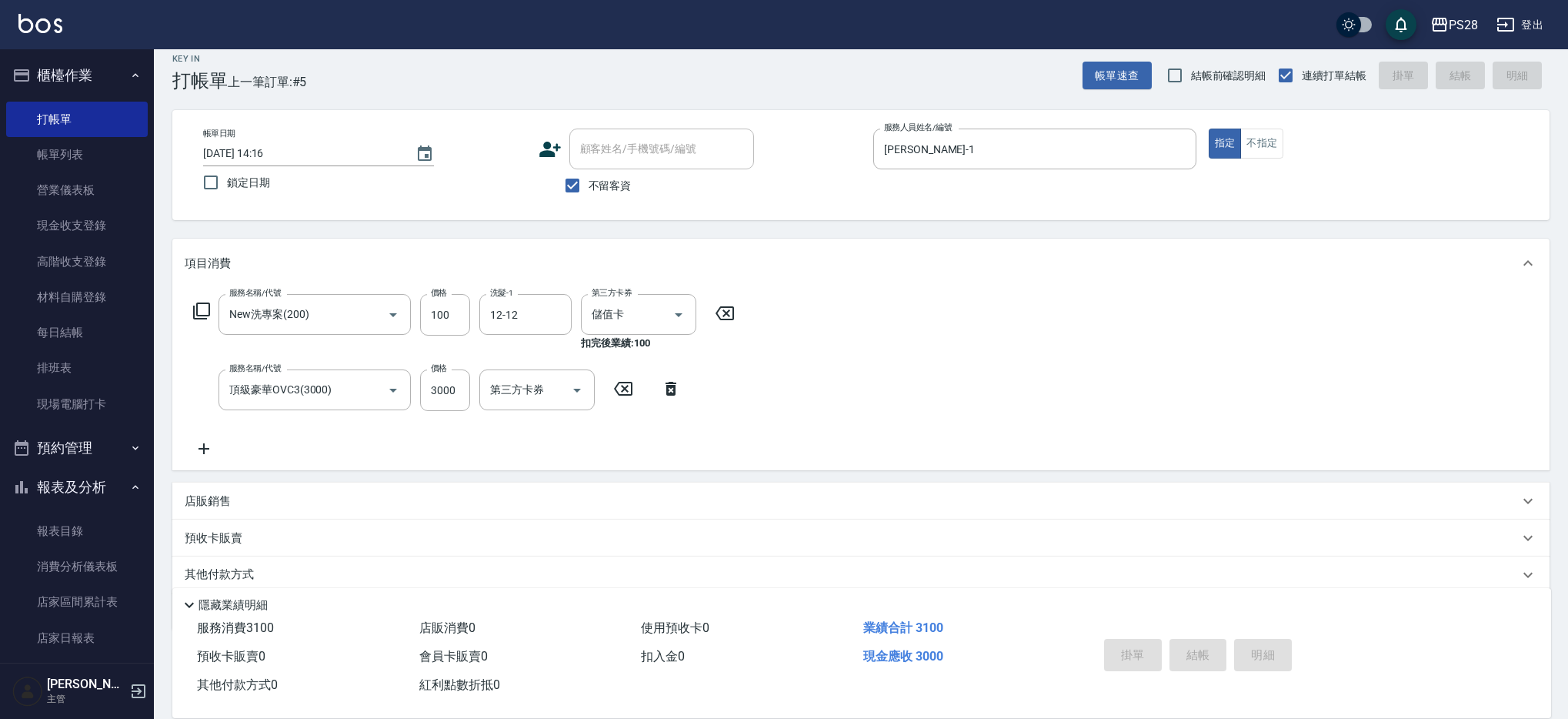
type input "[DATE] 14:17"
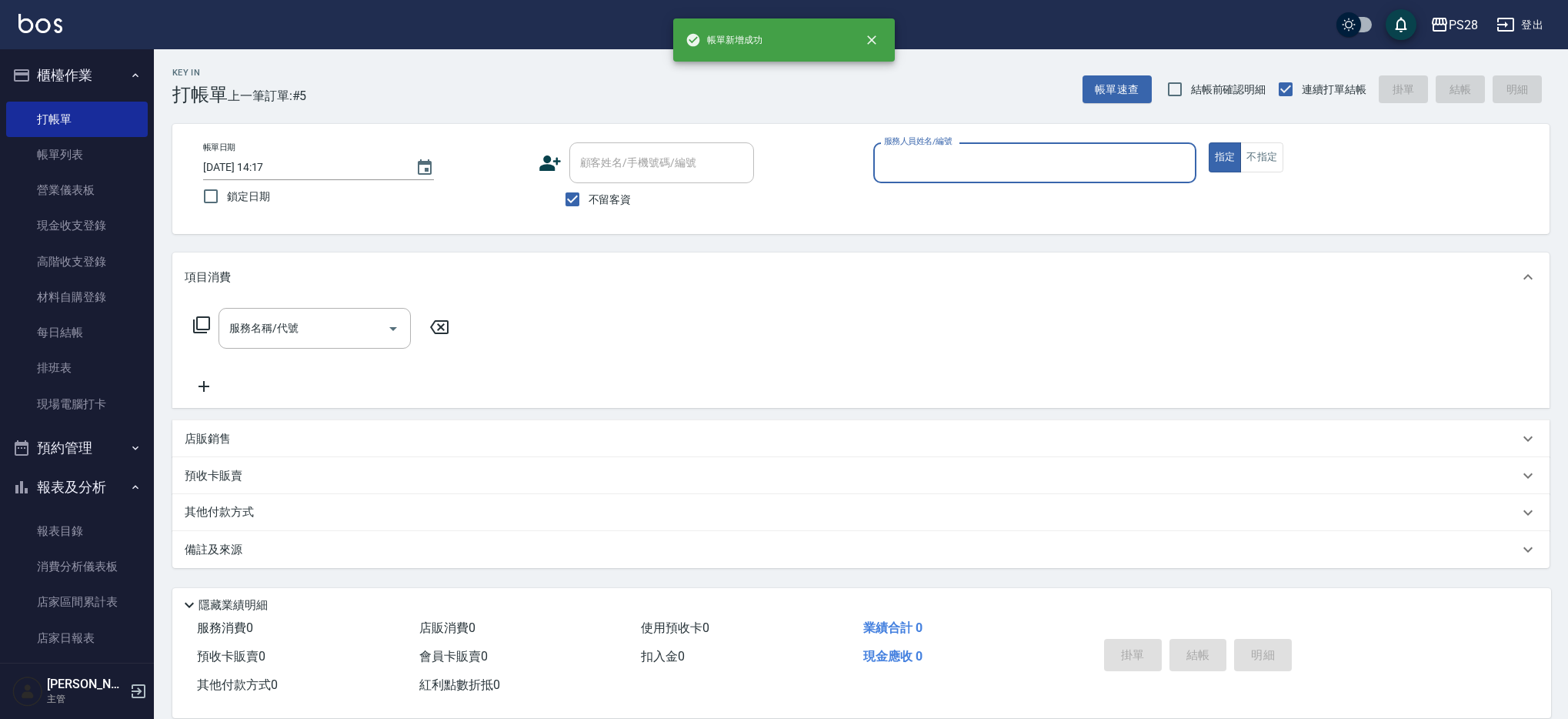
scroll to position [0, 0]
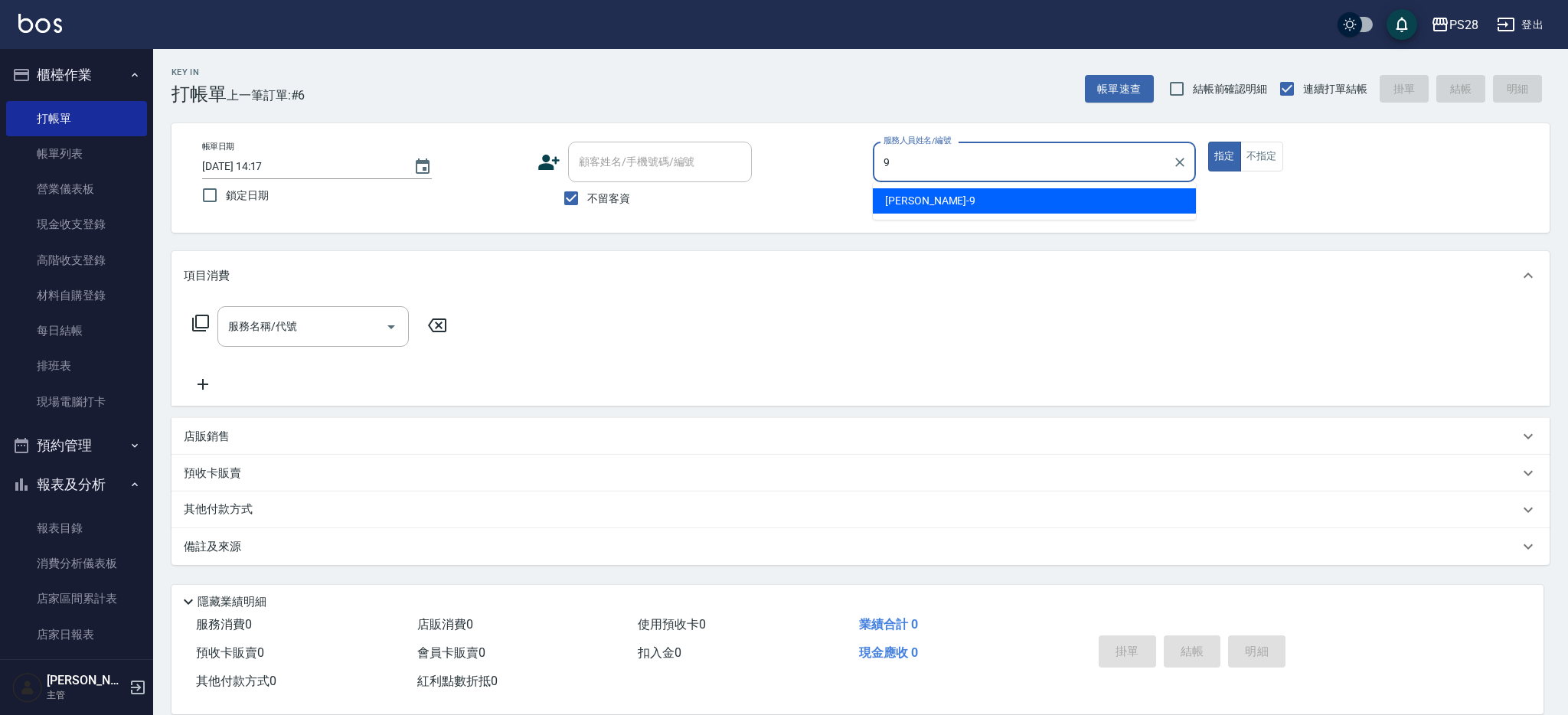
type input "Sandy-9"
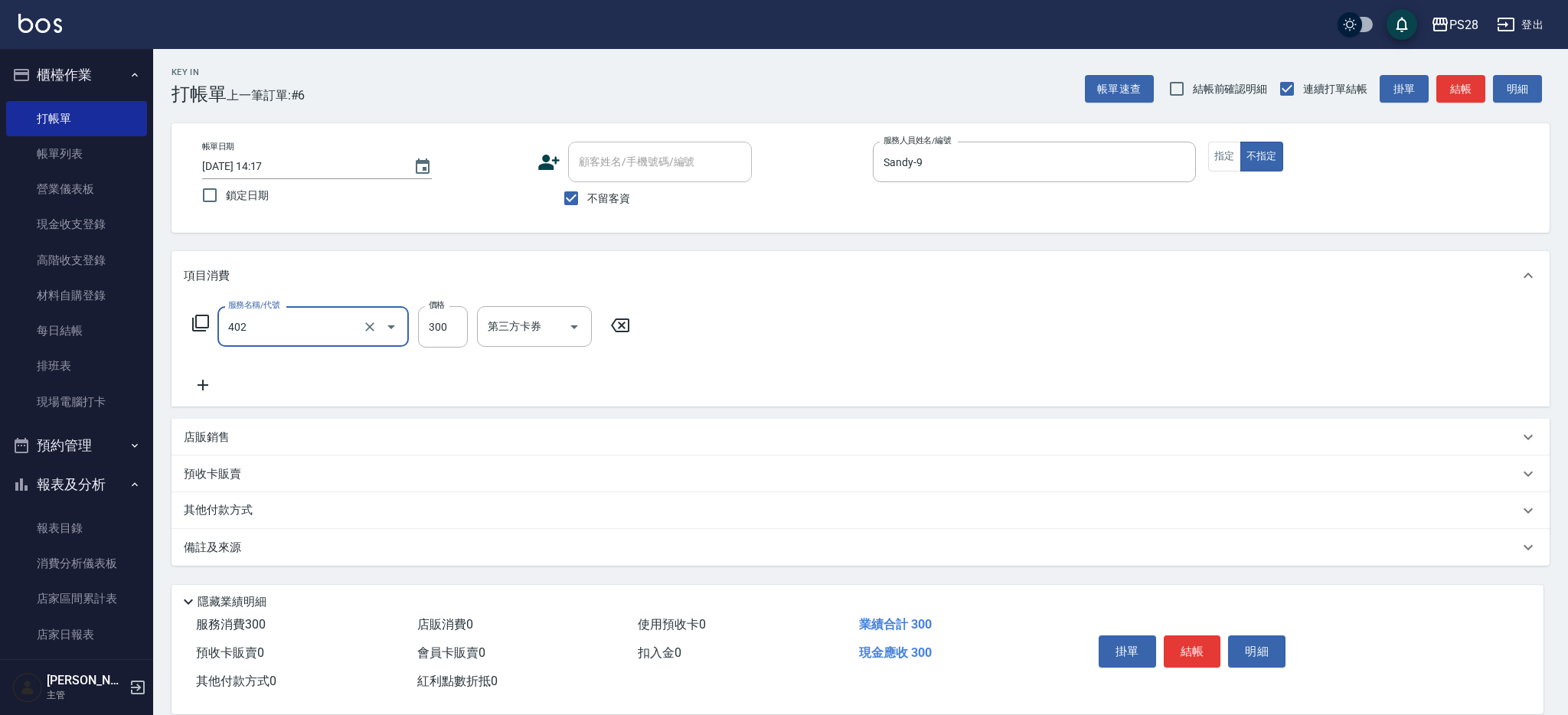
type input "頭皮隔離(402)"
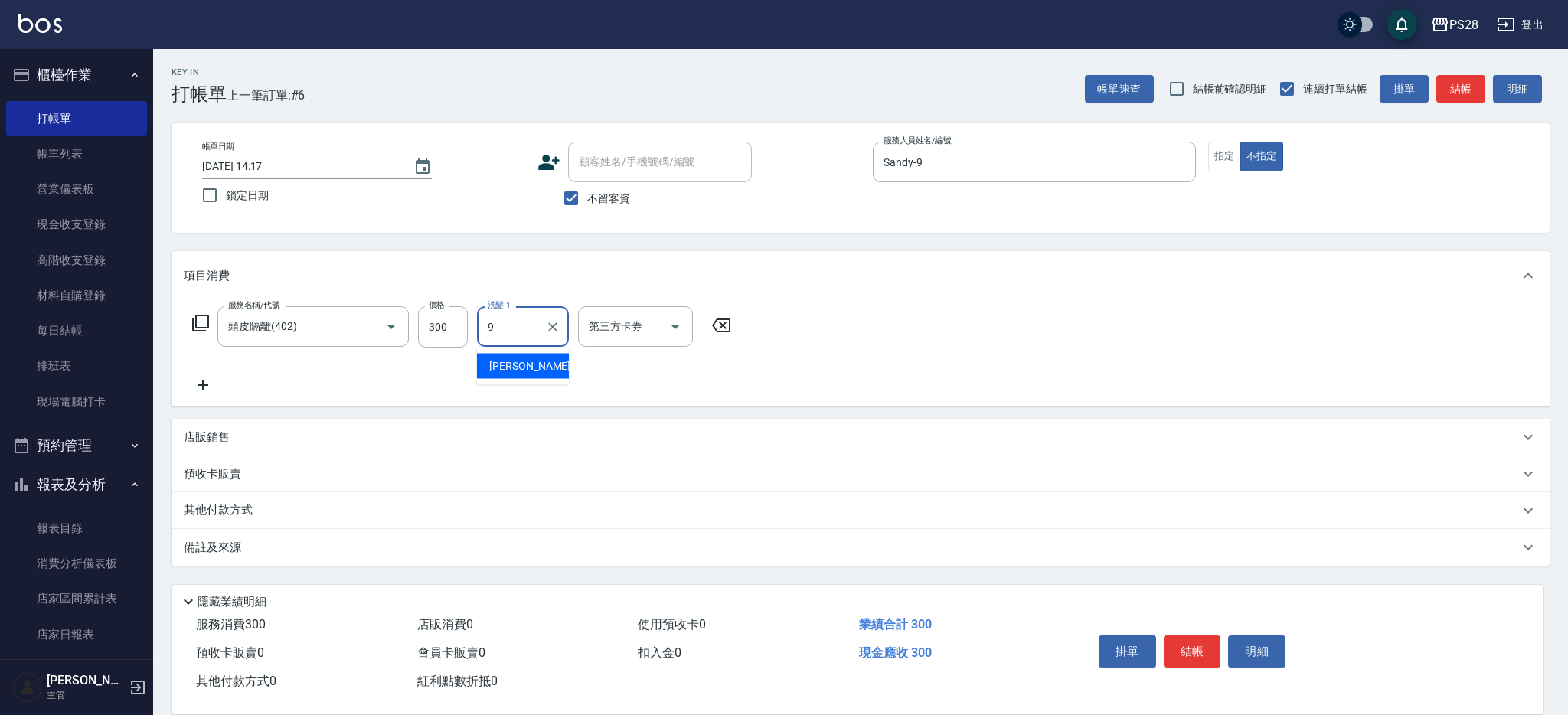
type input "Sandy-9"
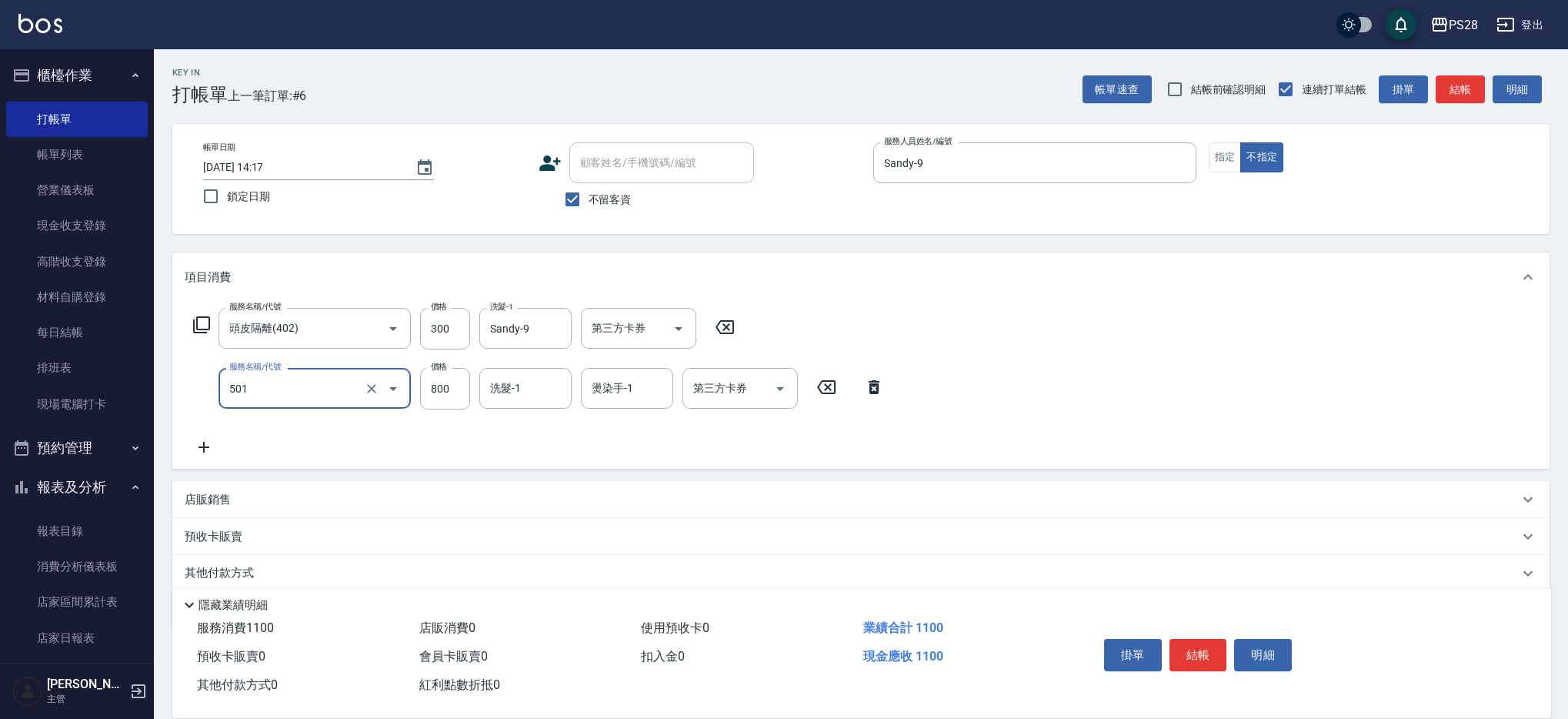
type input "染髮(501)"
type input "1600"
type input "Sandy-9"
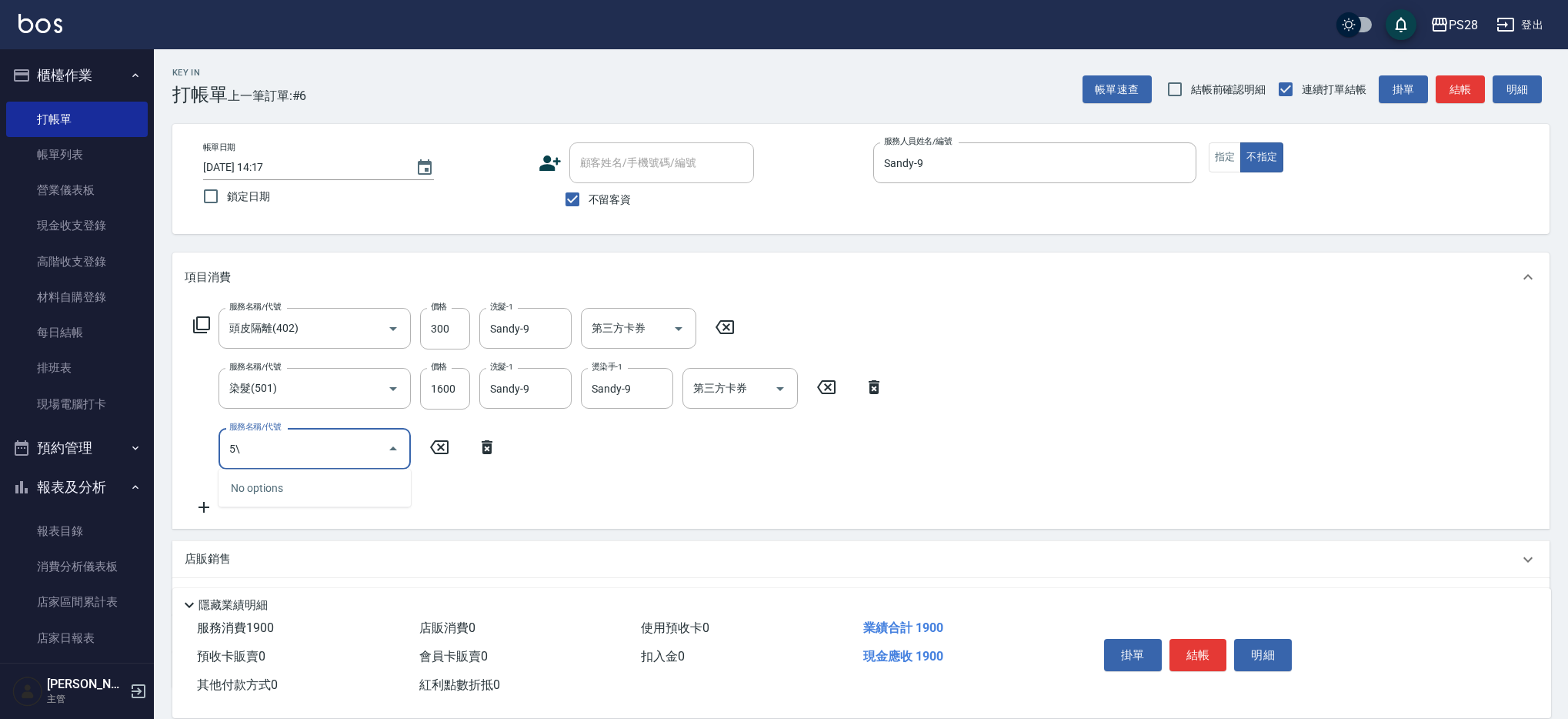
type input "5"
type input "天天瞬護(410)"
type input "100"
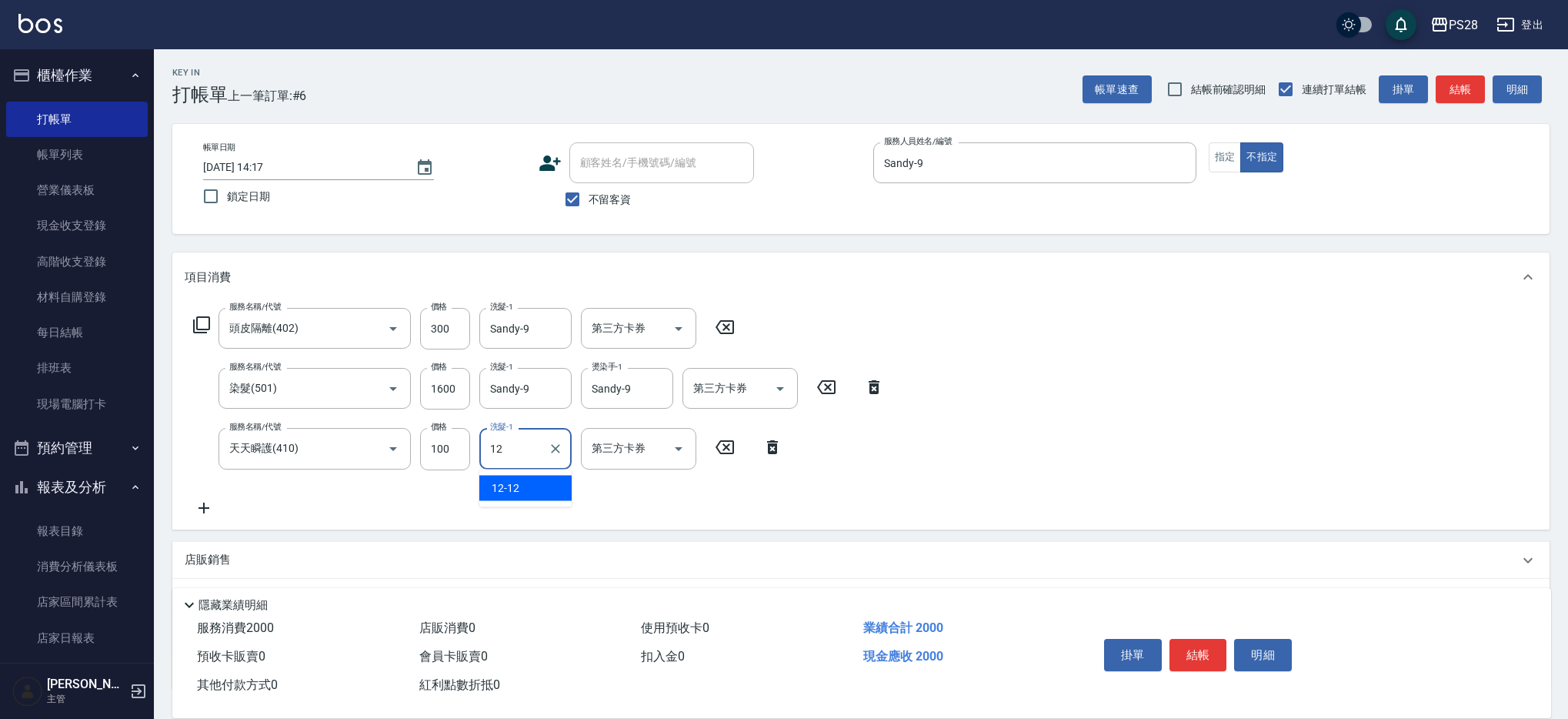
type input "12-12"
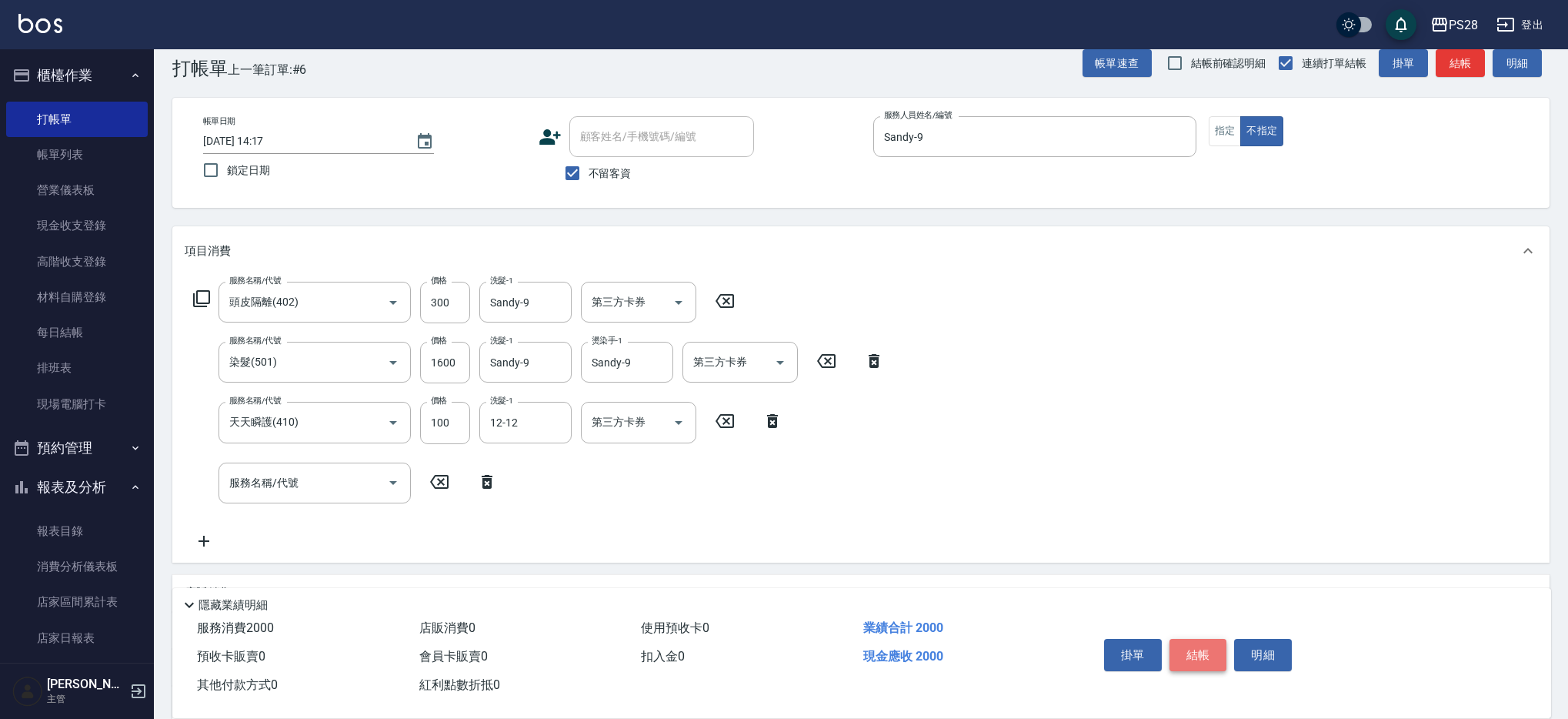
scroll to position [30, 0]
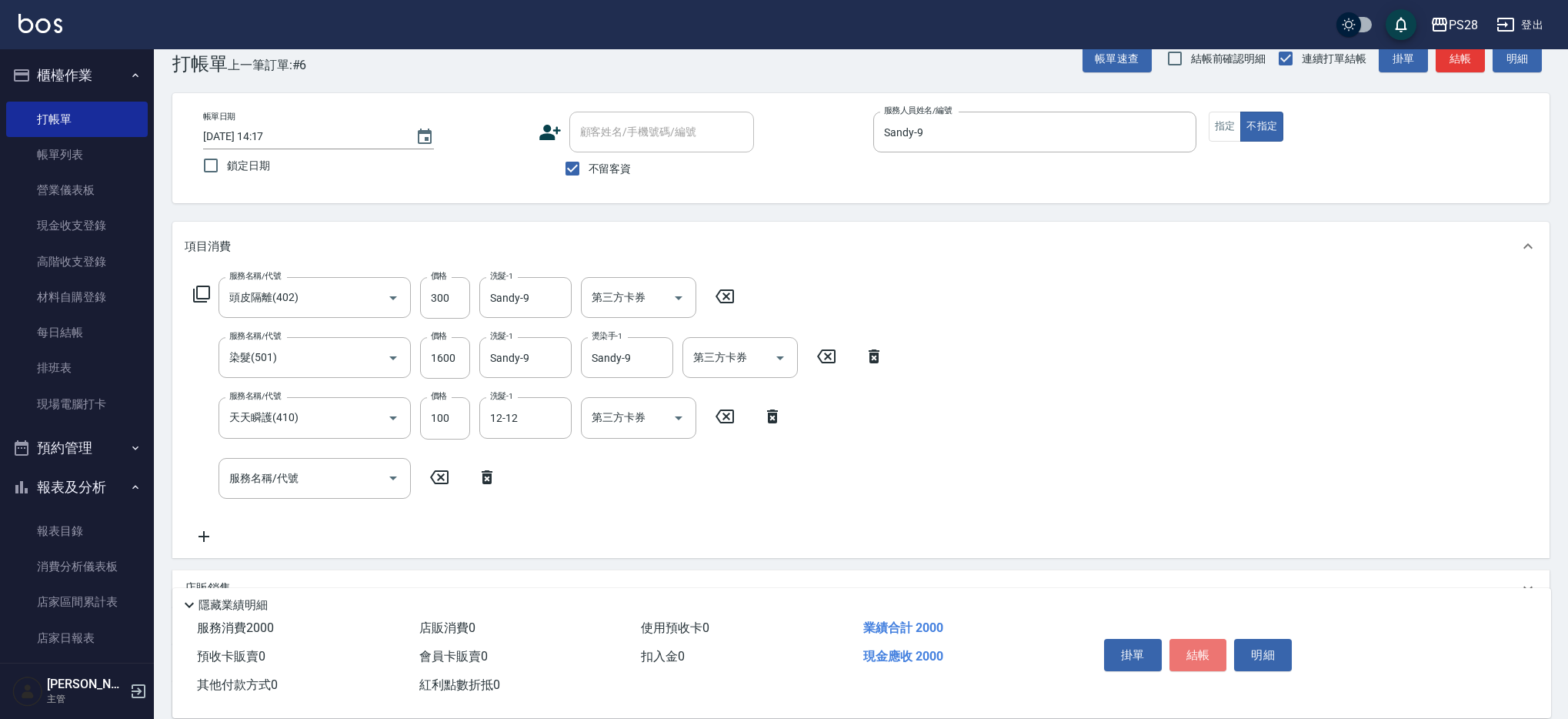
click at [1196, 652] on button "結帳" at bounding box center [1198, 654] width 57 height 32
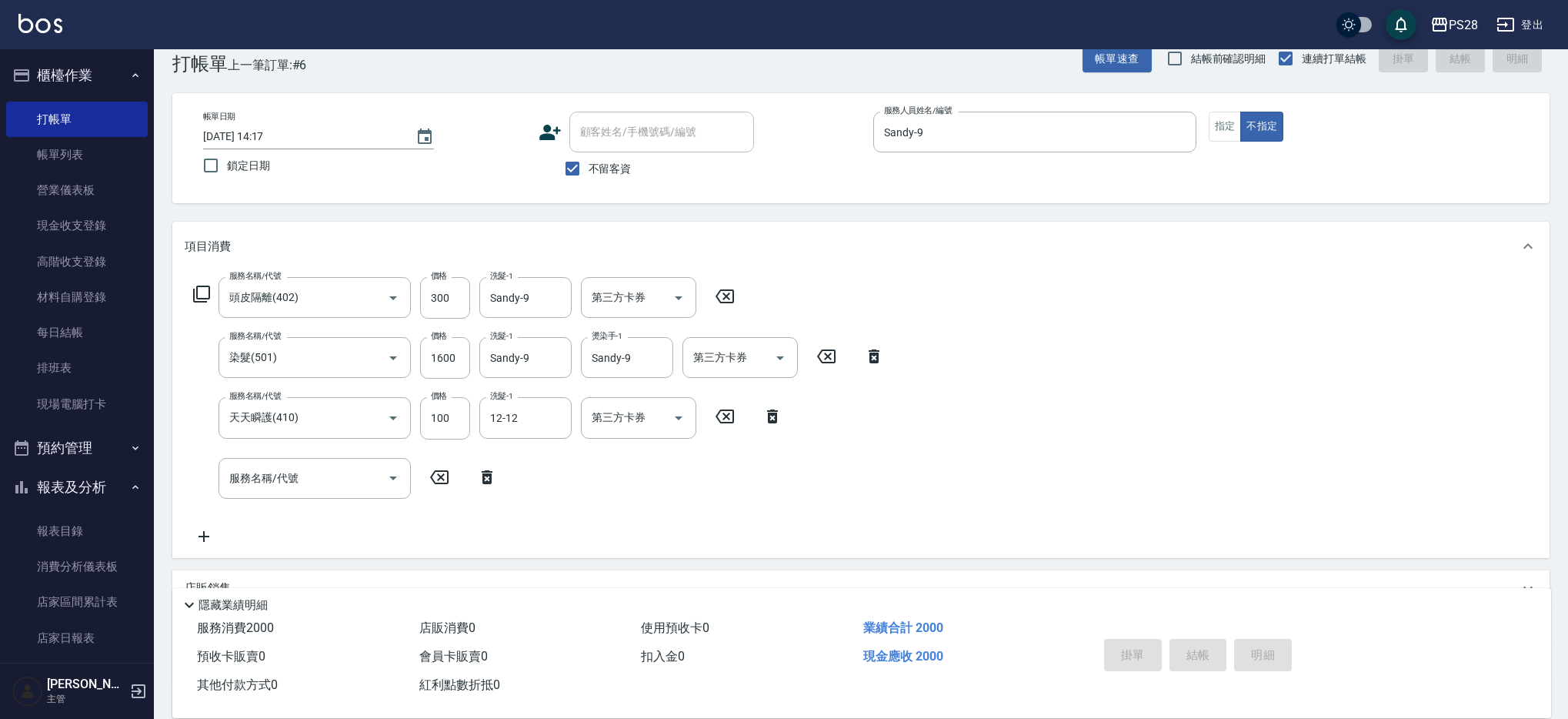
type input "[DATE] 14:29"
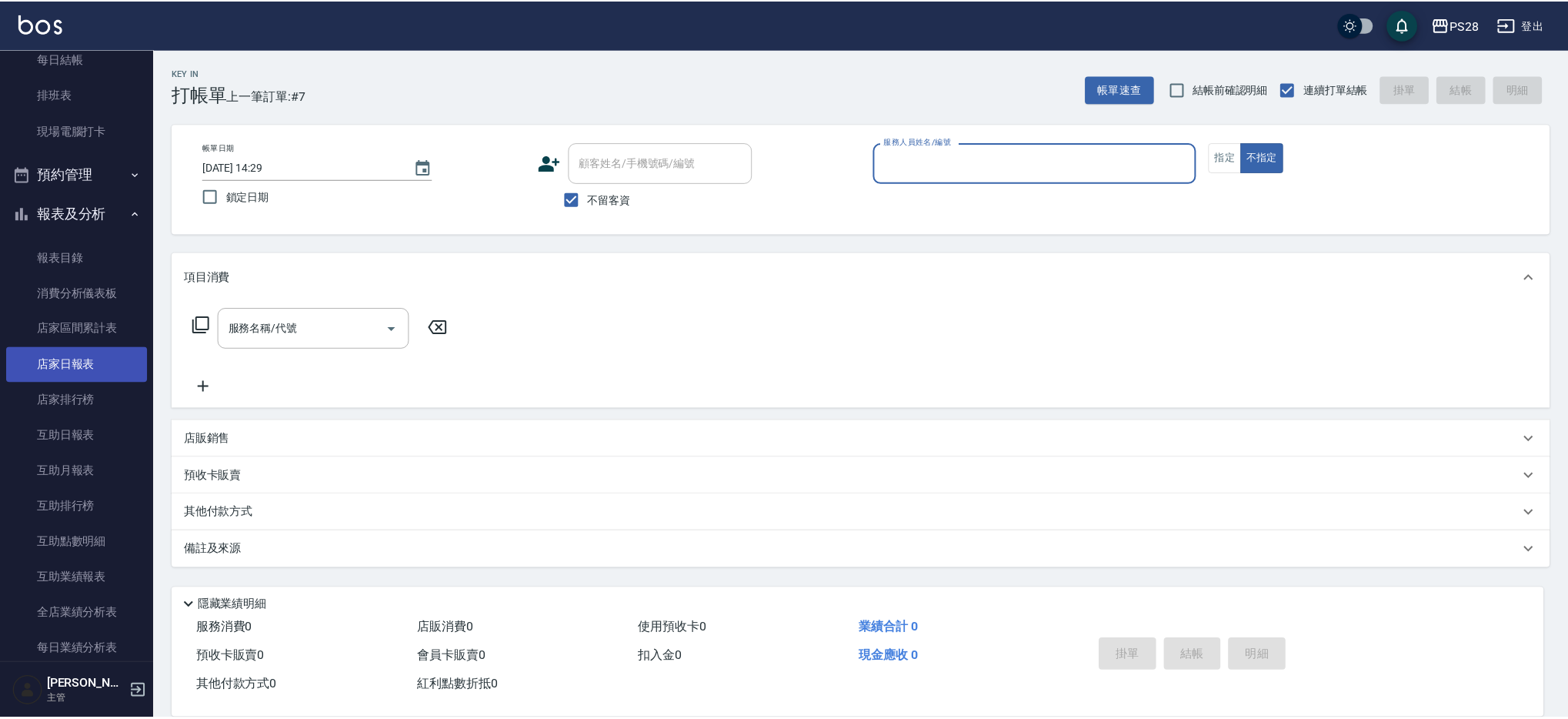
scroll to position [274, 0]
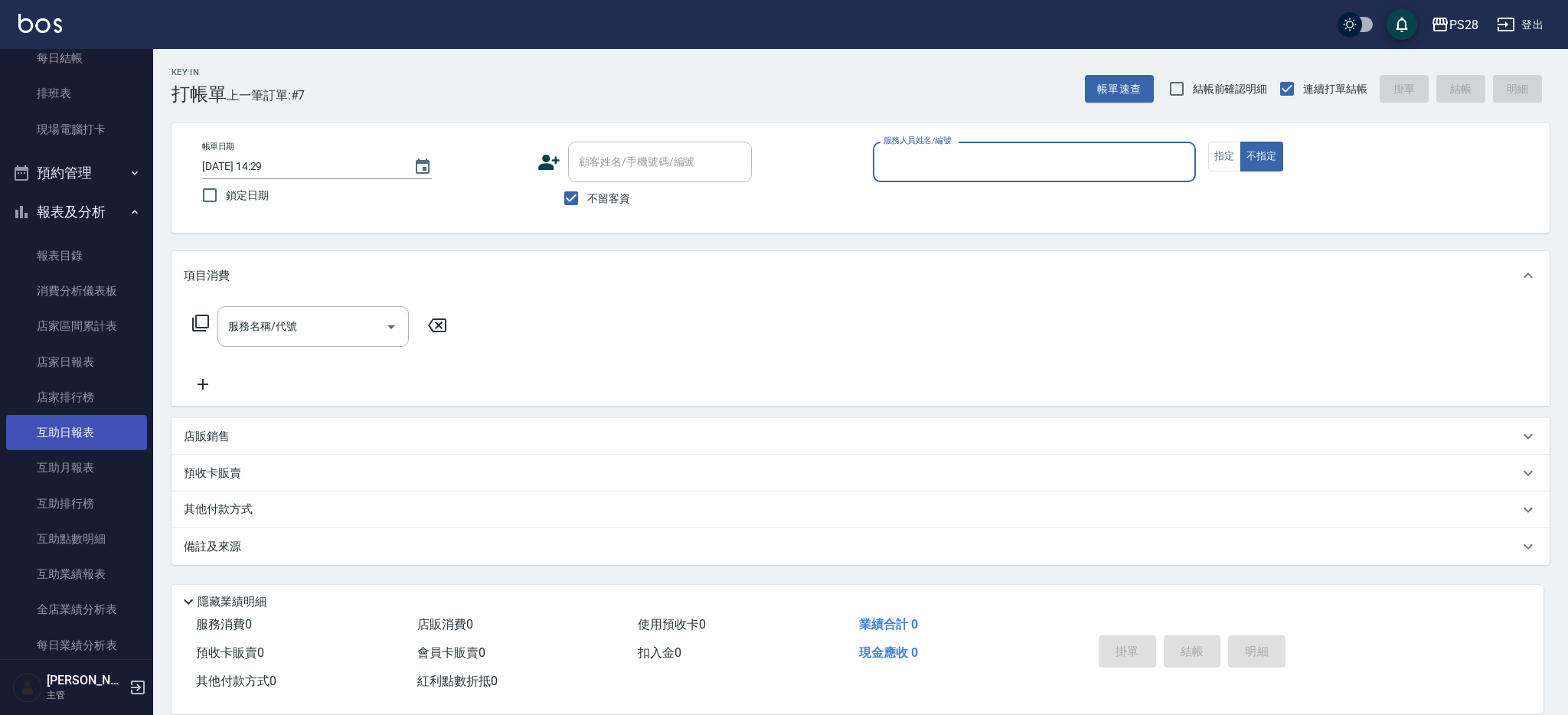
click at [57, 447] on link "互助日報表" at bounding box center [76, 432] width 141 height 35
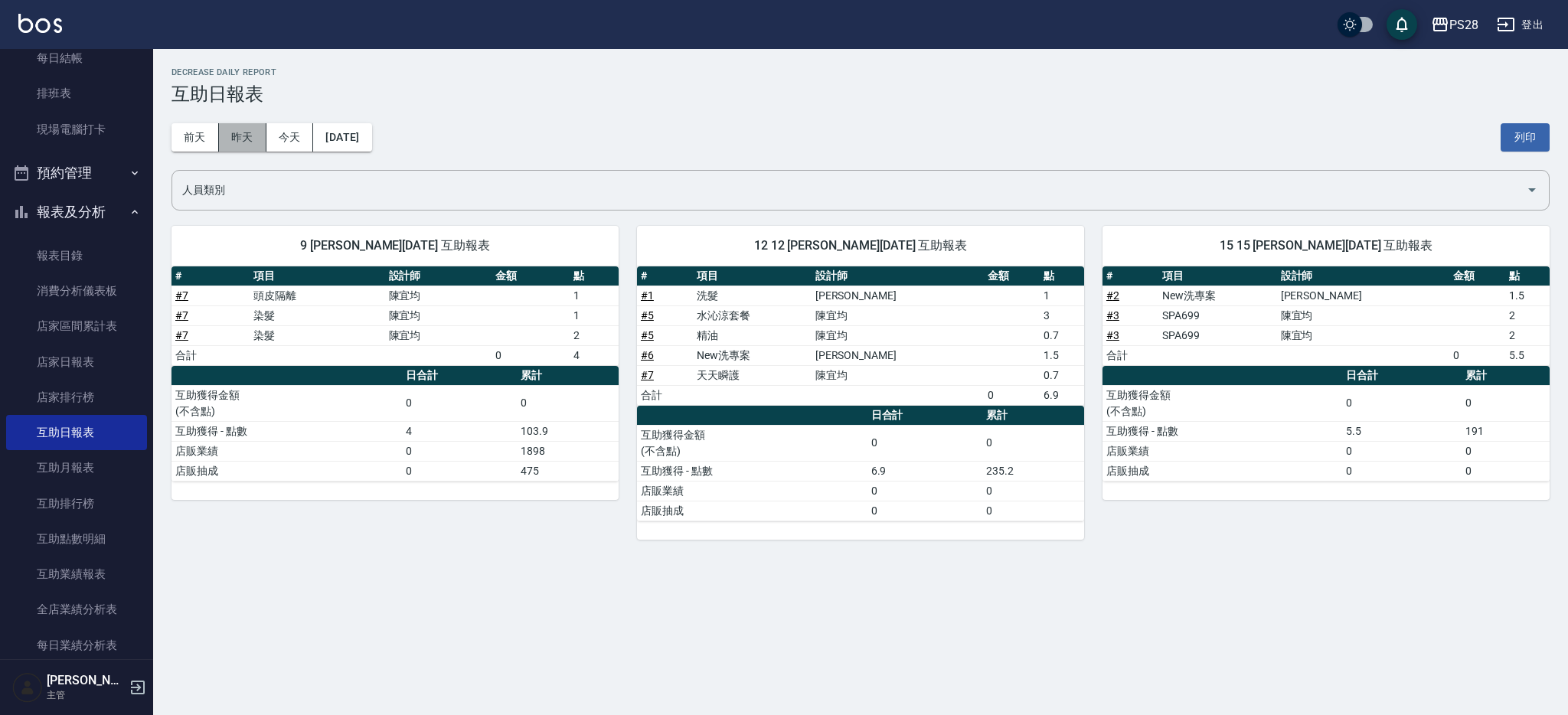
click at [226, 142] on button "昨天" at bounding box center [243, 137] width 47 height 29
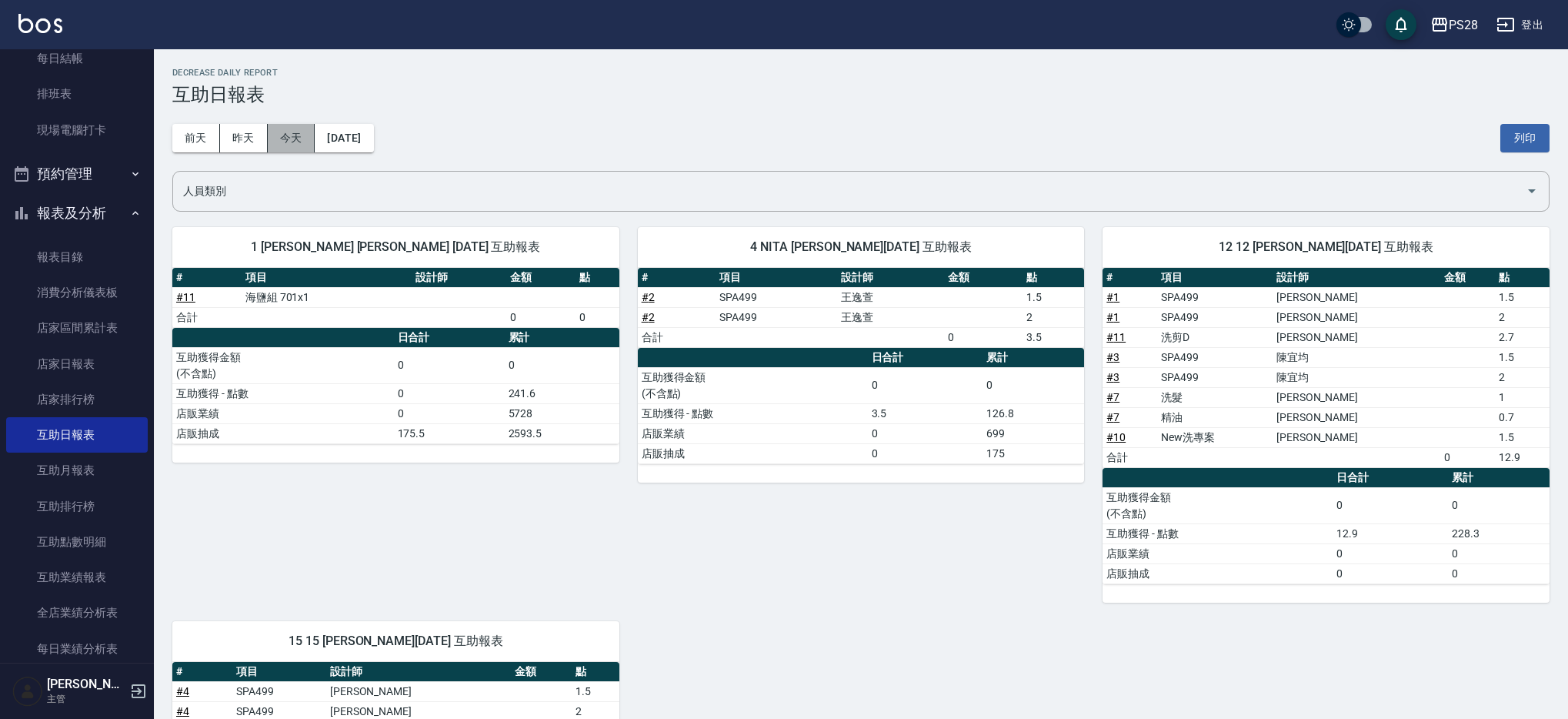
click at [287, 142] on button "今天" at bounding box center [292, 138] width 48 height 29
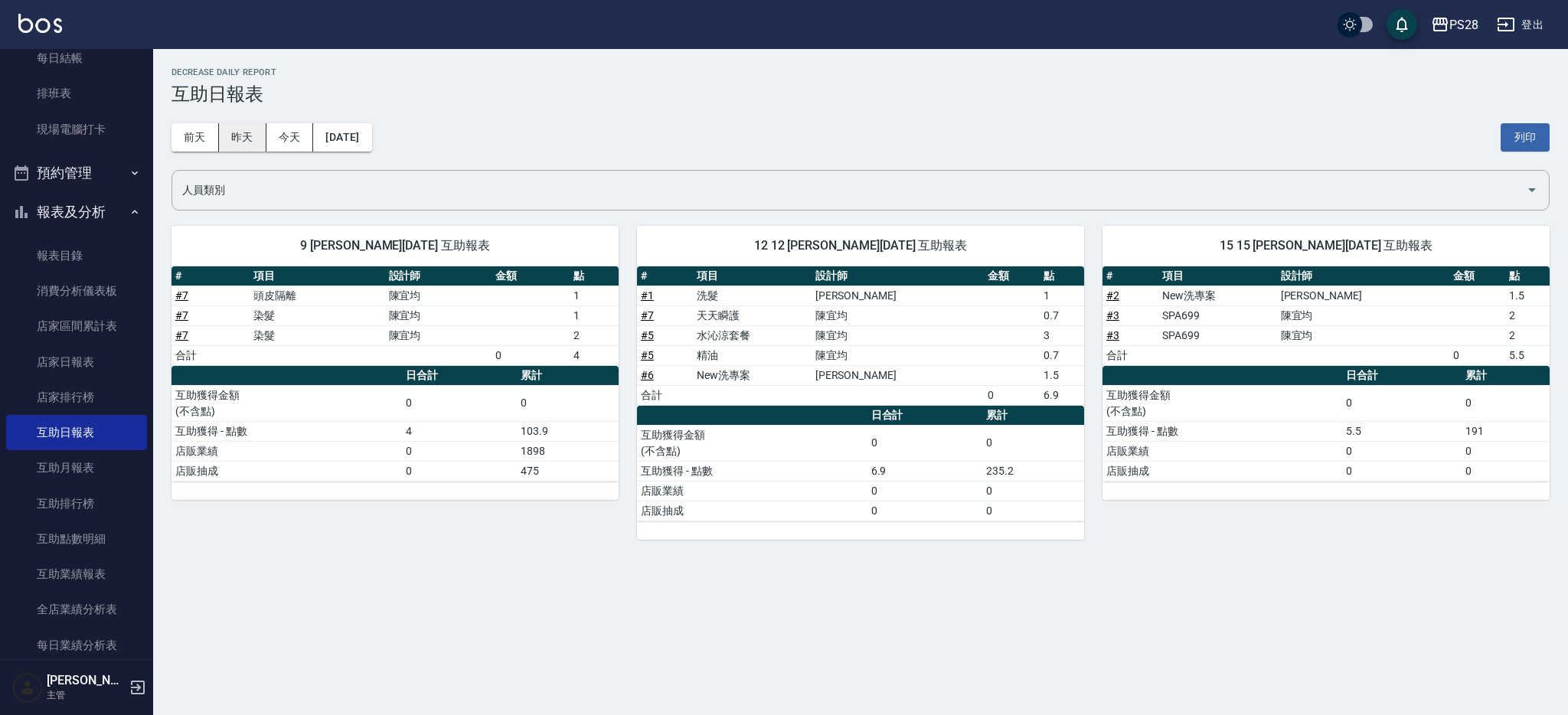
click at [256, 145] on button "昨天" at bounding box center [243, 137] width 47 height 29
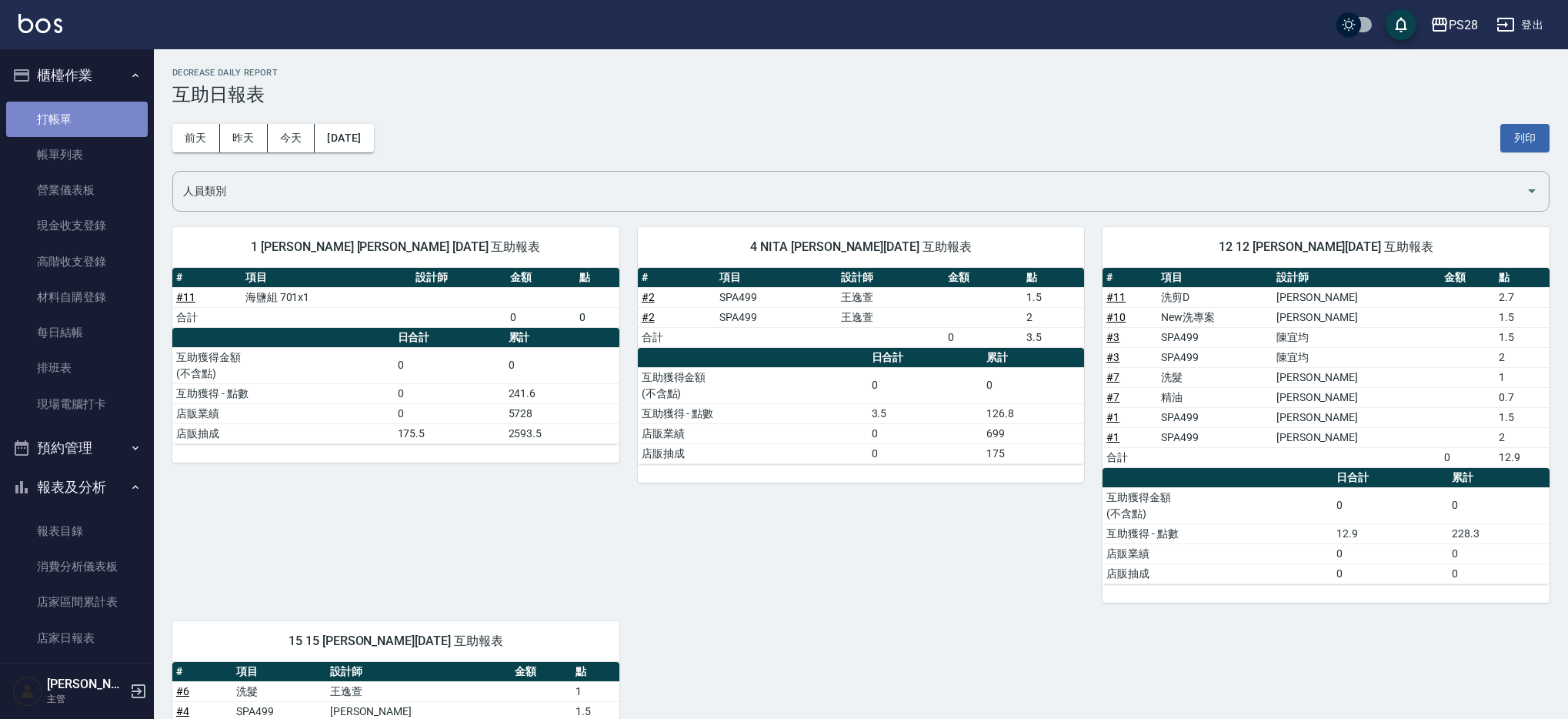
click at [83, 127] on link "打帳單" at bounding box center [76, 119] width 141 height 35
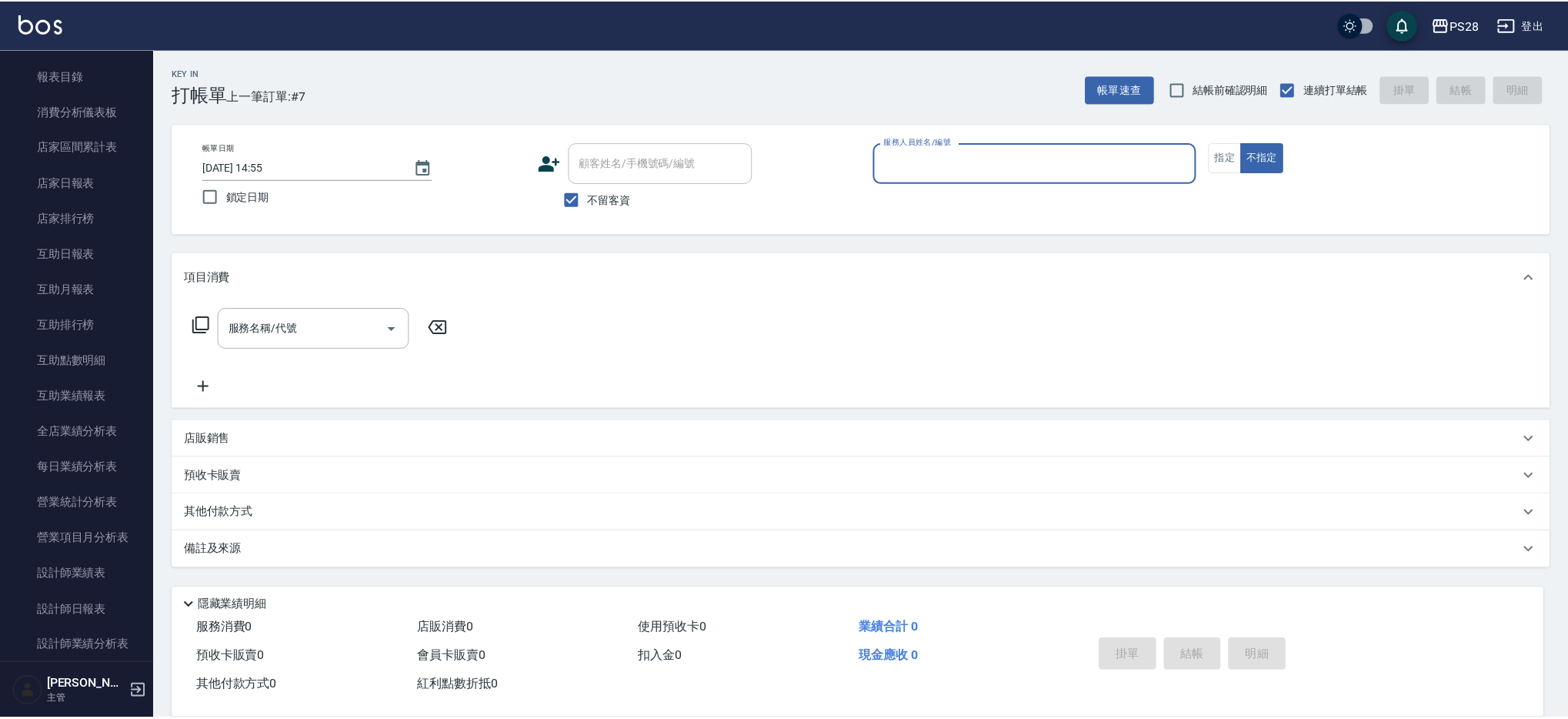
scroll to position [457, 0]
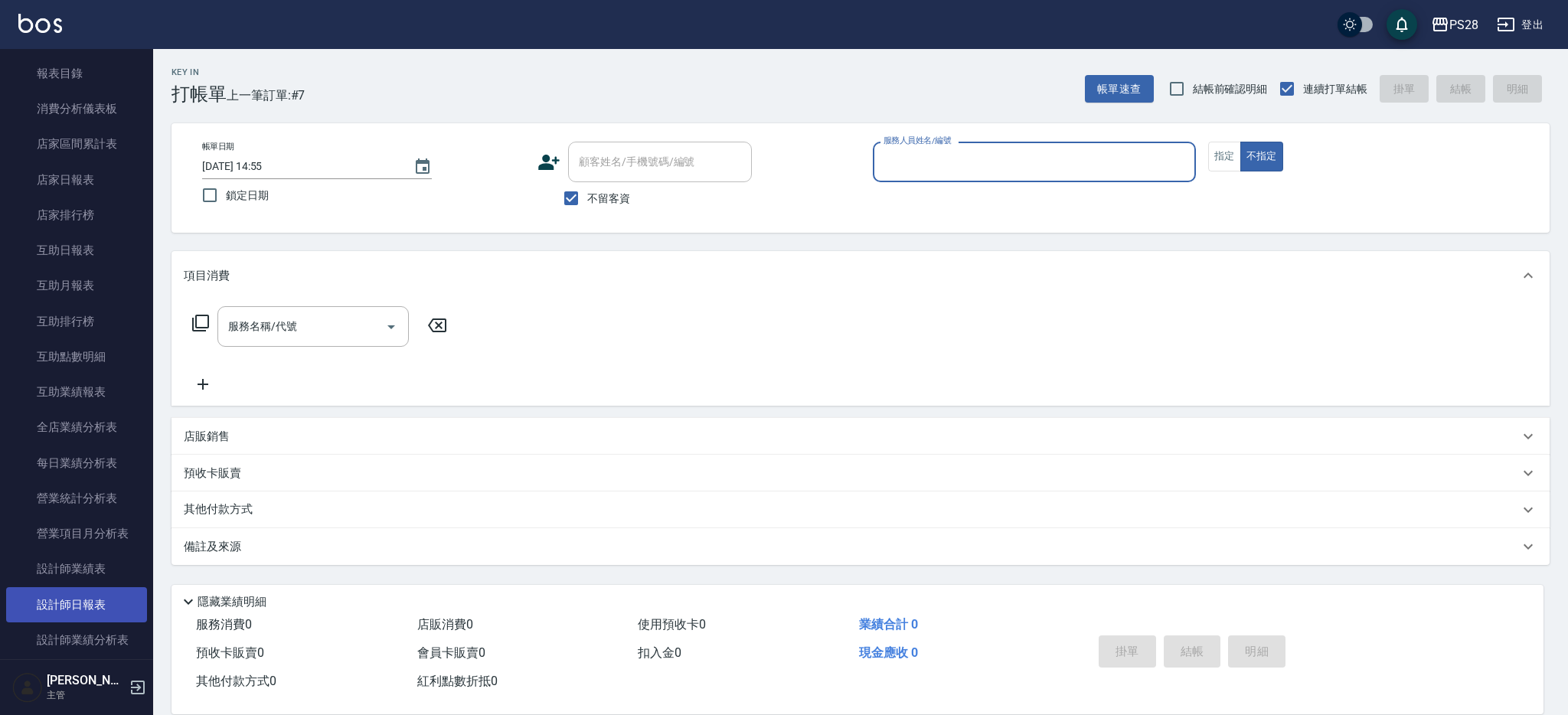
click at [60, 597] on link "設計師日報表" at bounding box center [76, 604] width 141 height 35
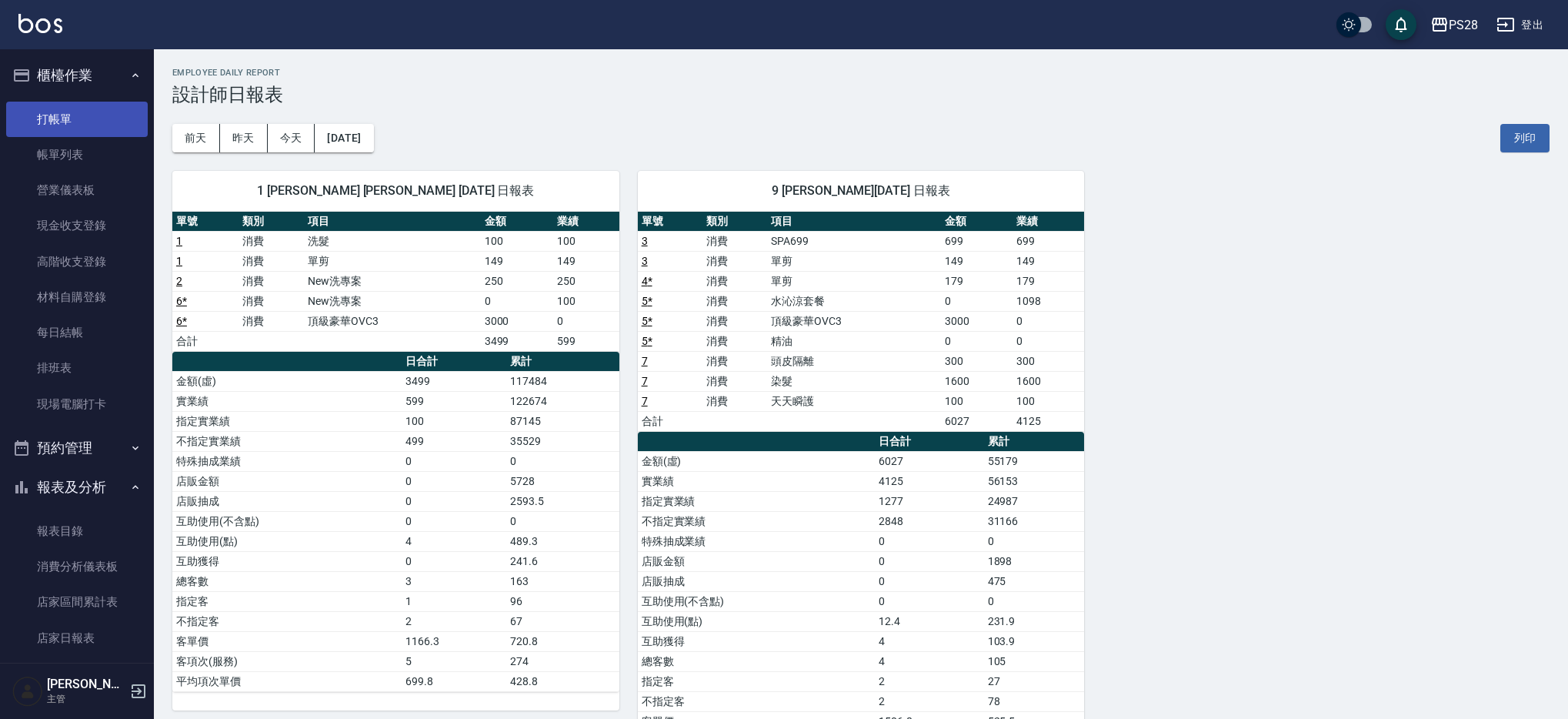
click at [61, 119] on link "打帳單" at bounding box center [76, 119] width 141 height 35
